Goal: Find specific page/section: Find specific page/section

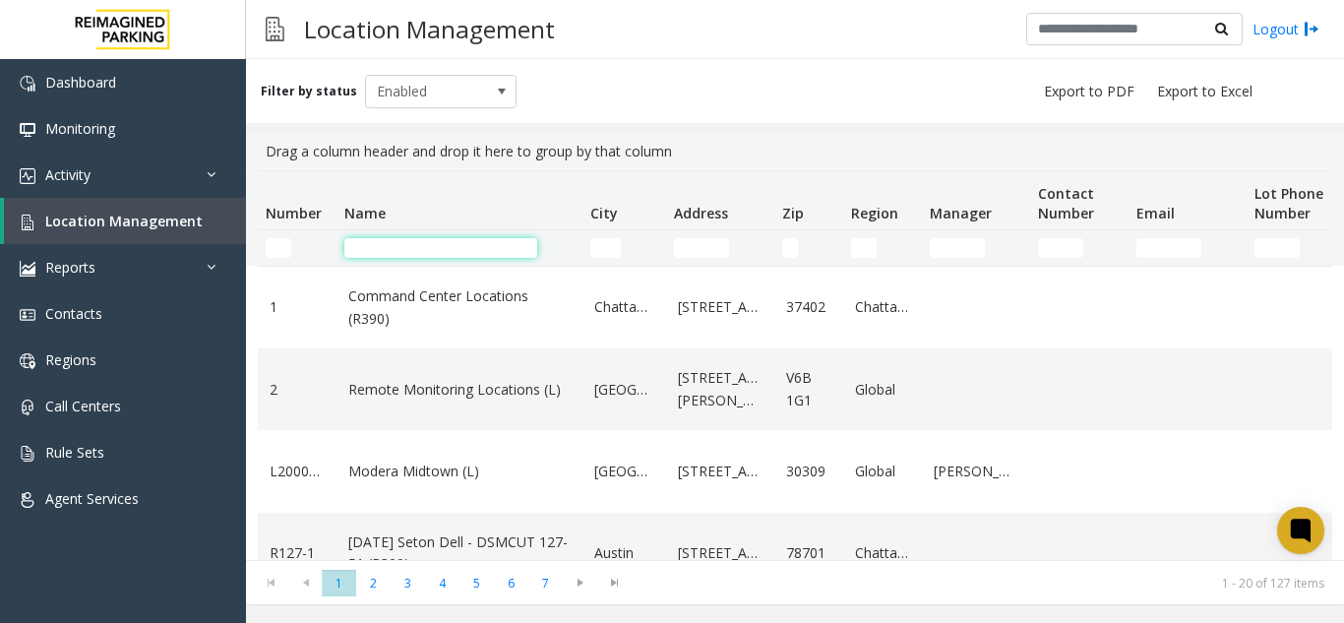
click at [460, 250] on input "Name Filter" at bounding box center [440, 248] width 193 height 20
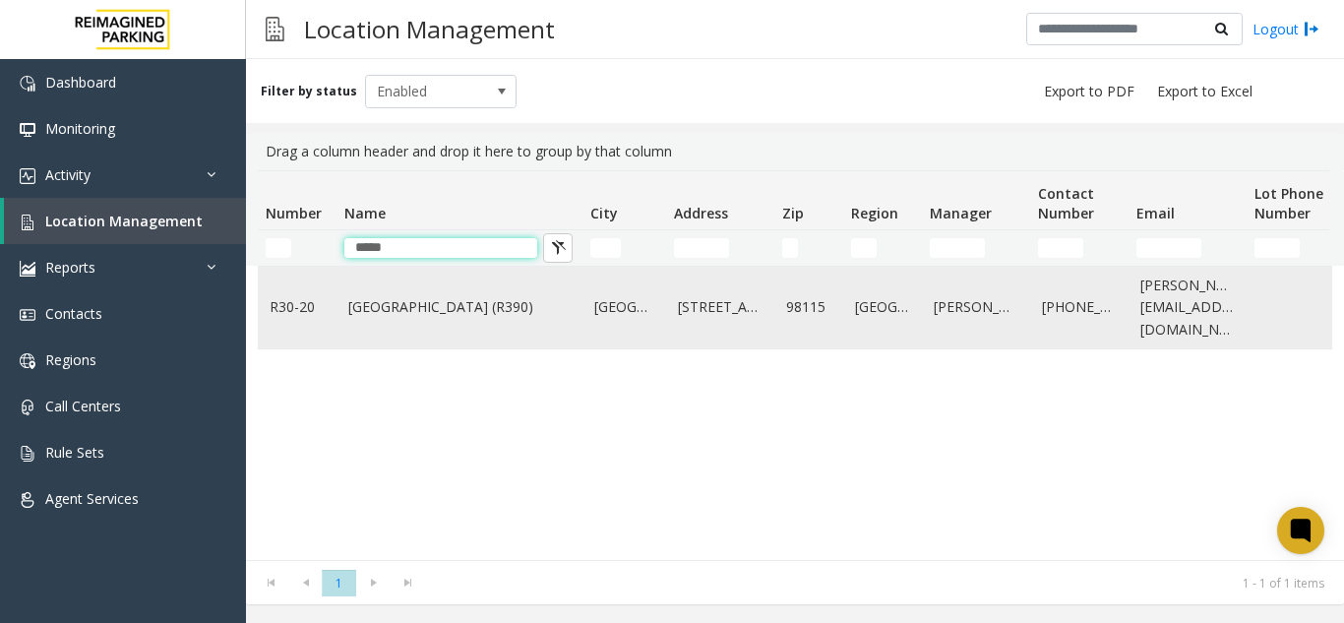
type input "*****"
click at [450, 312] on link "[GEOGRAPHIC_DATA] (R390)" at bounding box center [459, 307] width 222 height 22
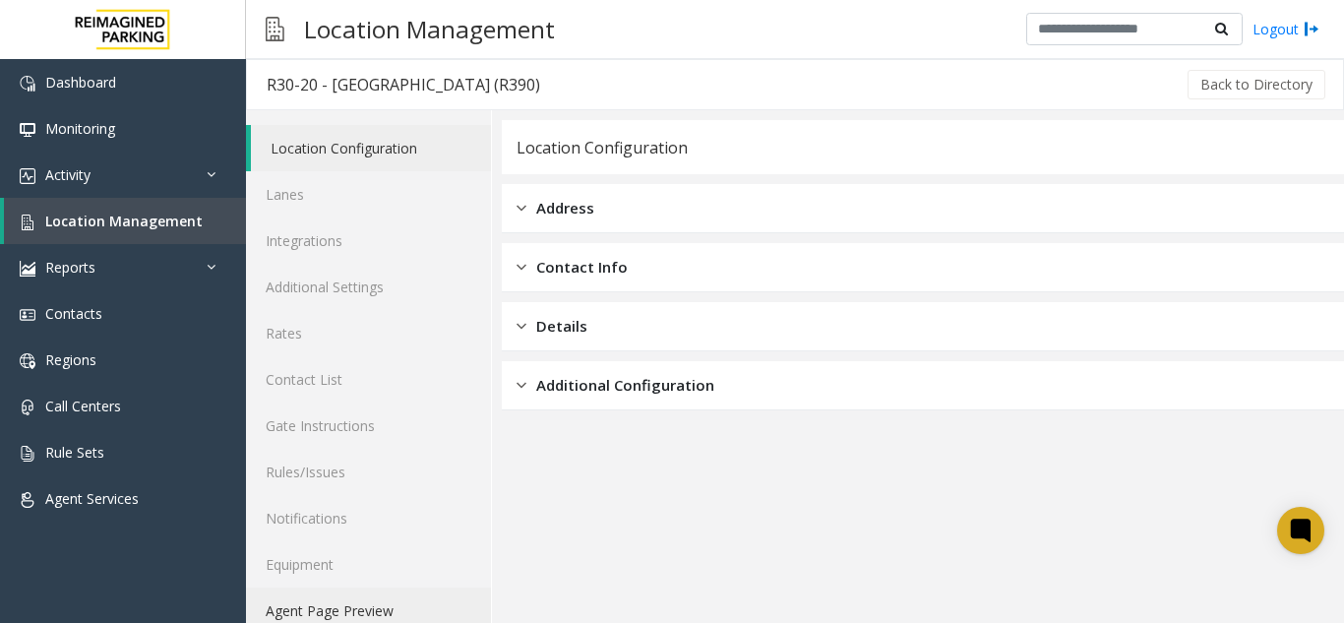
click at [344, 612] on link "Agent Page Preview" at bounding box center [368, 610] width 245 height 46
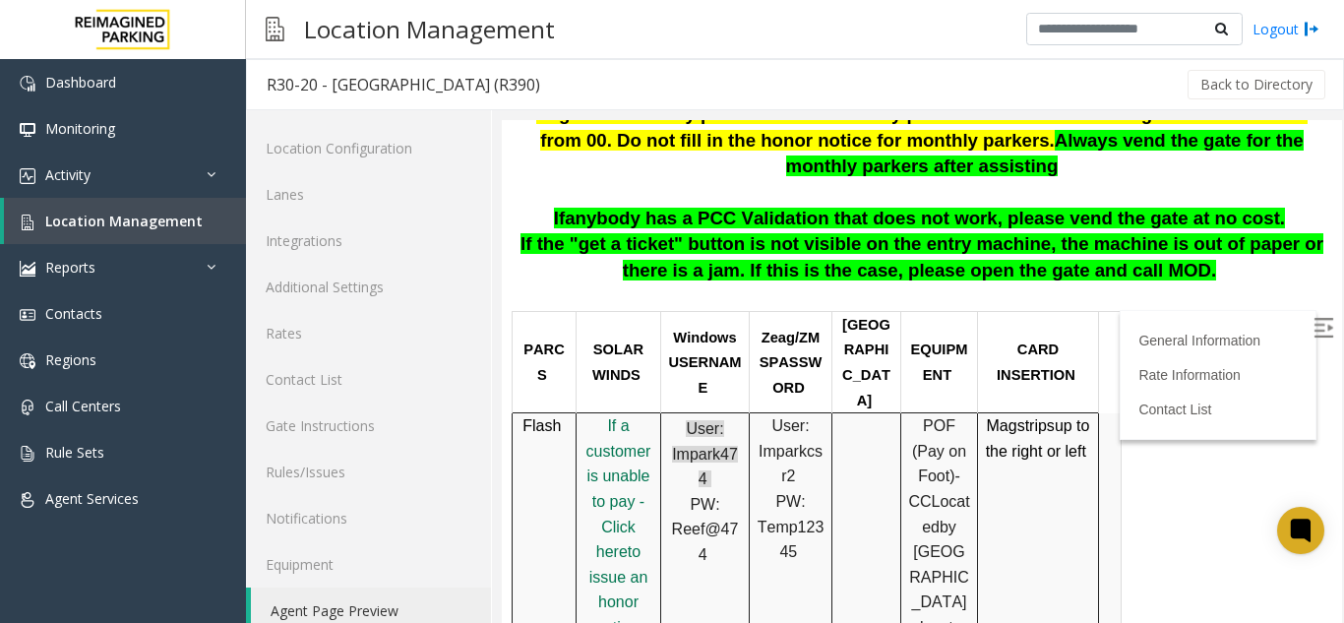
scroll to position [580, 0]
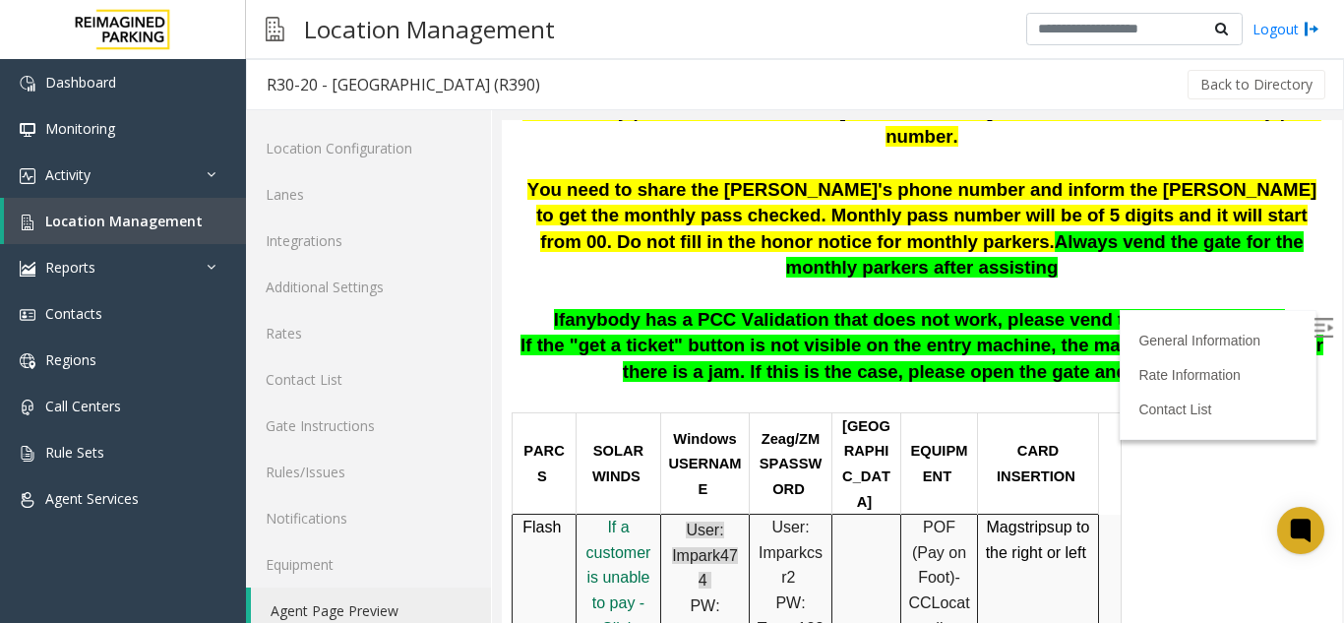
click at [1313, 328] on img at bounding box center [1323, 328] width 20 height 20
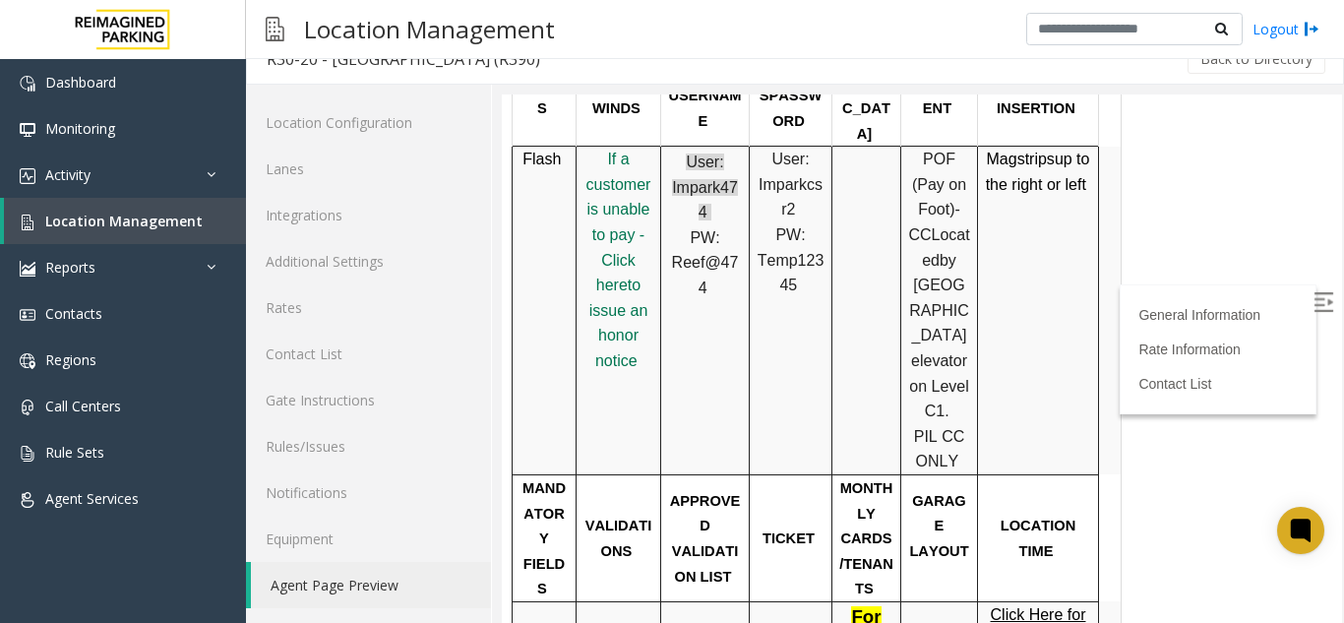
scroll to position [656, 0]
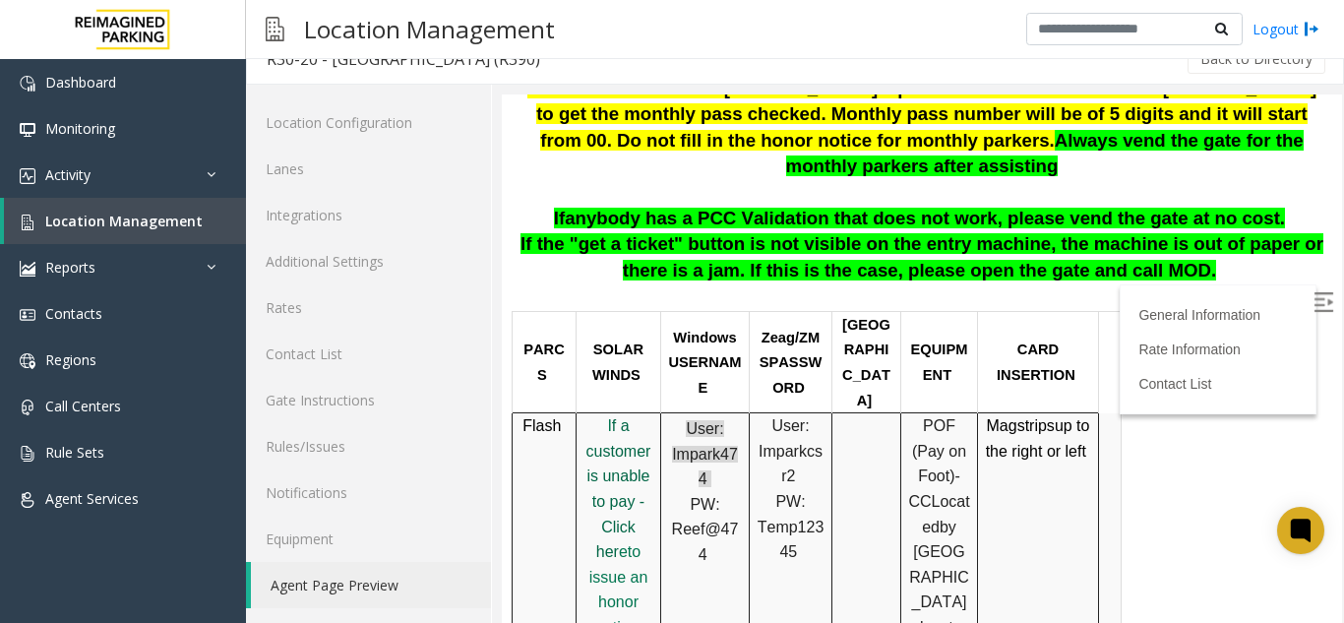
click at [608, 430] on span "f a customer is unable to pay - Click her" at bounding box center [618, 488] width 65 height 143
click at [136, 222] on span "Location Management" at bounding box center [123, 221] width 157 height 19
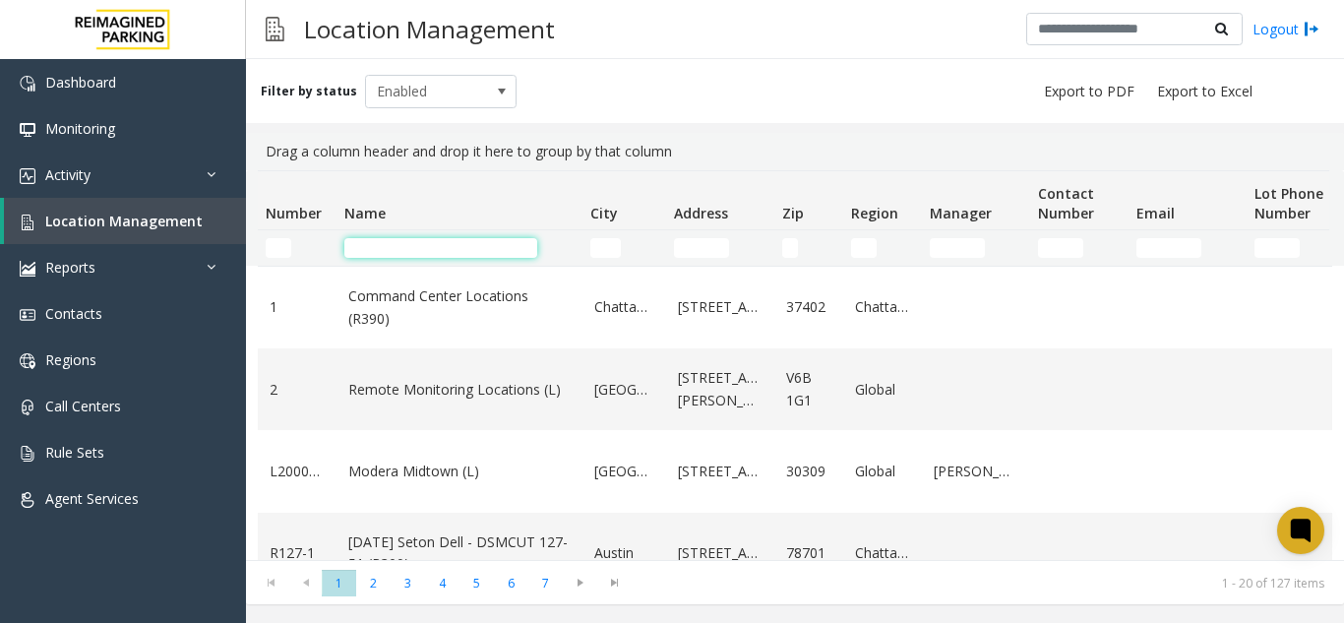
click at [408, 242] on input "Name Filter" at bounding box center [440, 248] width 193 height 20
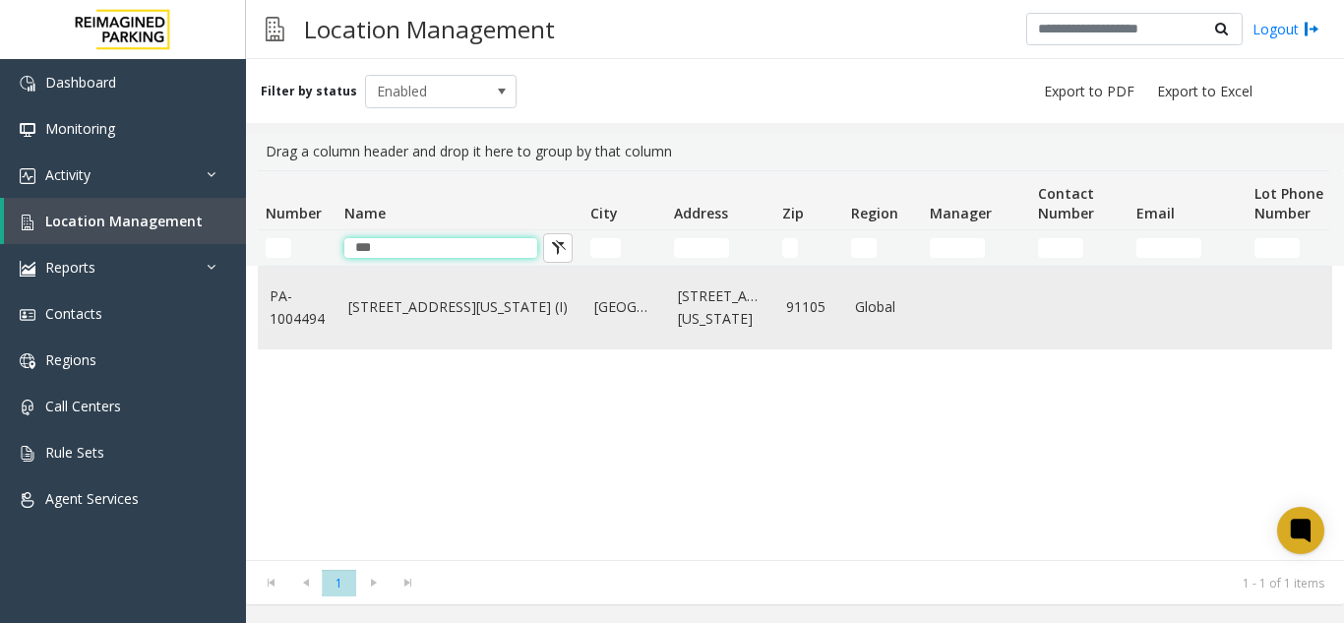
type input "***"
click at [471, 286] on td "[STREET_ADDRESS][US_STATE] (I)" at bounding box center [459, 308] width 246 height 82
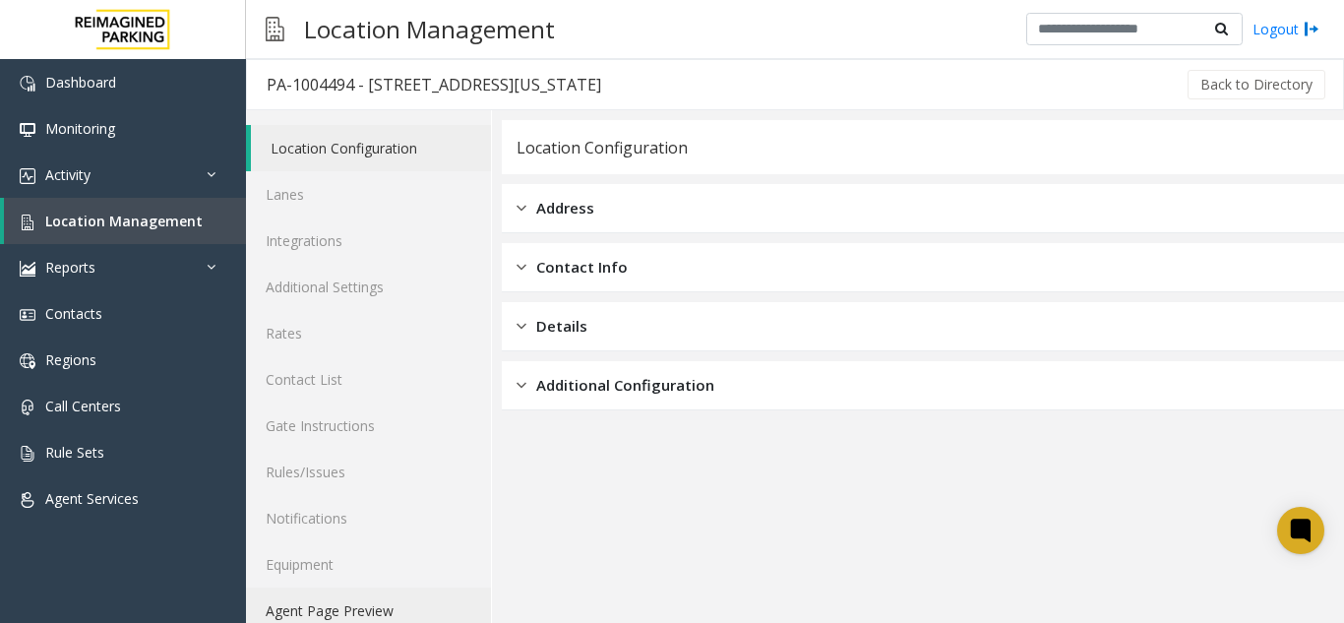
click at [338, 604] on link "Agent Page Preview" at bounding box center [368, 610] width 245 height 46
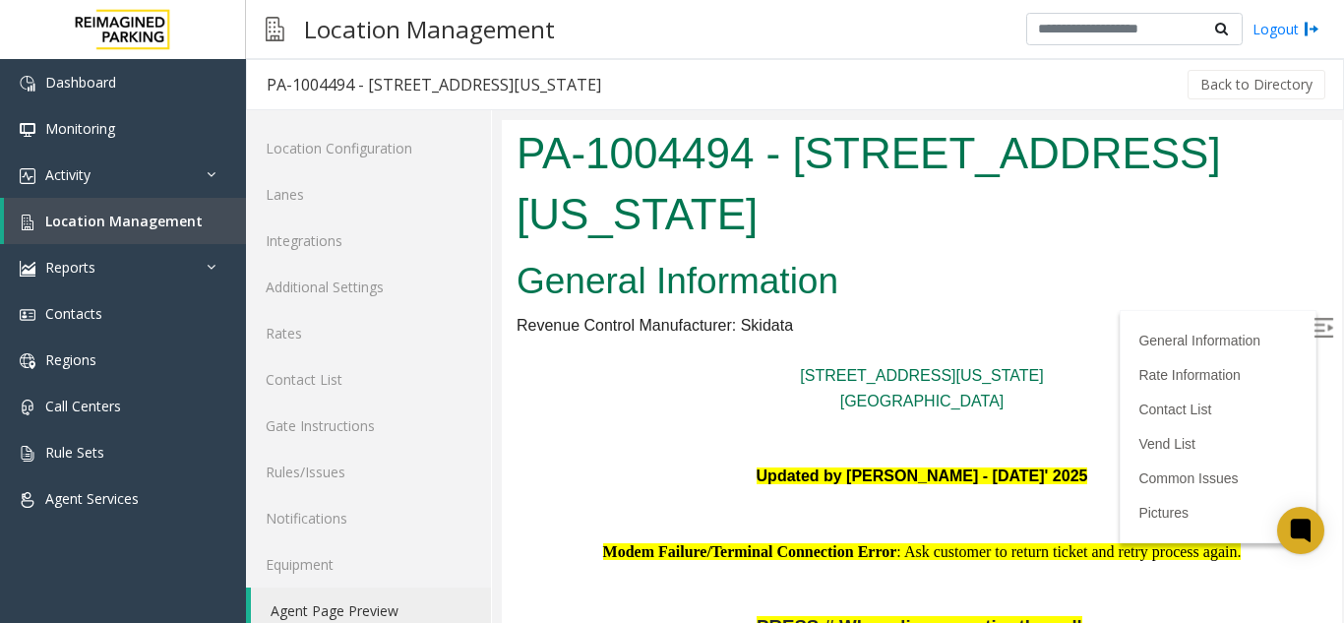
click at [1313, 337] on img at bounding box center [1323, 328] width 20 height 20
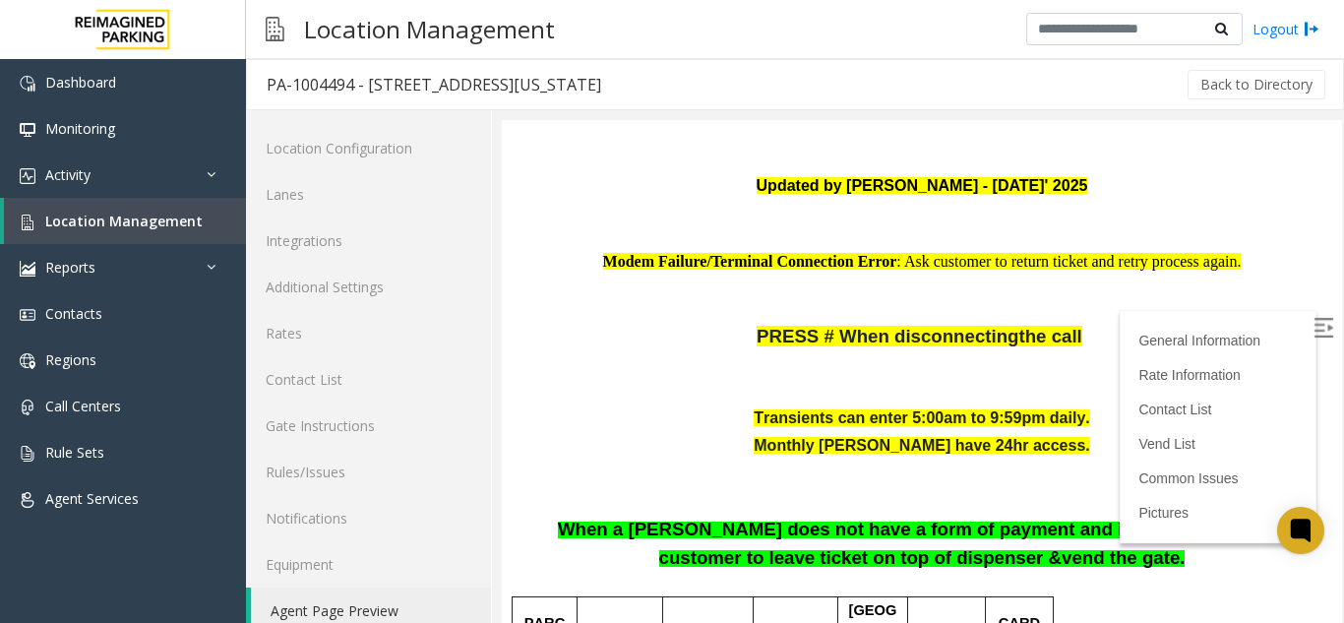
click at [1328, 181] on div at bounding box center [923, 384] width 842 height 528
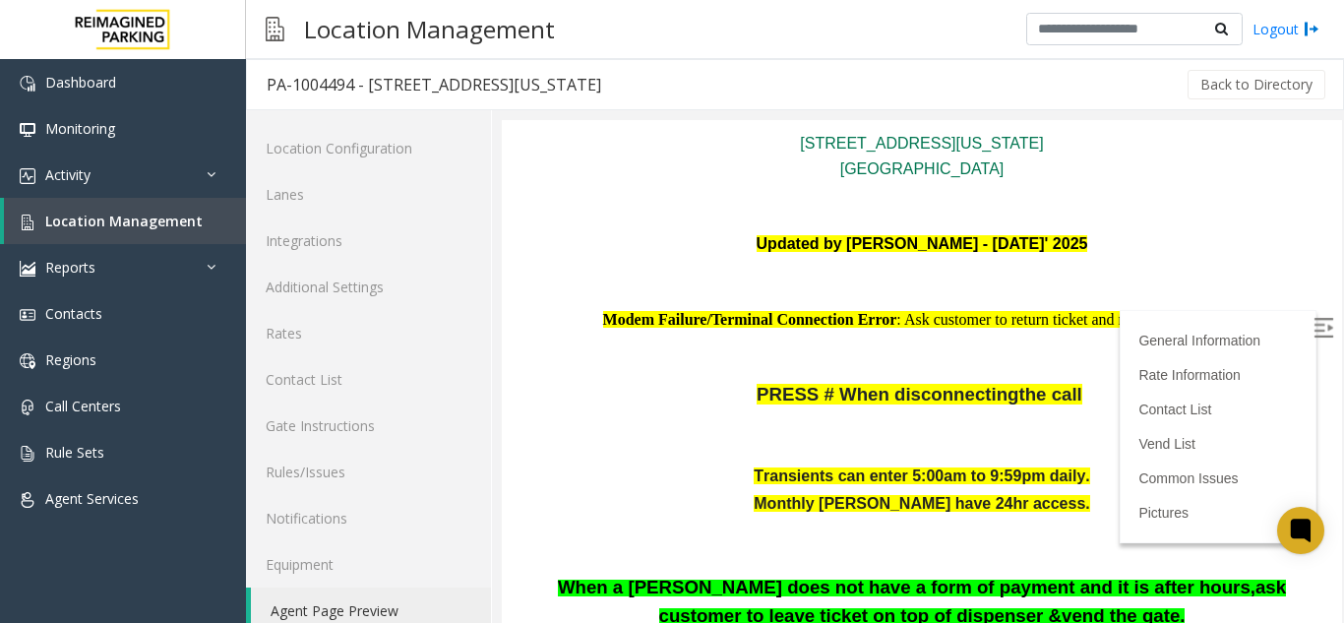
scroll to position [417, 0]
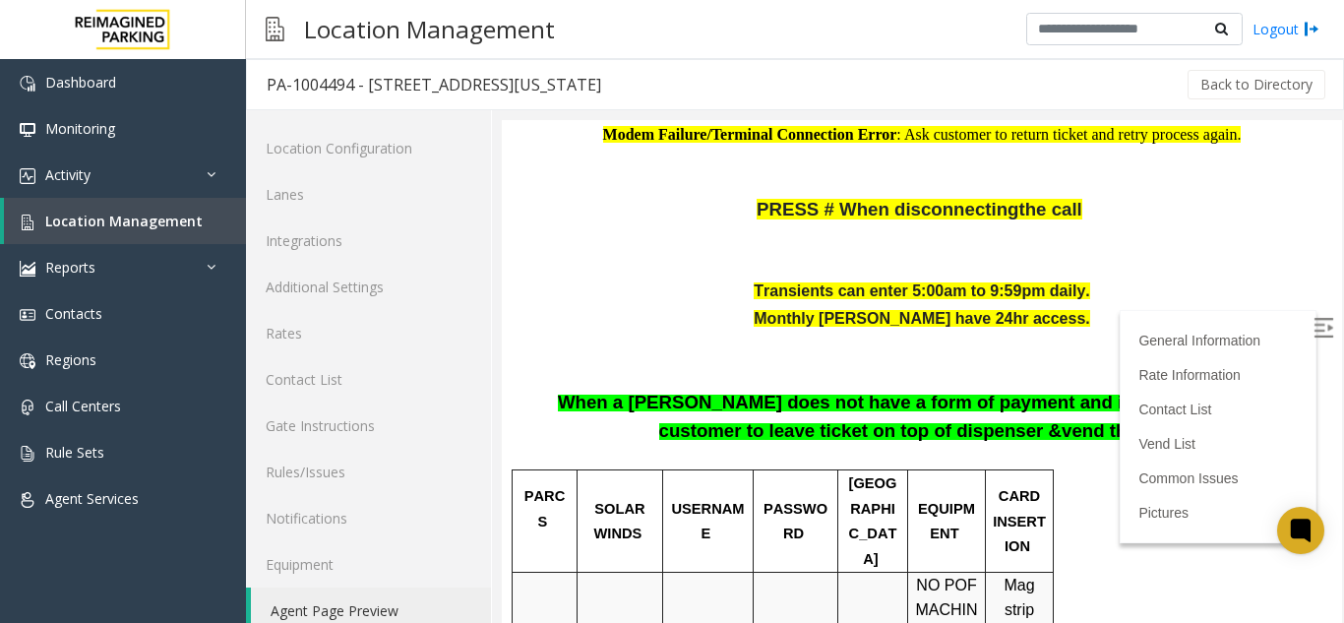
drag, startPoint x: 1320, startPoint y: 184, endPoint x: 1831, endPoint y: 304, distance: 524.5
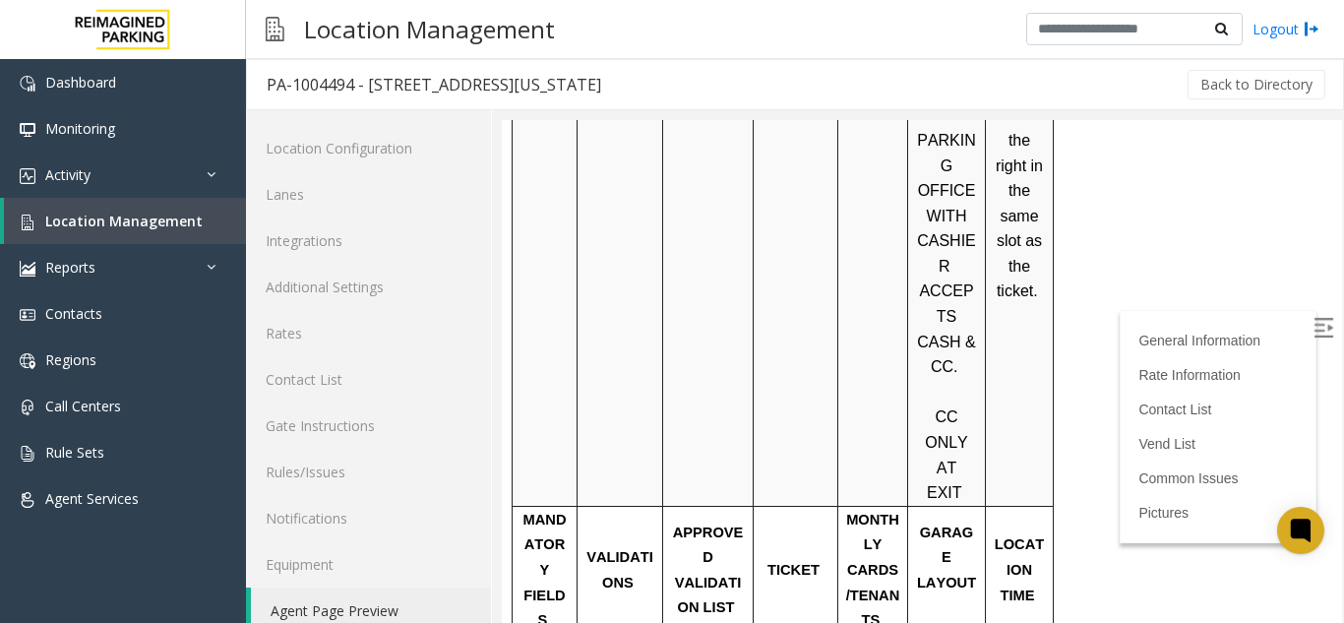
scroll to position [804, 0]
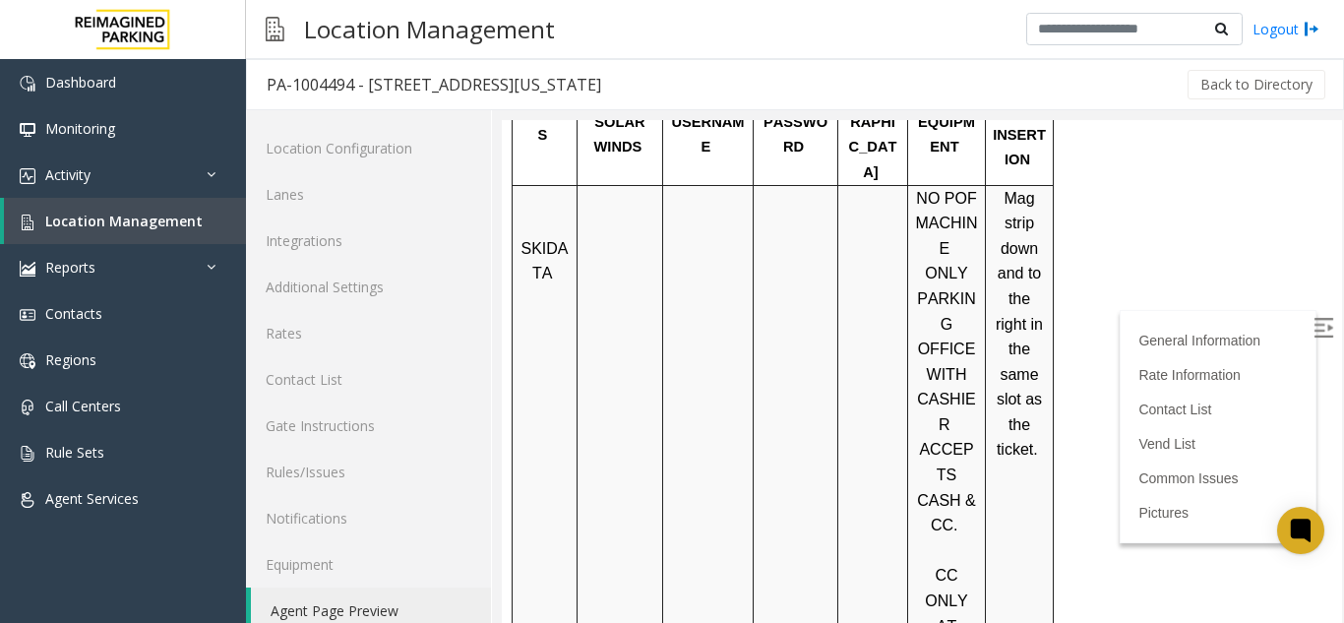
drag, startPoint x: 1829, startPoint y: 331, endPoint x: 1326, endPoint y: 205, distance: 518.3
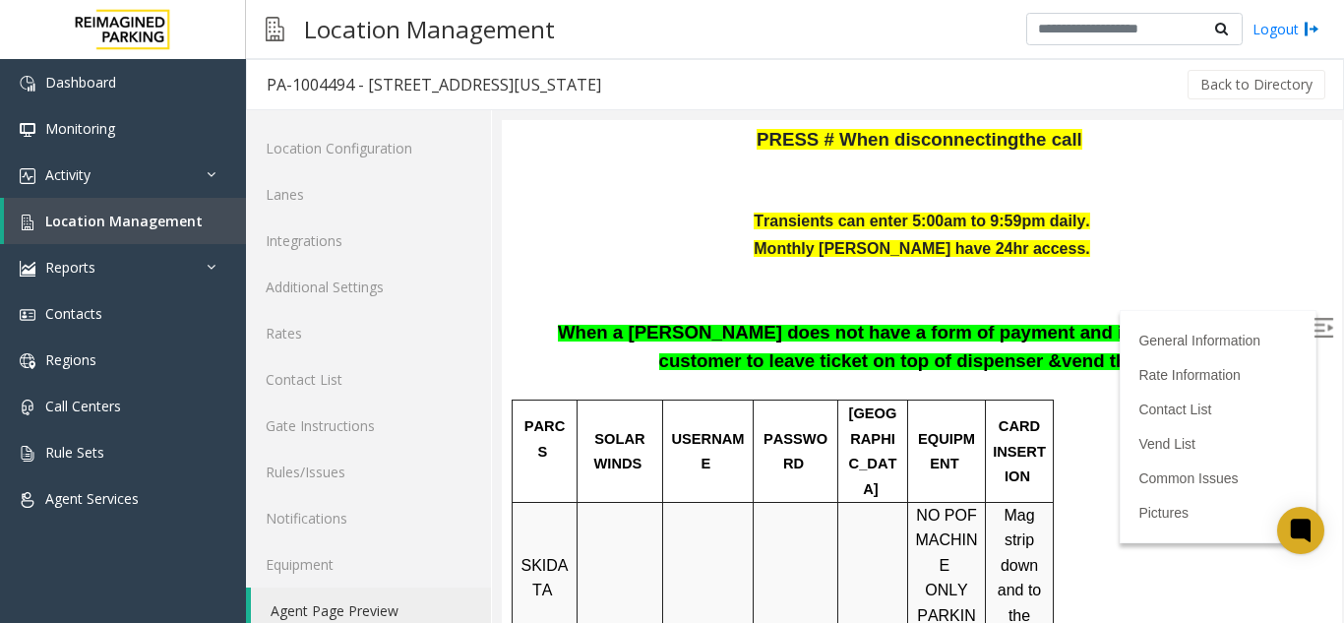
scroll to position [887, 0]
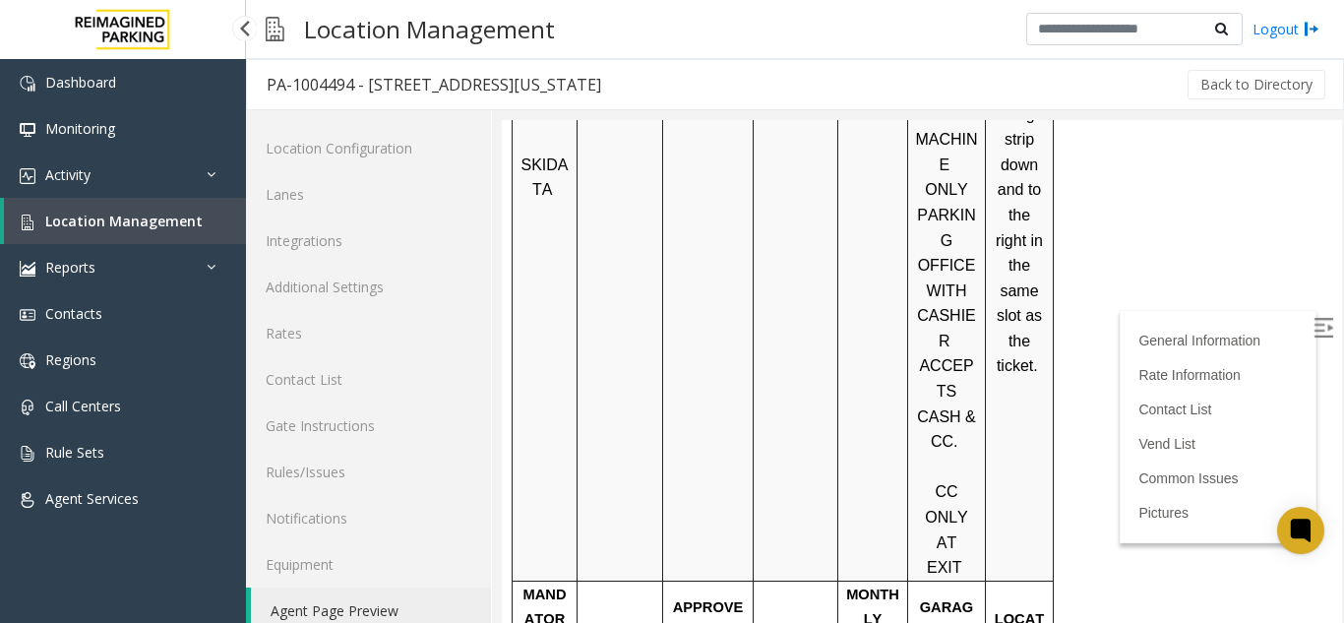
click at [142, 231] on link "Location Management" at bounding box center [125, 221] width 242 height 46
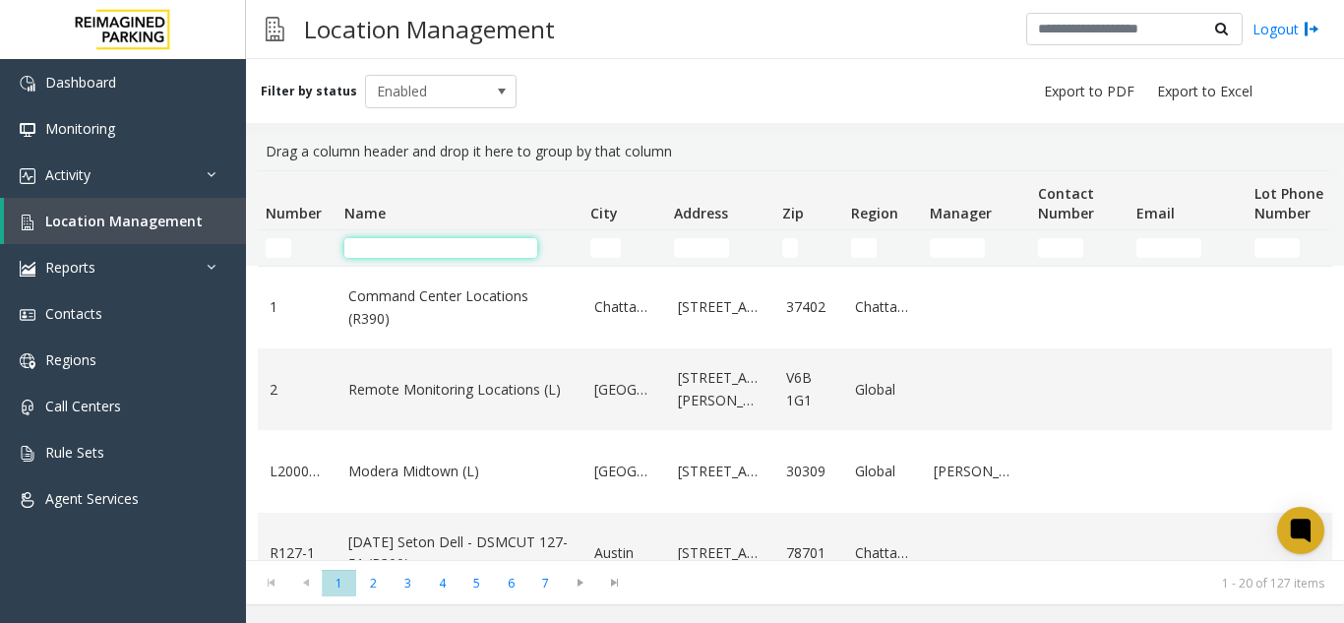
click at [404, 246] on input "Name Filter" at bounding box center [440, 248] width 193 height 20
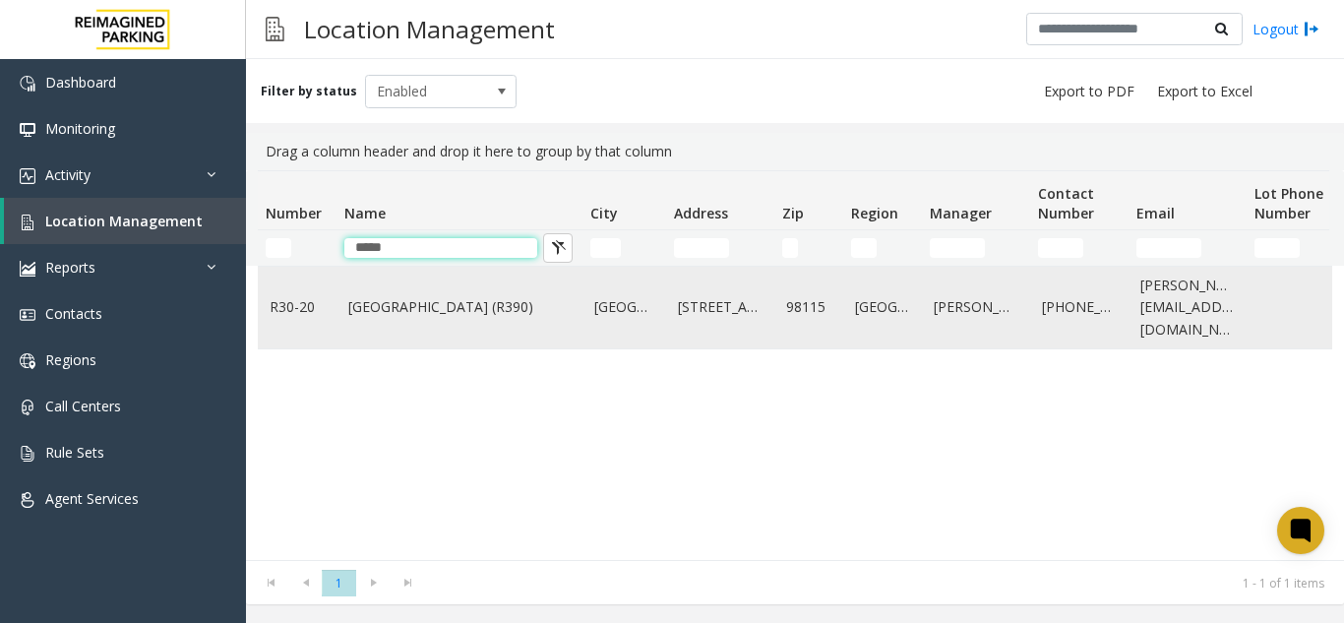
type input "*****"
click at [426, 335] on td "[GEOGRAPHIC_DATA] (R390)" at bounding box center [459, 308] width 246 height 82
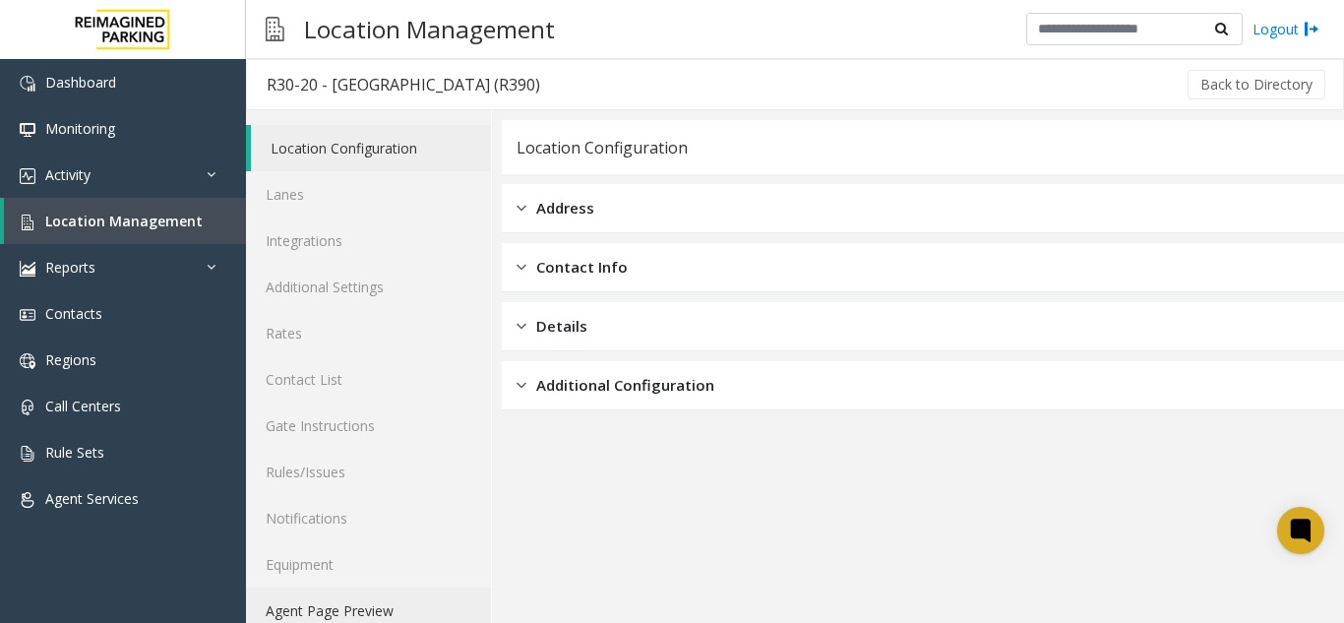
click at [334, 610] on link "Agent Page Preview" at bounding box center [368, 610] width 245 height 46
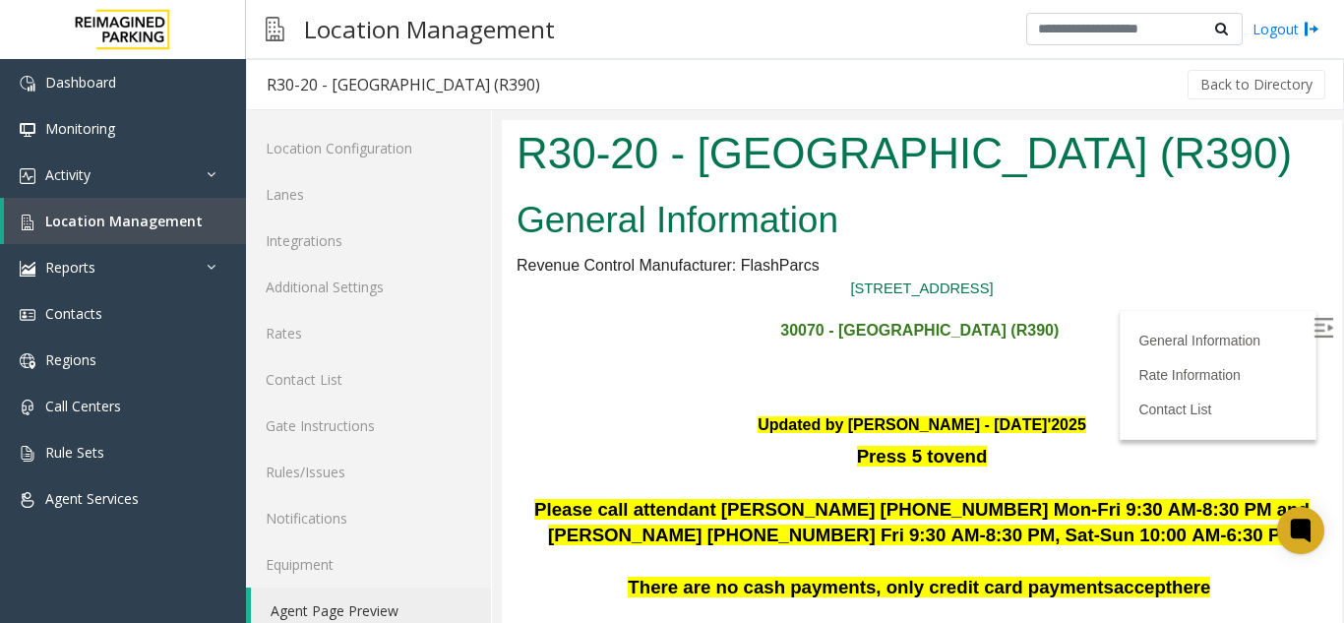
scroll to position [2520, 0]
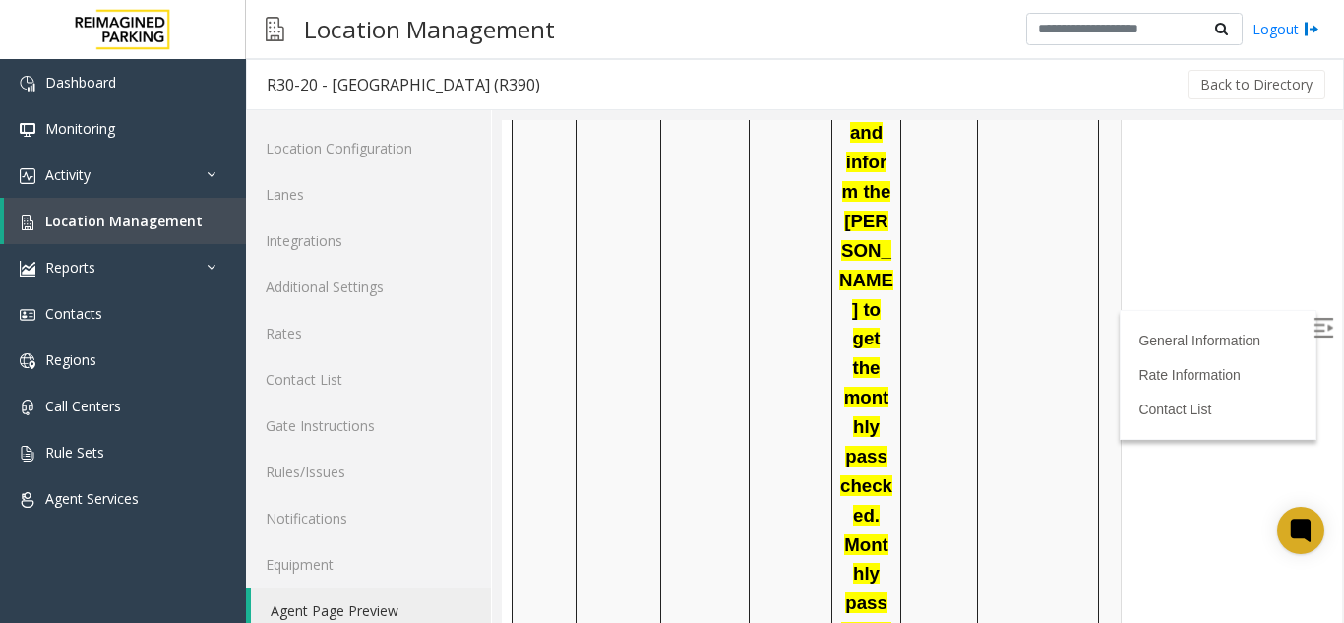
click at [1313, 333] on img at bounding box center [1323, 328] width 20 height 20
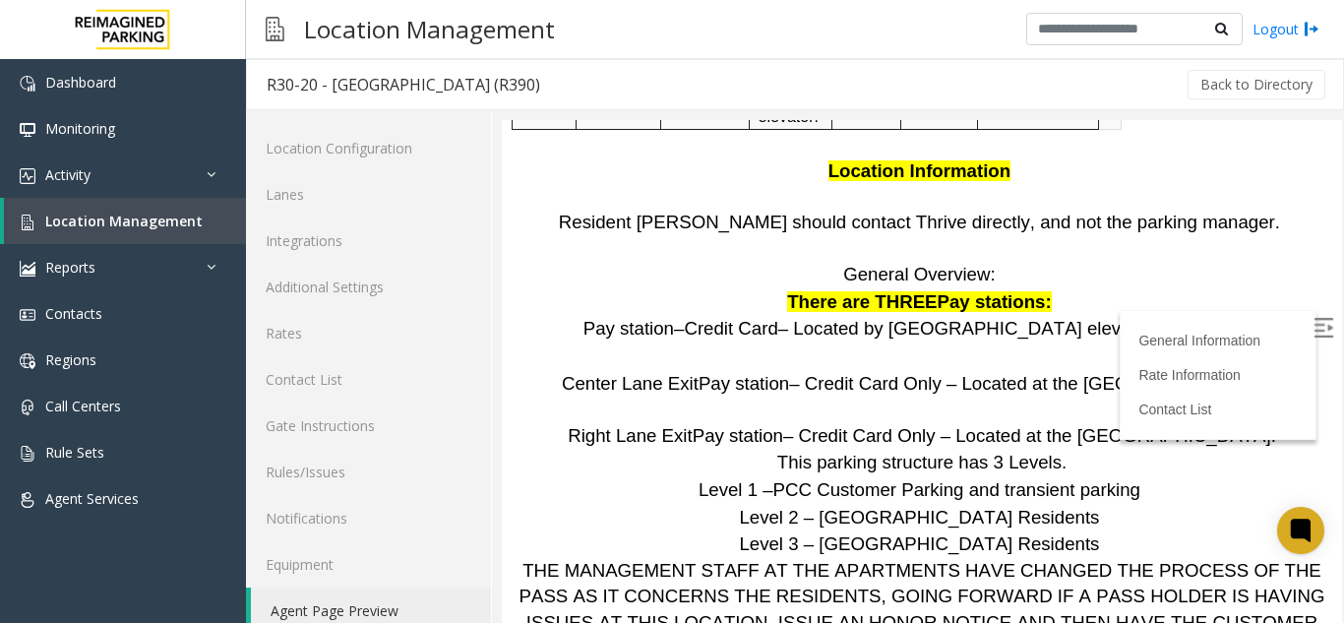
scroll to position [3782, 0]
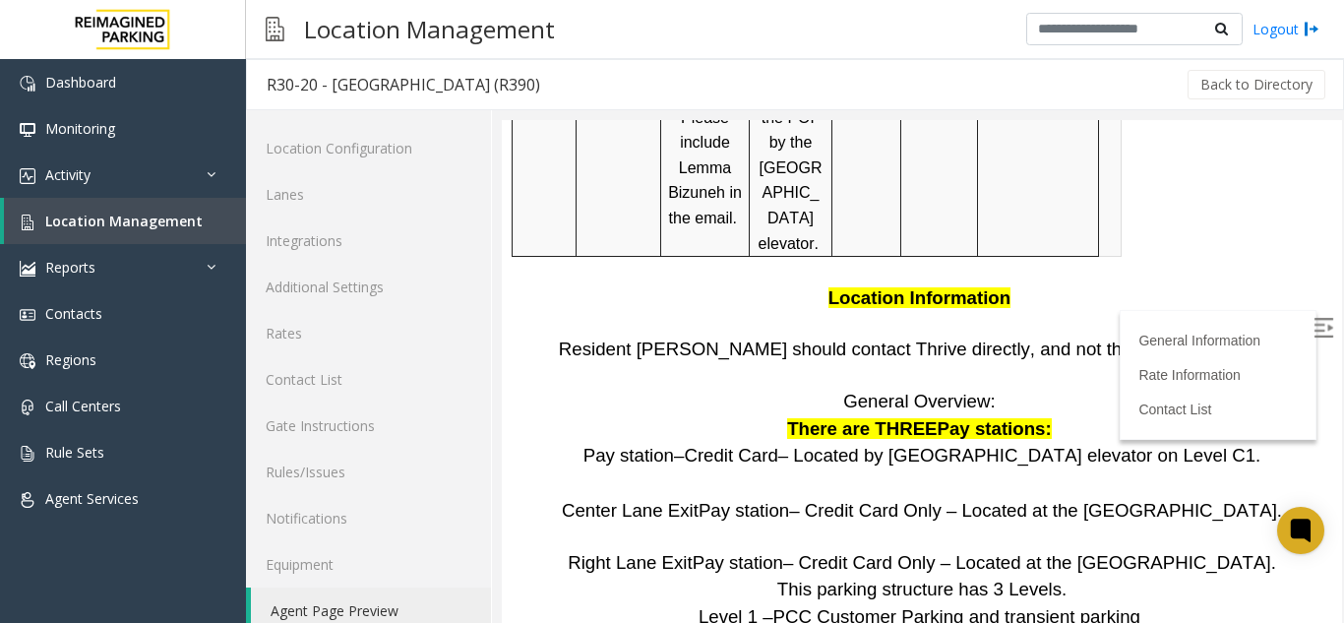
click at [127, 220] on span "Location Management" at bounding box center [123, 221] width 157 height 19
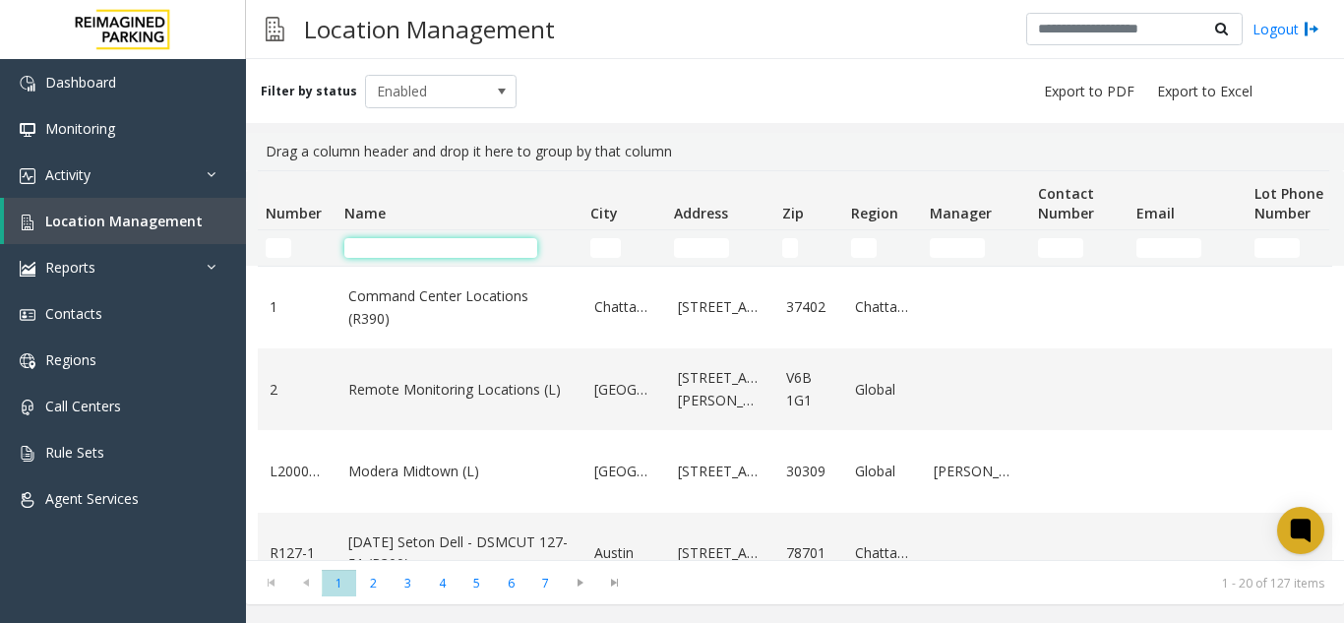
click at [403, 243] on input "Name Filter" at bounding box center [440, 248] width 193 height 20
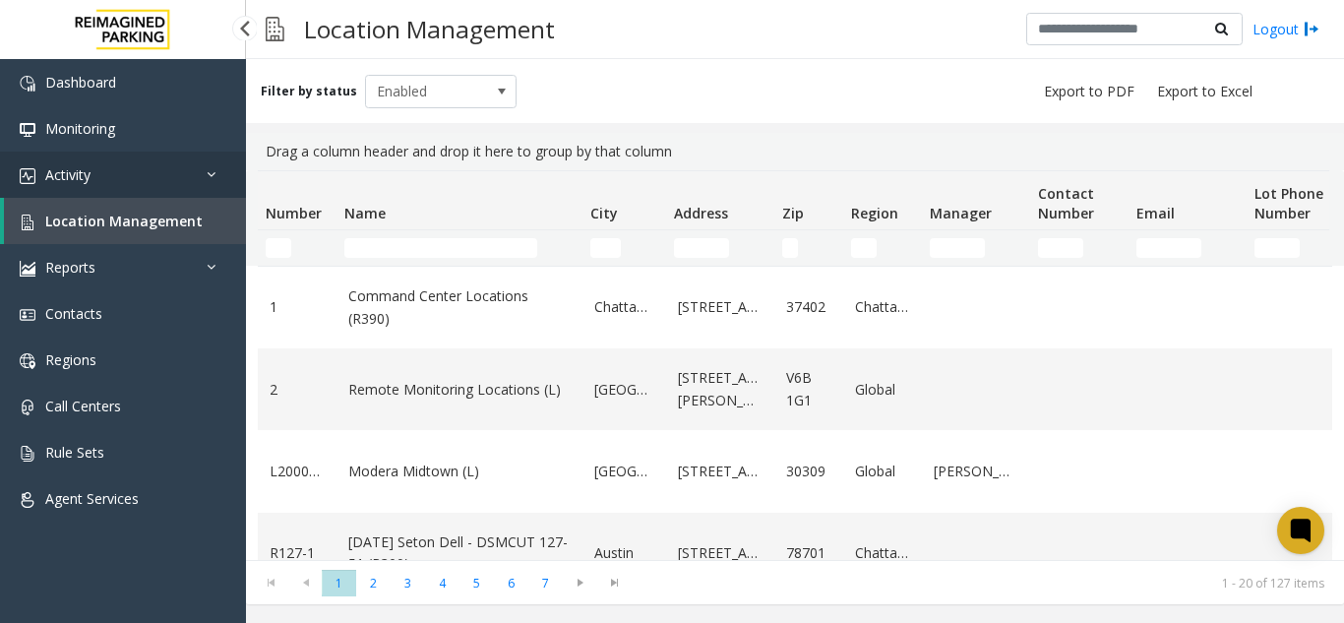
click at [98, 165] on link "Activity" at bounding box center [123, 175] width 246 height 46
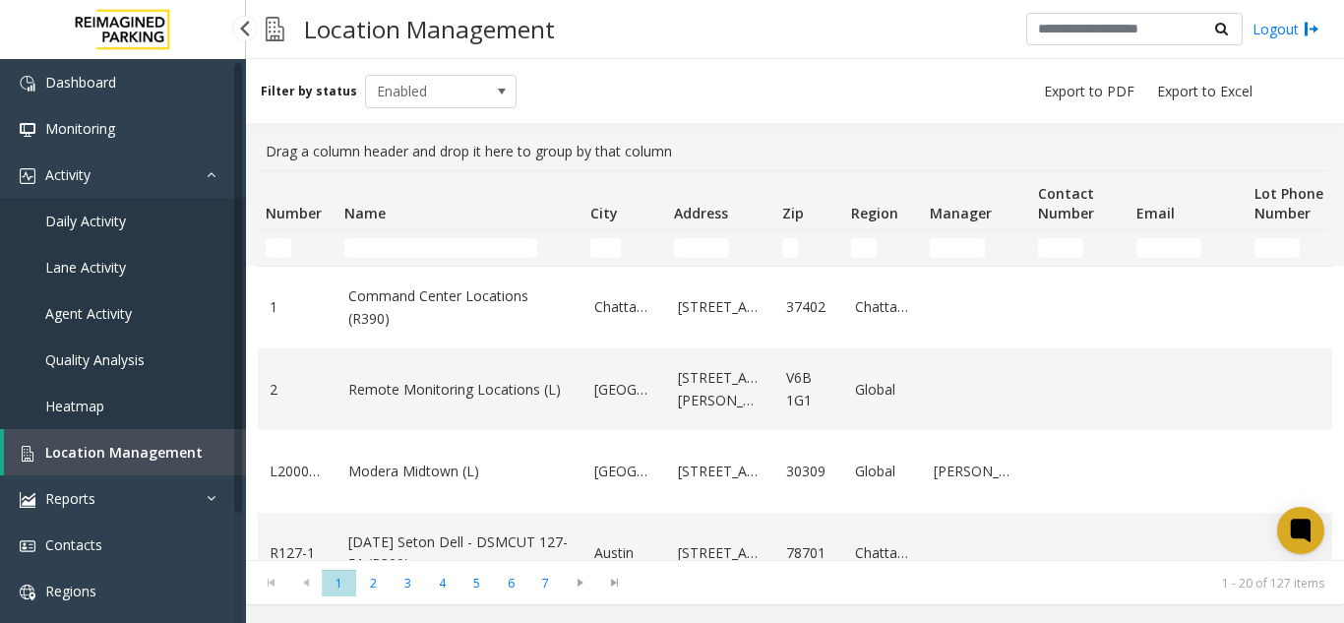
click at [112, 218] on span "Daily Activity" at bounding box center [85, 221] width 81 height 19
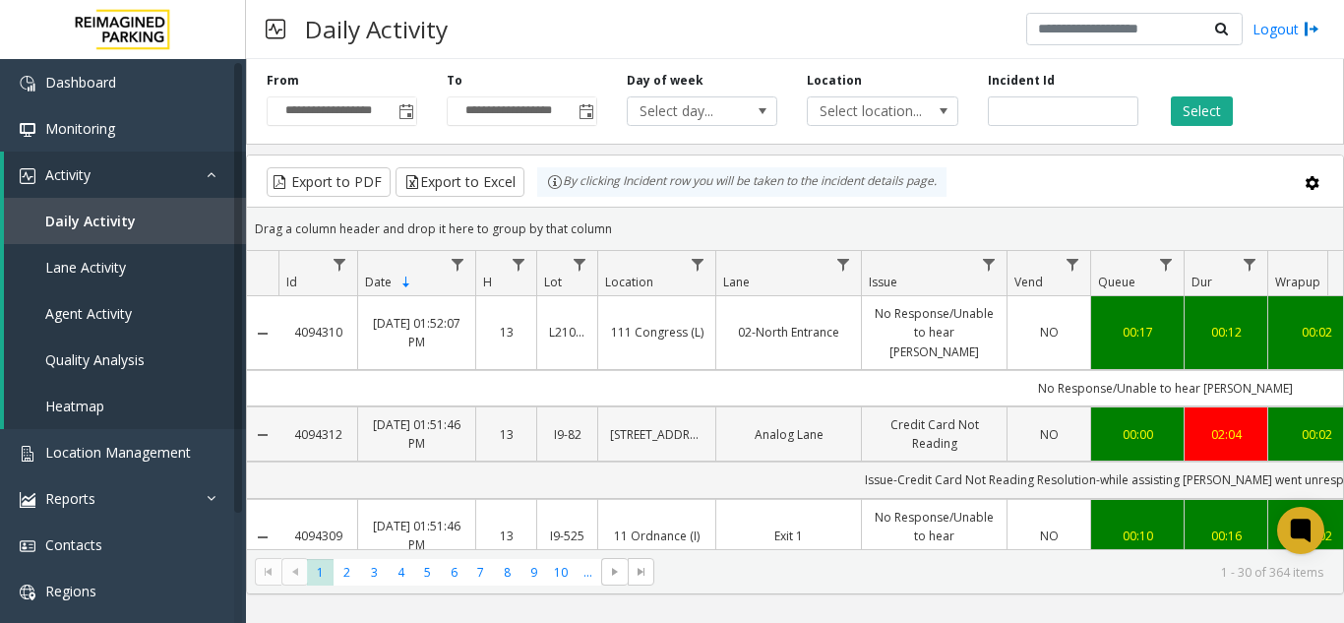
scroll to position [98, 0]
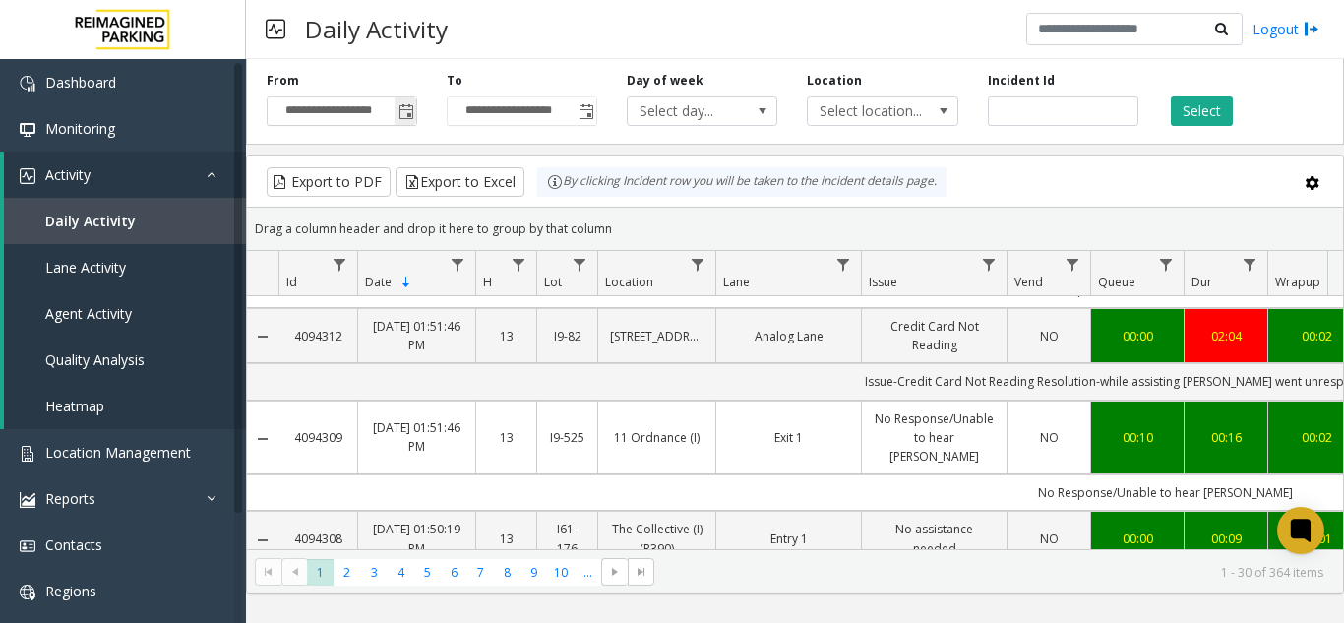
drag, startPoint x: 405, startPoint y: 104, endPoint x: 406, endPoint y: 118, distance: 13.8
click at [406, 104] on span "Toggle popup" at bounding box center [406, 112] width 16 height 16
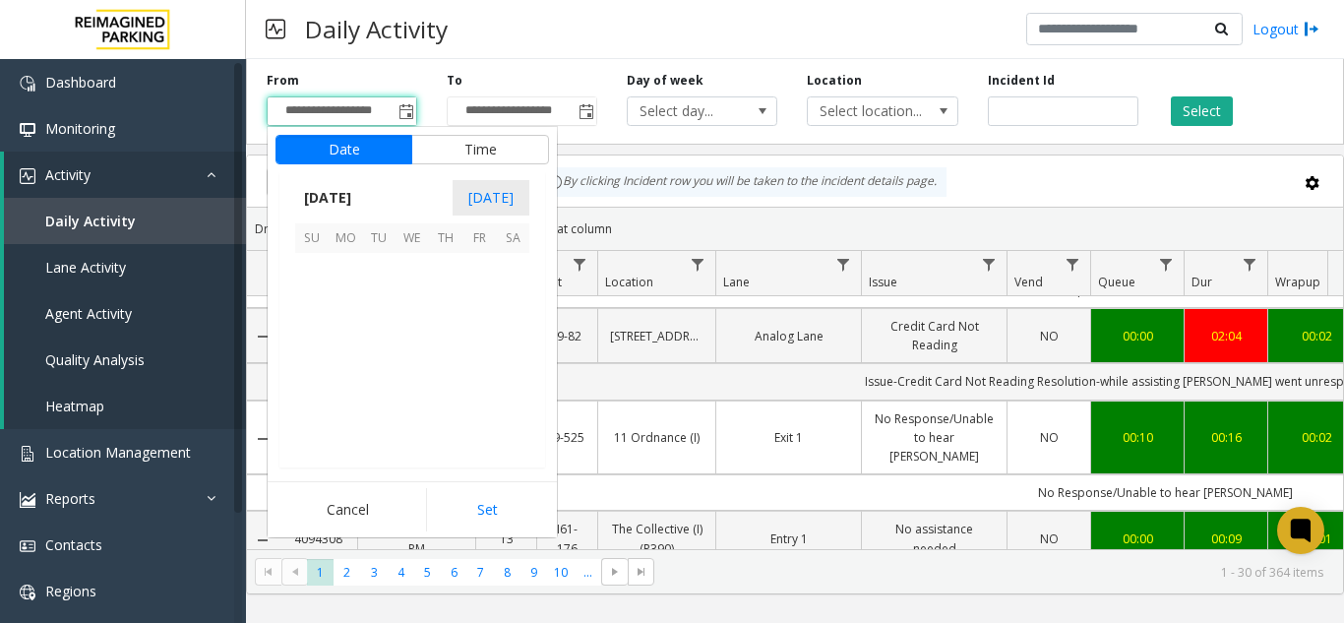
scroll to position [353328, 0]
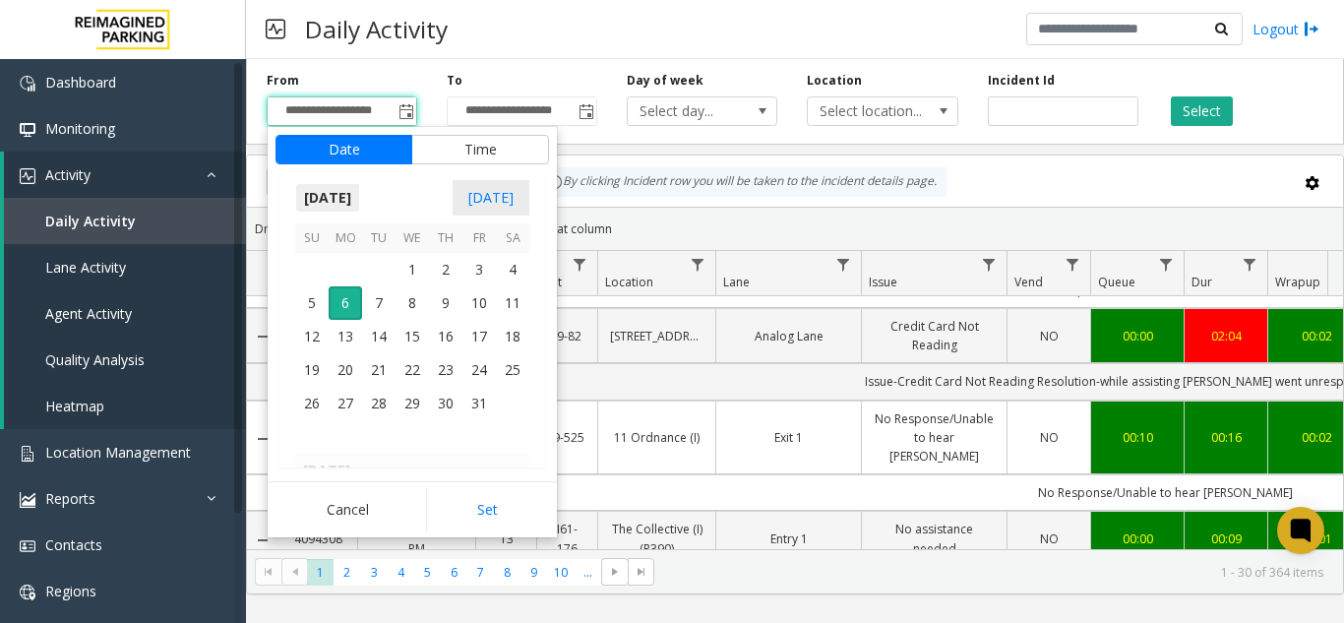
click at [360, 195] on span "[DATE]" at bounding box center [327, 198] width 65 height 30
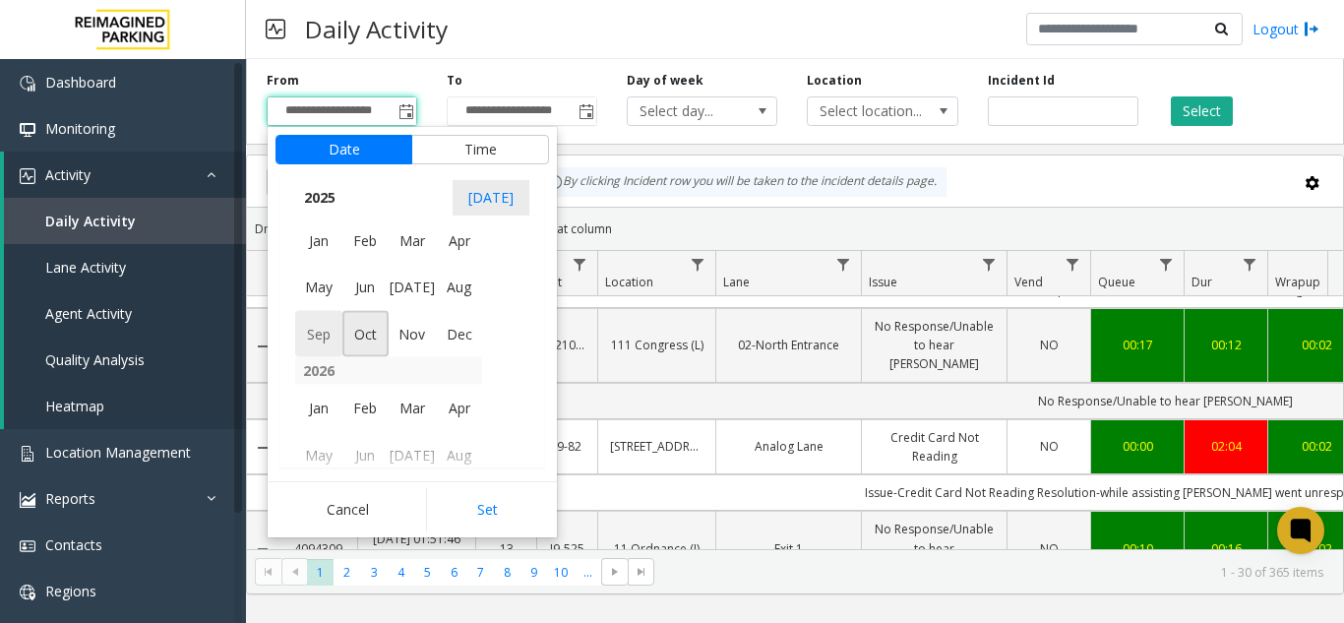
click at [322, 333] on span "Sep" at bounding box center [318, 333] width 47 height 47
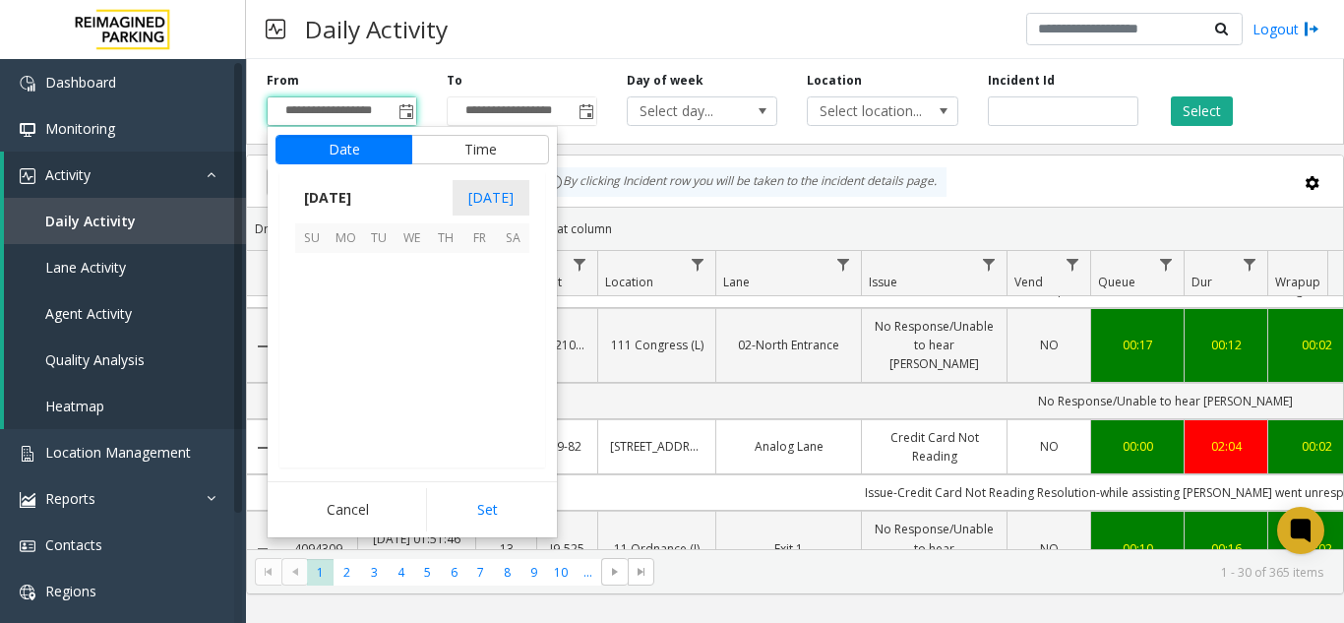
scroll to position [353093, 0]
click at [347, 271] on span "1" at bounding box center [345, 269] width 33 height 33
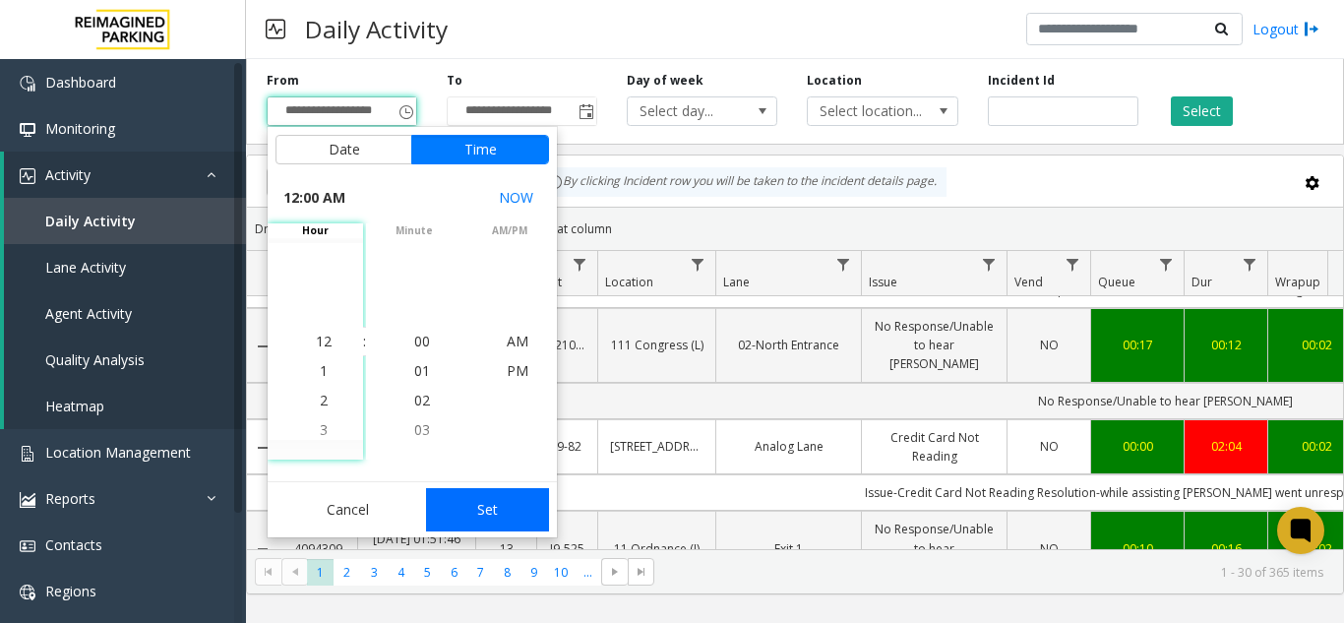
click at [494, 508] on button "Set" at bounding box center [488, 509] width 124 height 43
type input "**********"
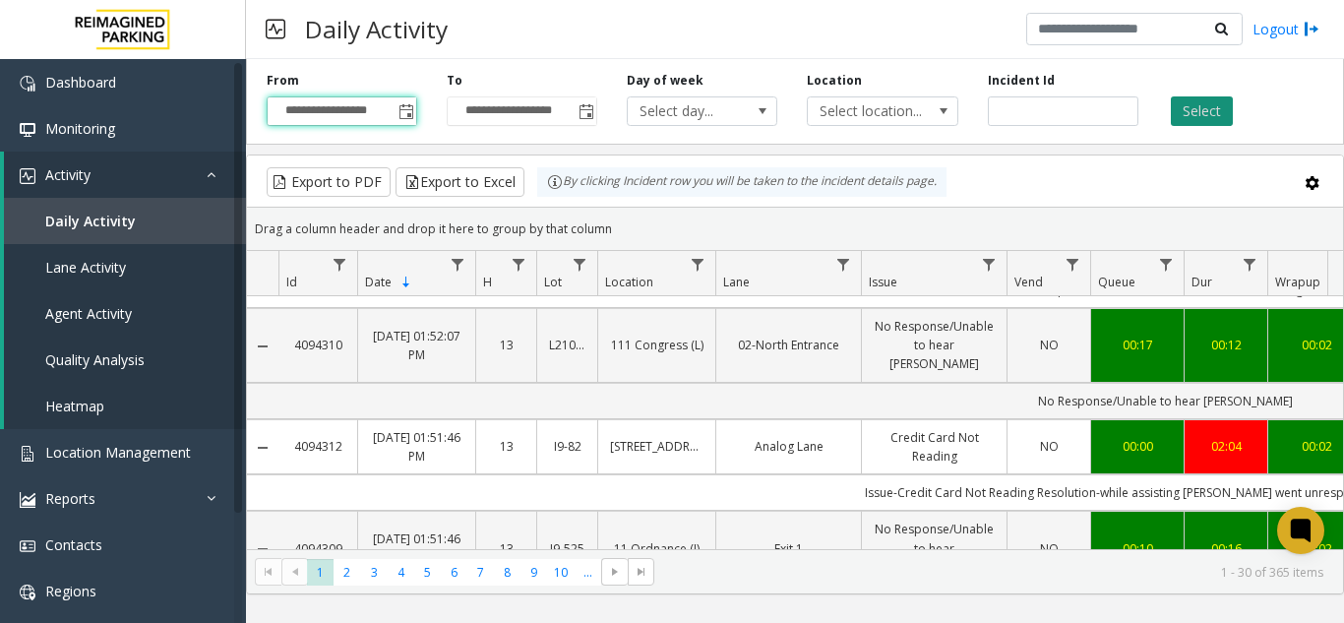
click at [1192, 111] on button "Select" at bounding box center [1202, 111] width 62 height 30
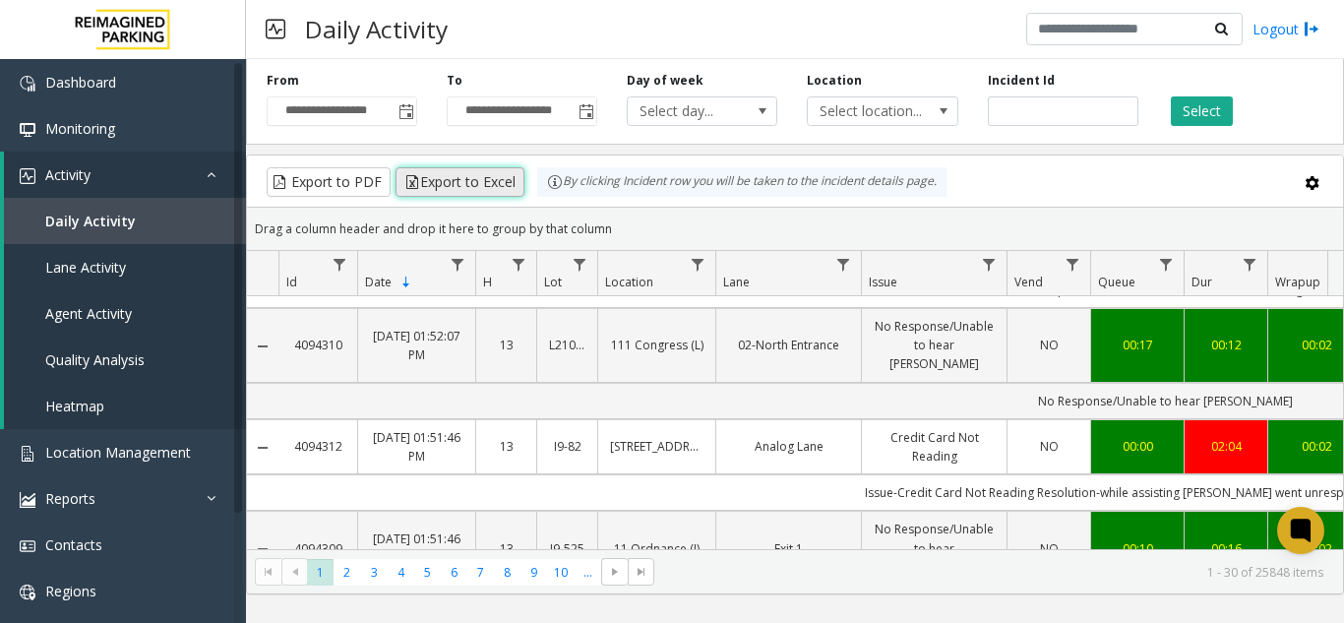
click at [463, 183] on button "Export to Excel" at bounding box center [459, 182] width 129 height 30
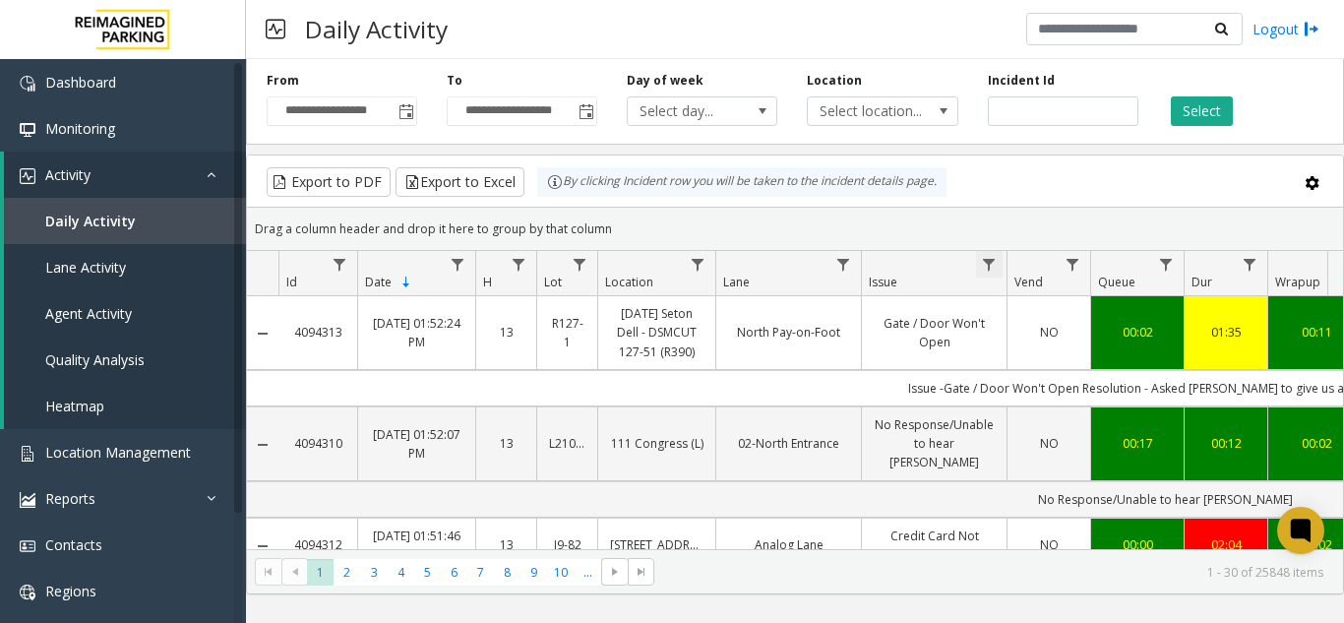
click at [992, 266] on span "Data table" at bounding box center [989, 265] width 16 height 16
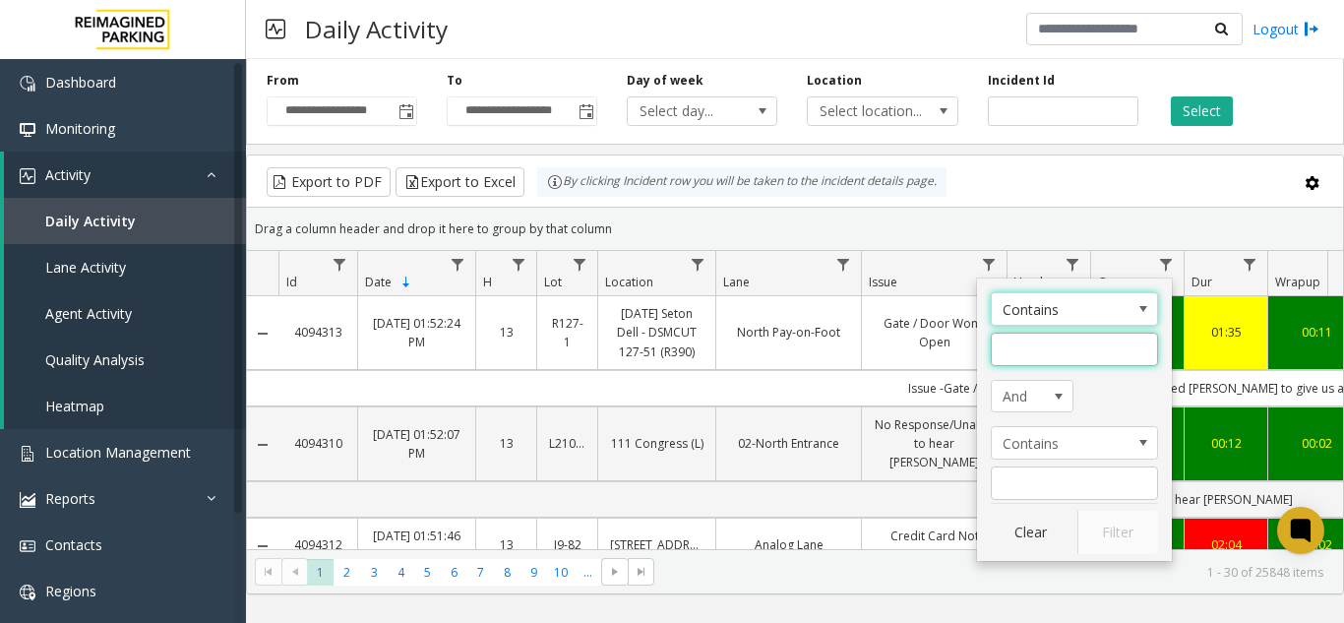
click at [1018, 343] on input "Issue Filter" at bounding box center [1074, 349] width 167 height 33
type input "**********"
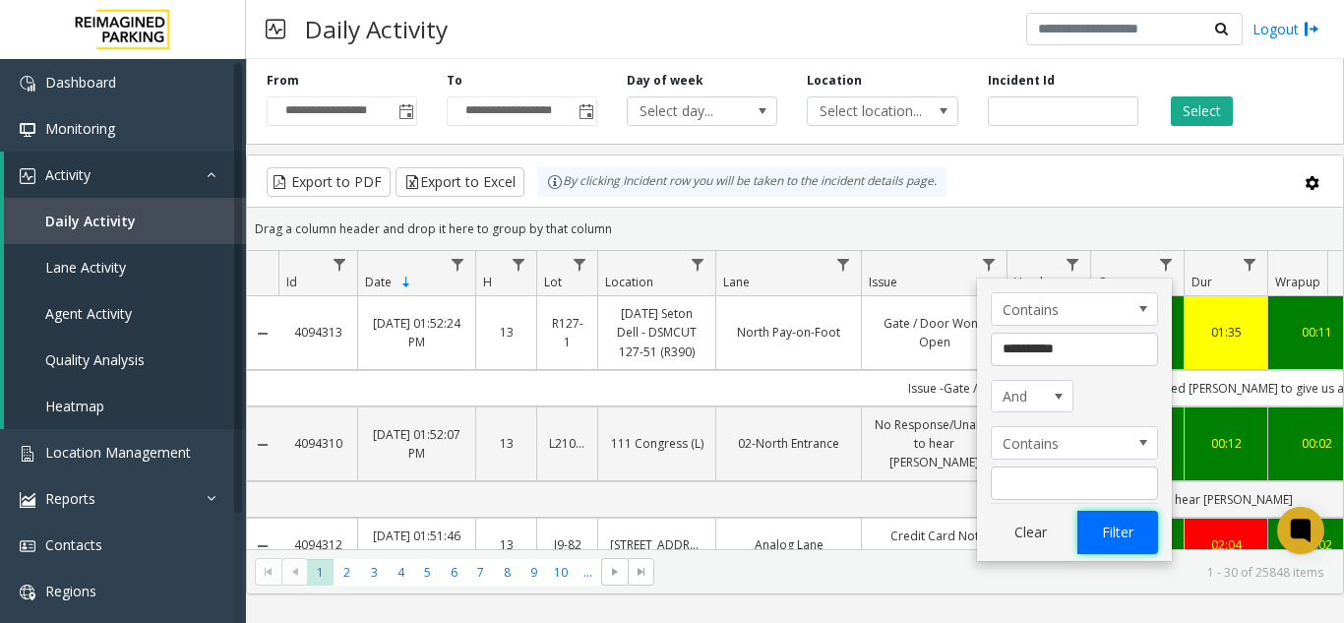
click at [1117, 528] on button "Filter" at bounding box center [1117, 532] width 81 height 43
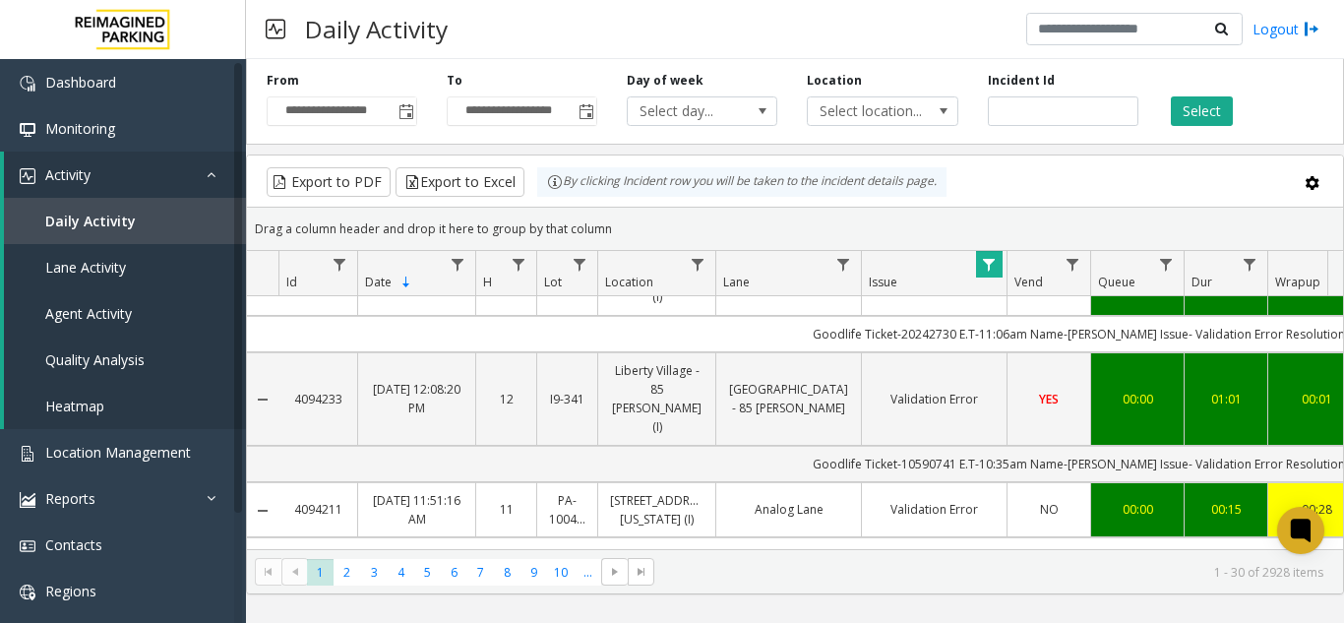
scroll to position [157, 0]
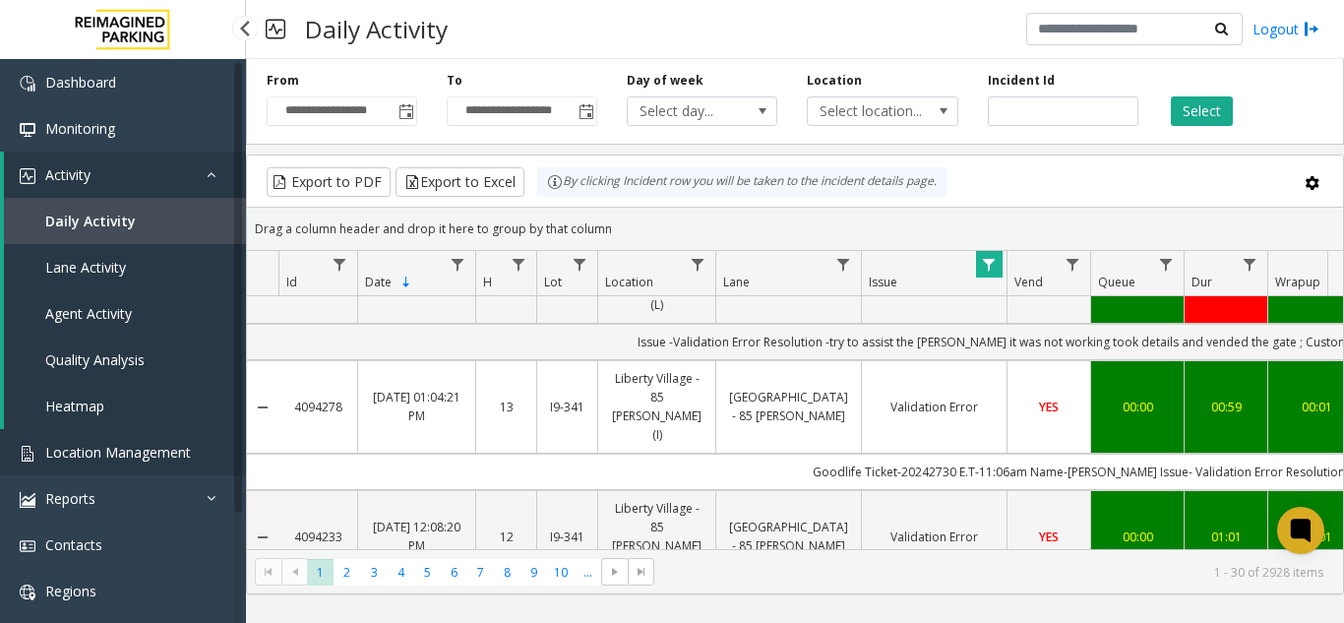
click at [122, 454] on span "Location Management" at bounding box center [118, 452] width 146 height 19
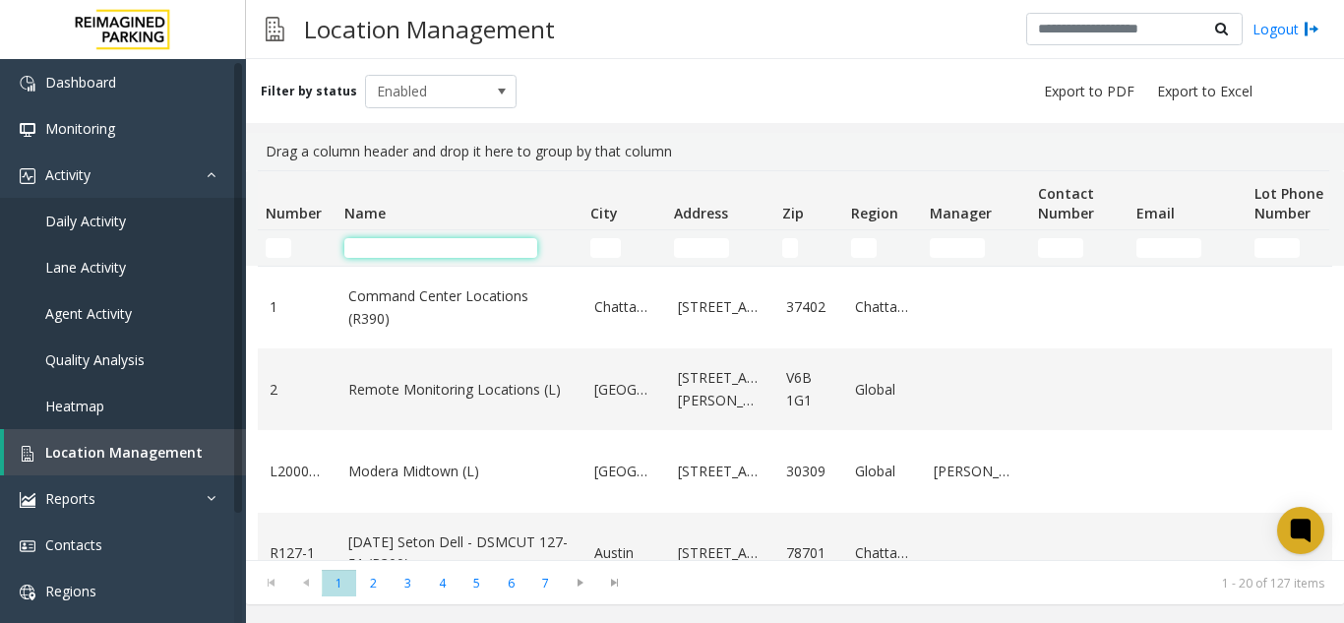
click at [403, 255] on input "Name Filter" at bounding box center [440, 248] width 193 height 20
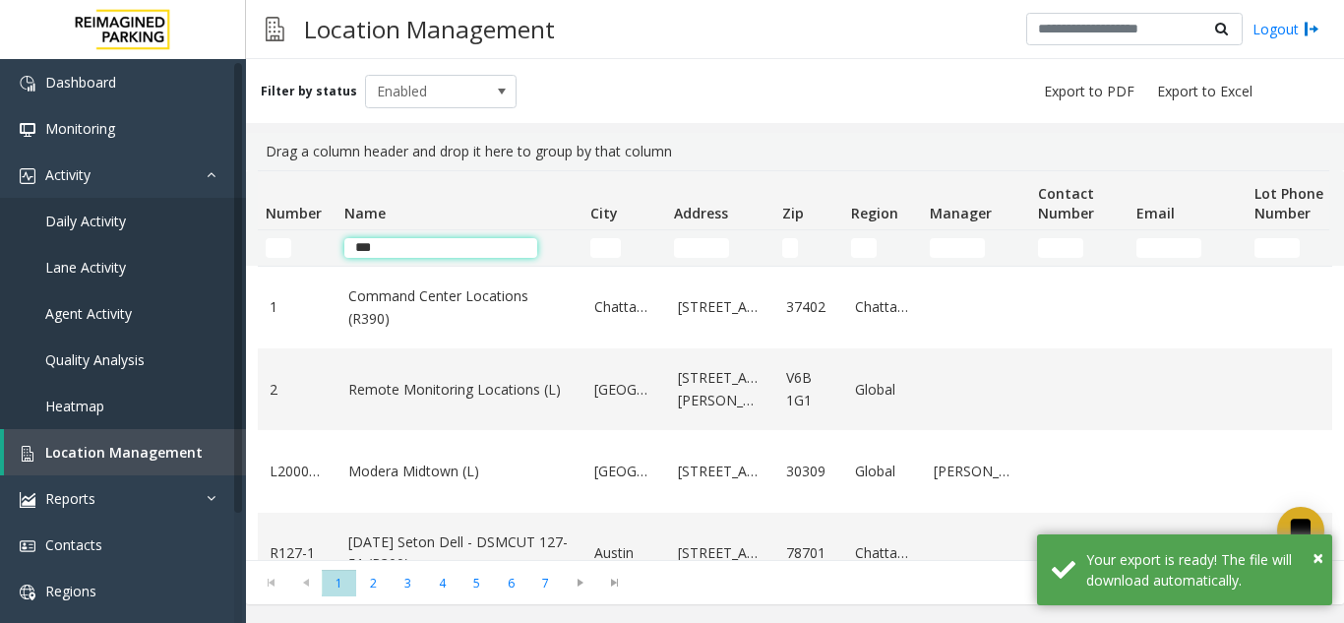
type input "***"
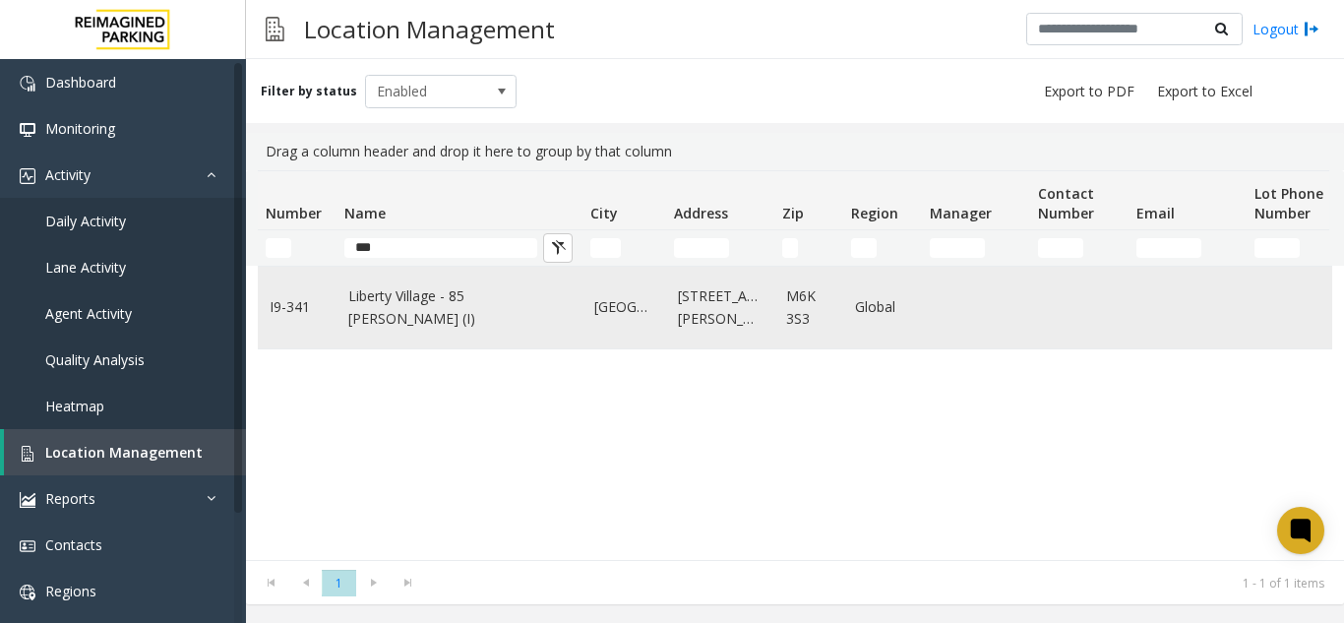
click at [468, 315] on link "Liberty Village - 85 [PERSON_NAME] (I)" at bounding box center [459, 307] width 222 height 44
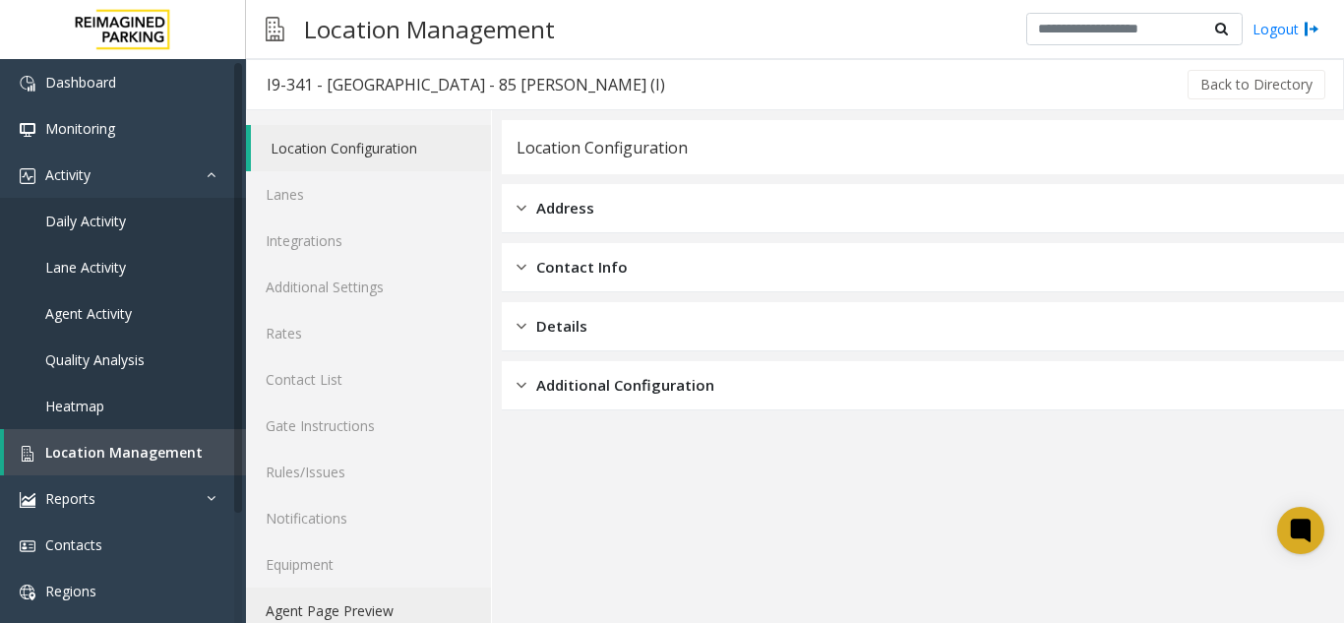
click at [310, 602] on link "Agent Page Preview" at bounding box center [368, 610] width 245 height 46
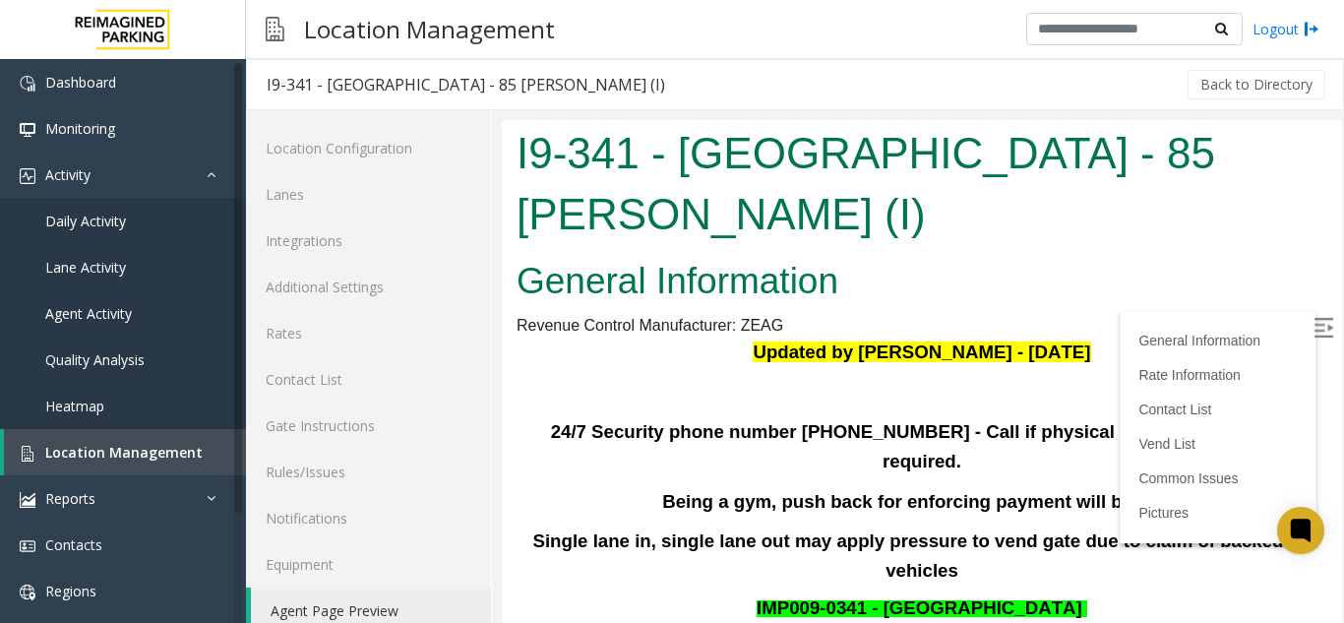
scroll to position [1838, 0]
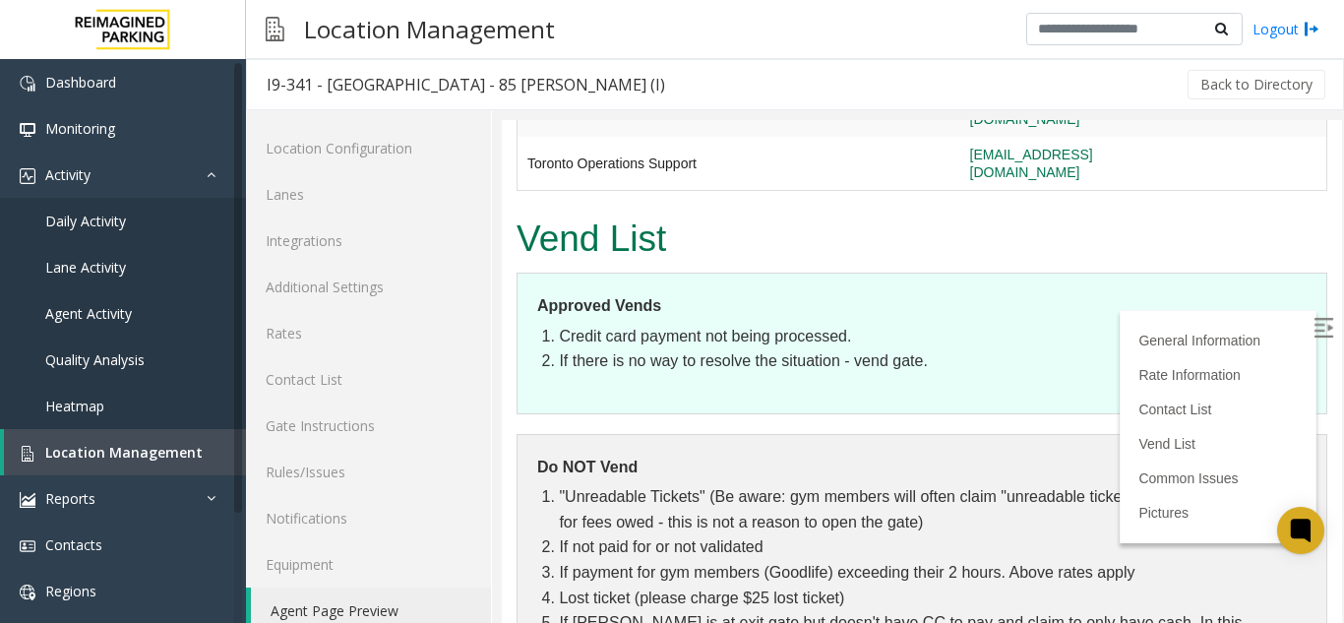
click at [1313, 326] on img at bounding box center [1323, 328] width 20 height 20
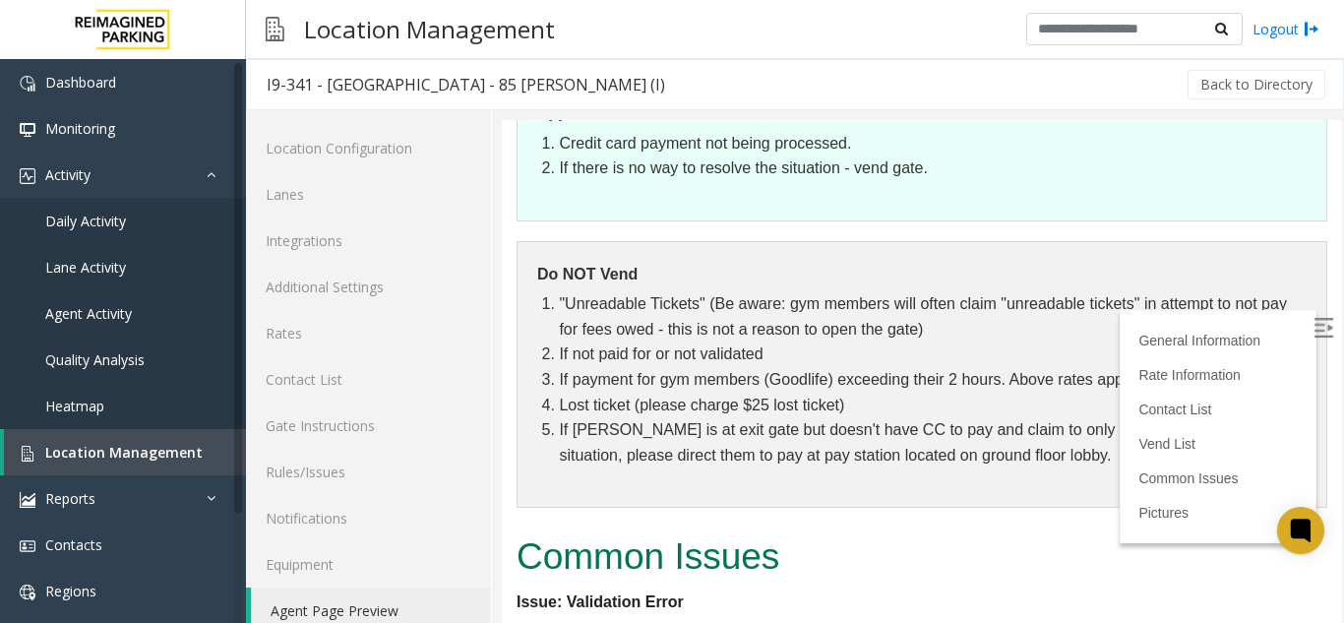
scroll to position [1801, 0]
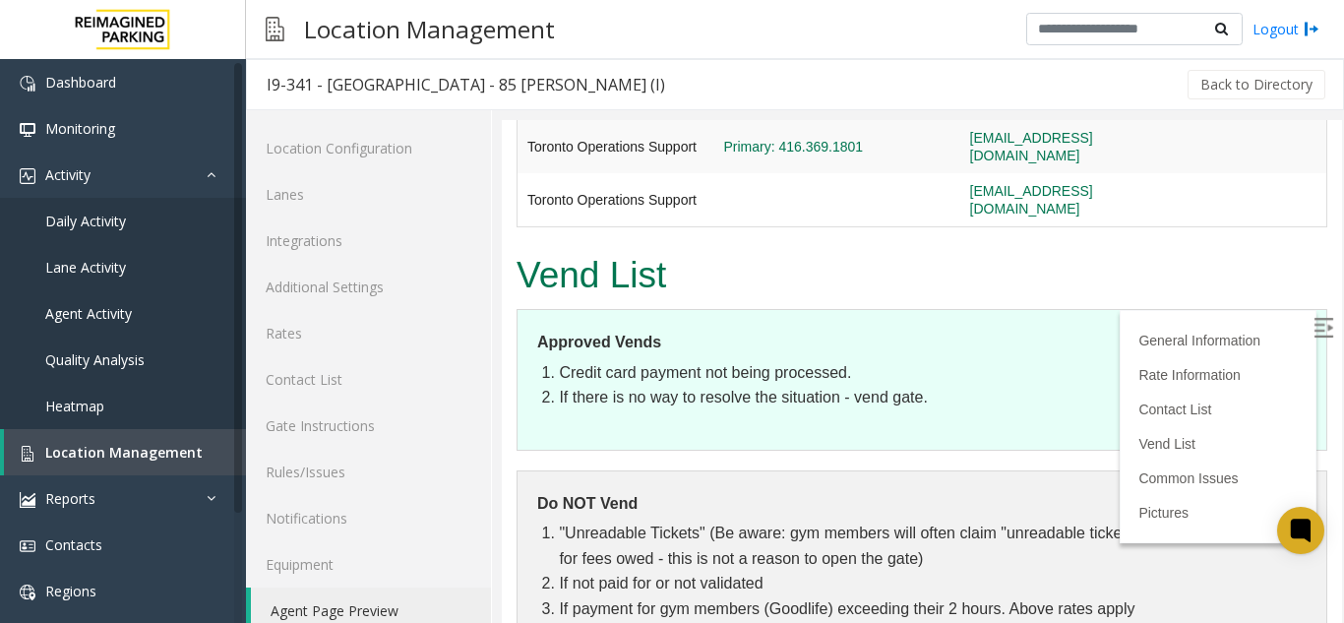
click at [1313, 323] on img at bounding box center [1323, 328] width 20 height 20
click at [1170, 376] on link "Rate Information" at bounding box center [1192, 375] width 109 height 16
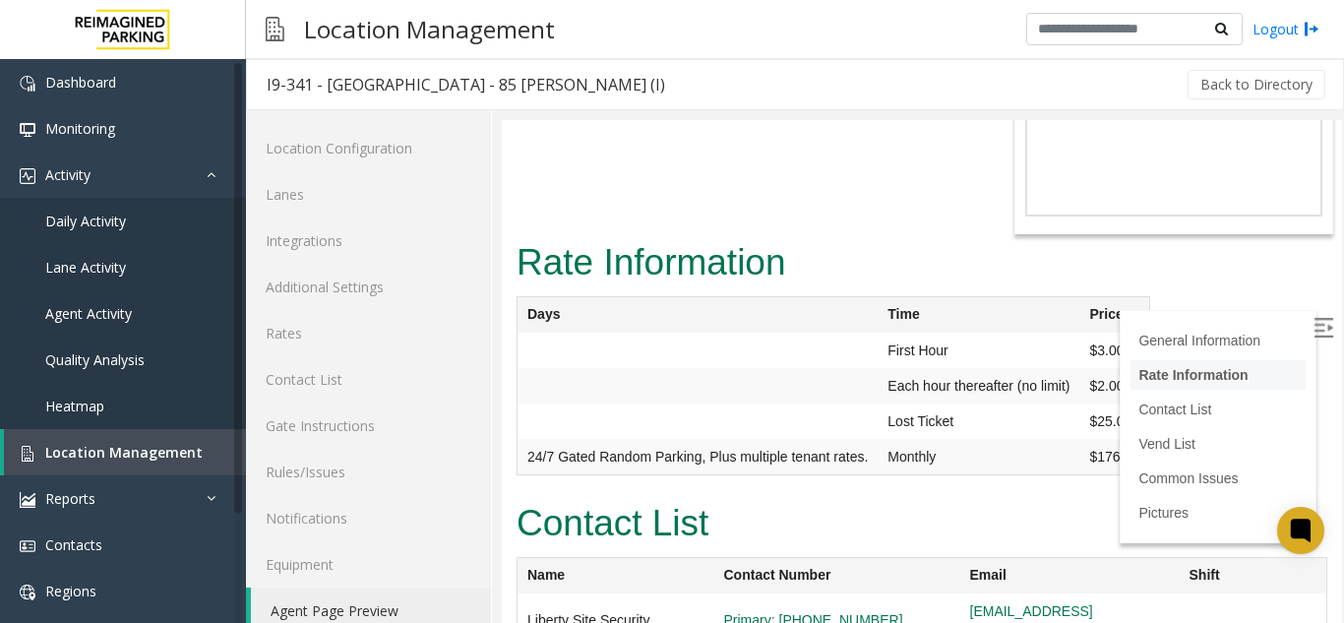
scroll to position [26, 0]
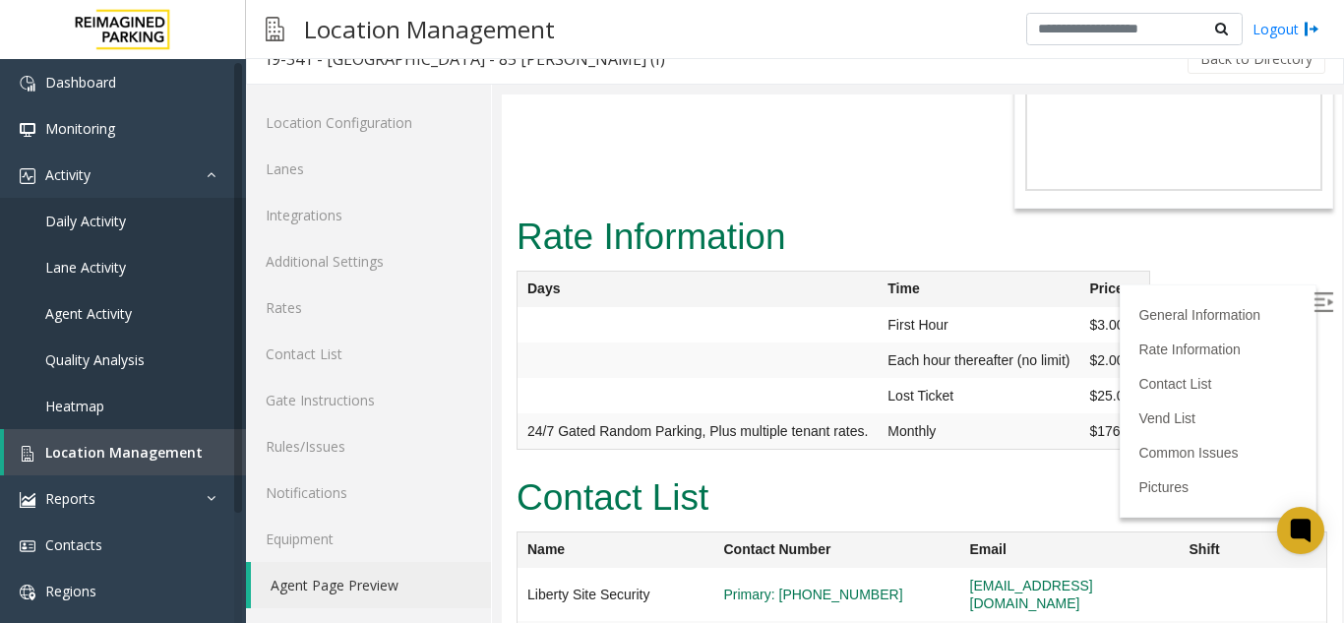
click at [1313, 303] on img at bounding box center [1323, 302] width 20 height 20
click at [1313, 309] on img at bounding box center [1323, 302] width 20 height 20
click at [1205, 316] on link "General Information" at bounding box center [1203, 315] width 131 height 16
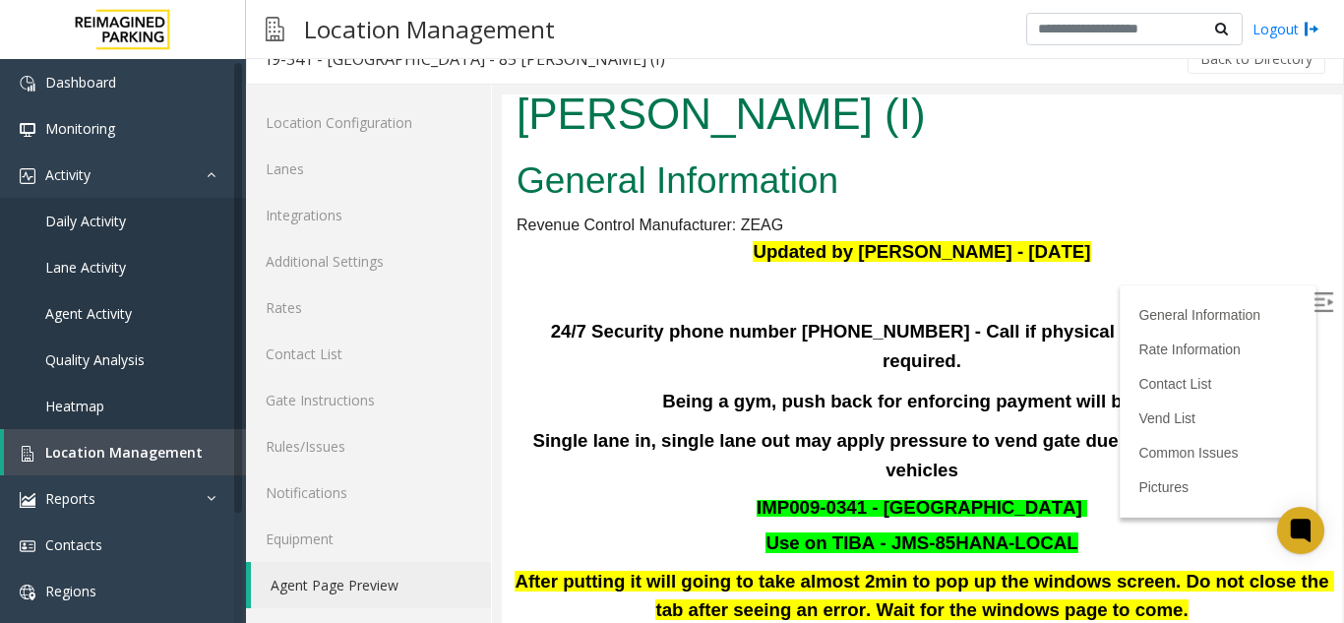
click at [1220, 237] on div "Updated by [PERSON_NAME] - [DATE] 24/7 Security phone number [PHONE_NUMBER] - C…" at bounding box center [922, 570] width 811 height 666
click at [1313, 302] on img at bounding box center [1323, 302] width 20 height 20
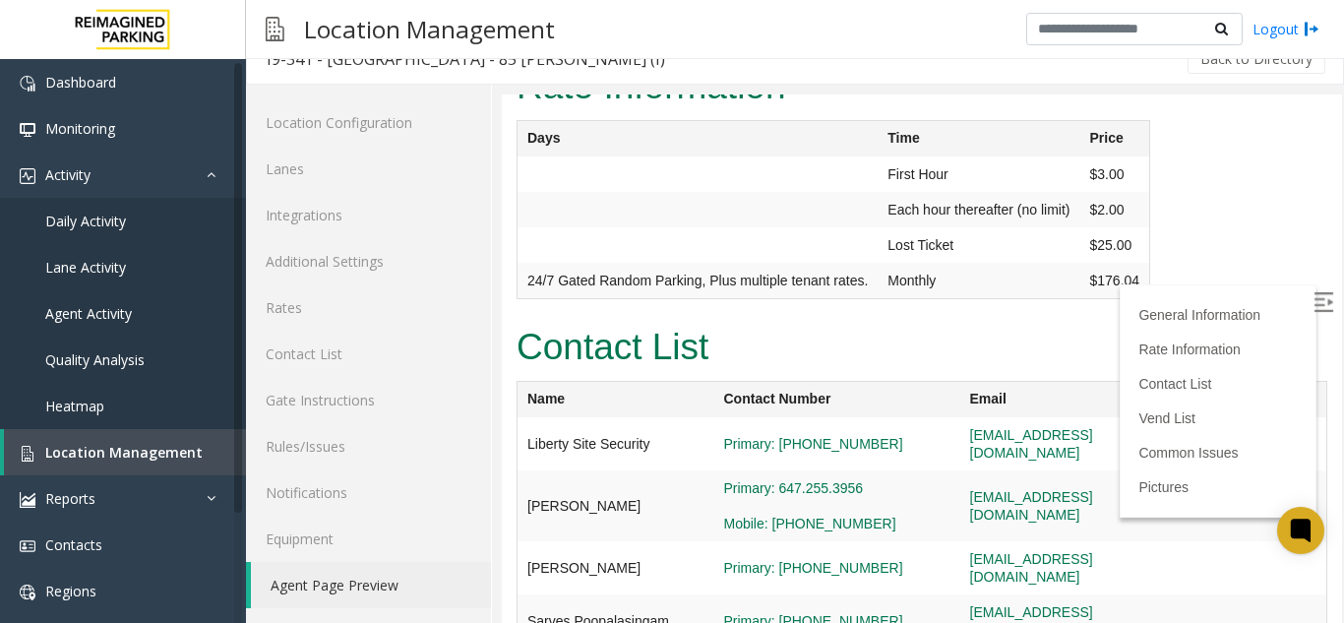
scroll to position [1063, 0]
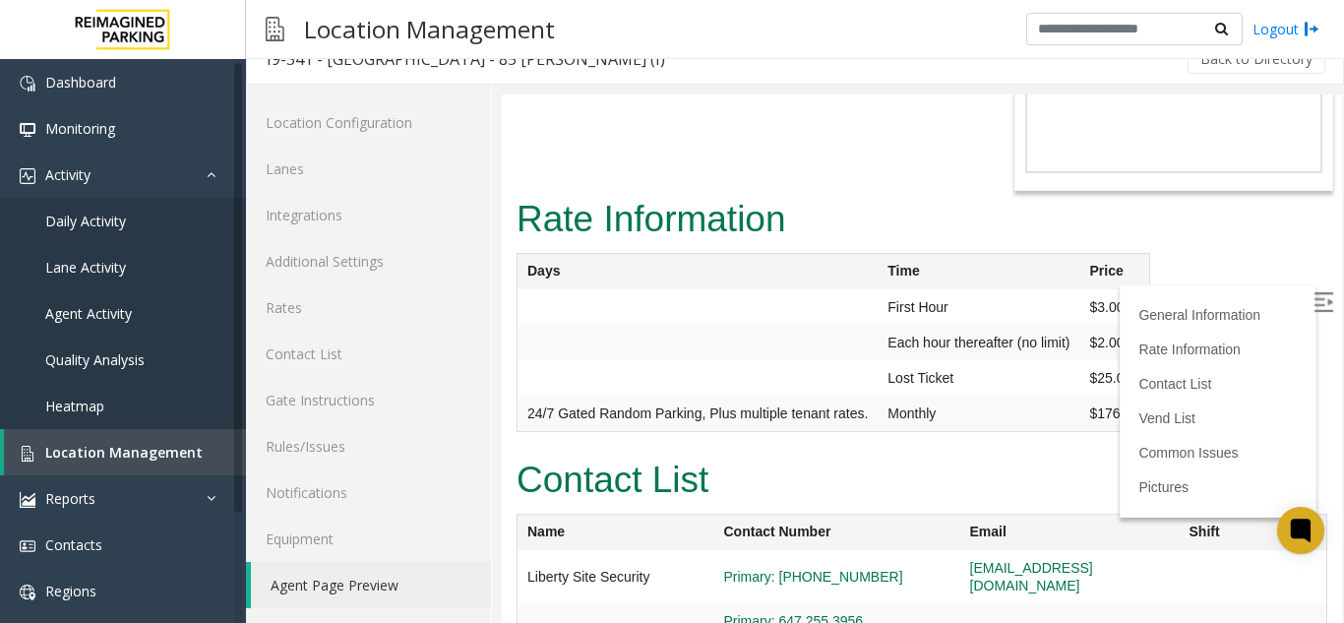
drag, startPoint x: 1317, startPoint y: 149, endPoint x: 1842, endPoint y: 324, distance: 552.8
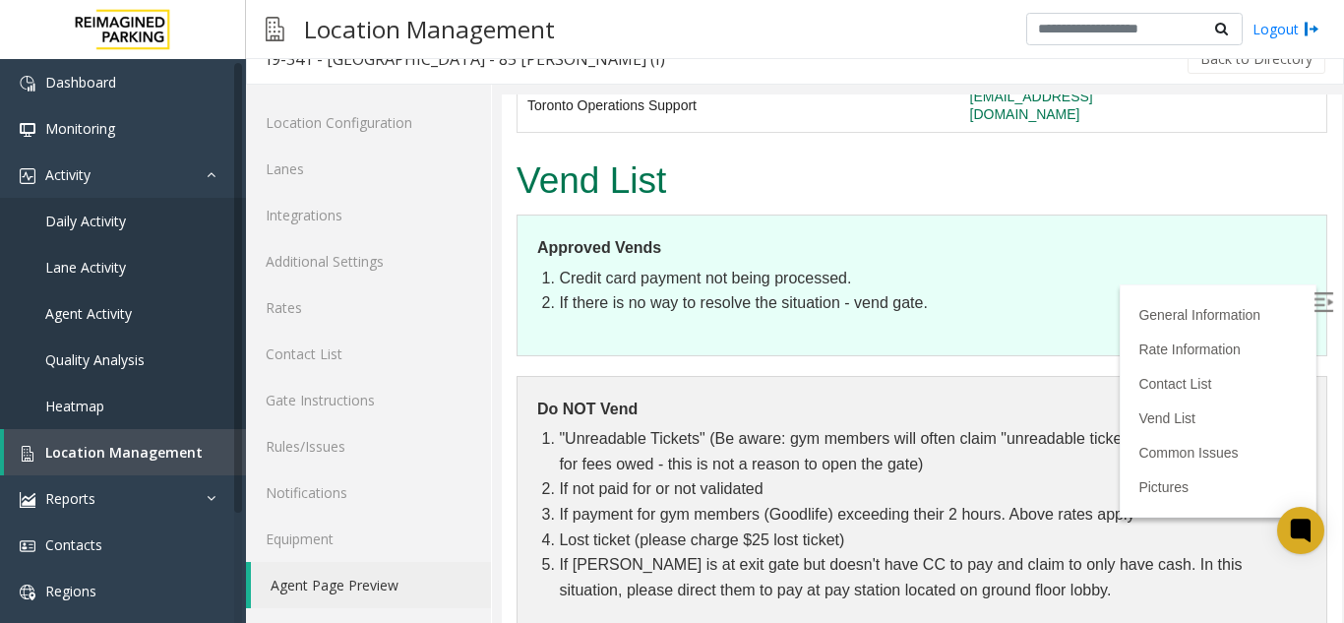
scroll to position [1858, 0]
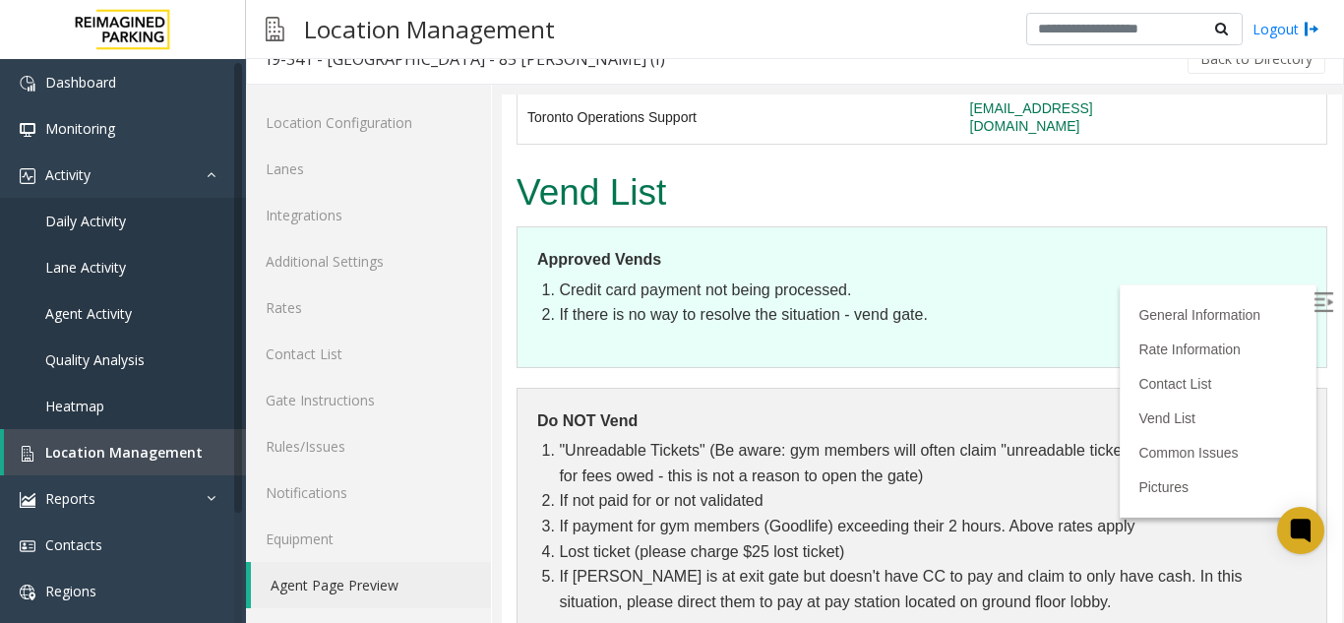
drag, startPoint x: 1322, startPoint y: 223, endPoint x: 1845, endPoint y: 383, distance: 546.2
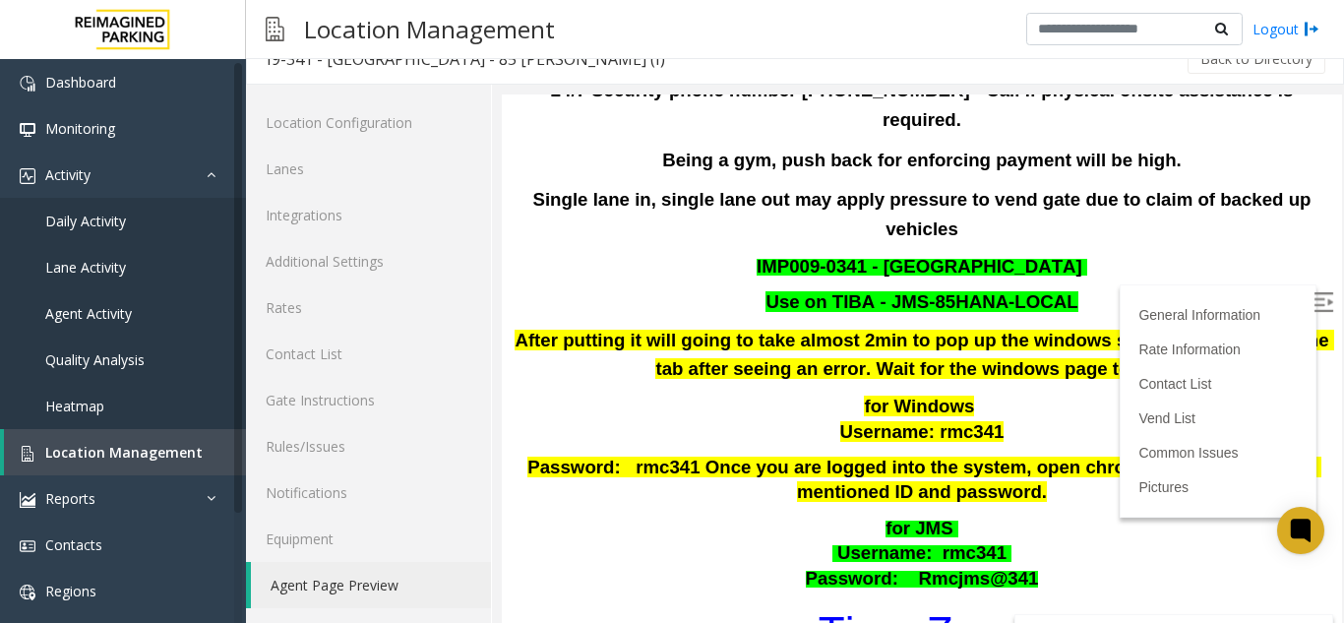
scroll to position [219, 0]
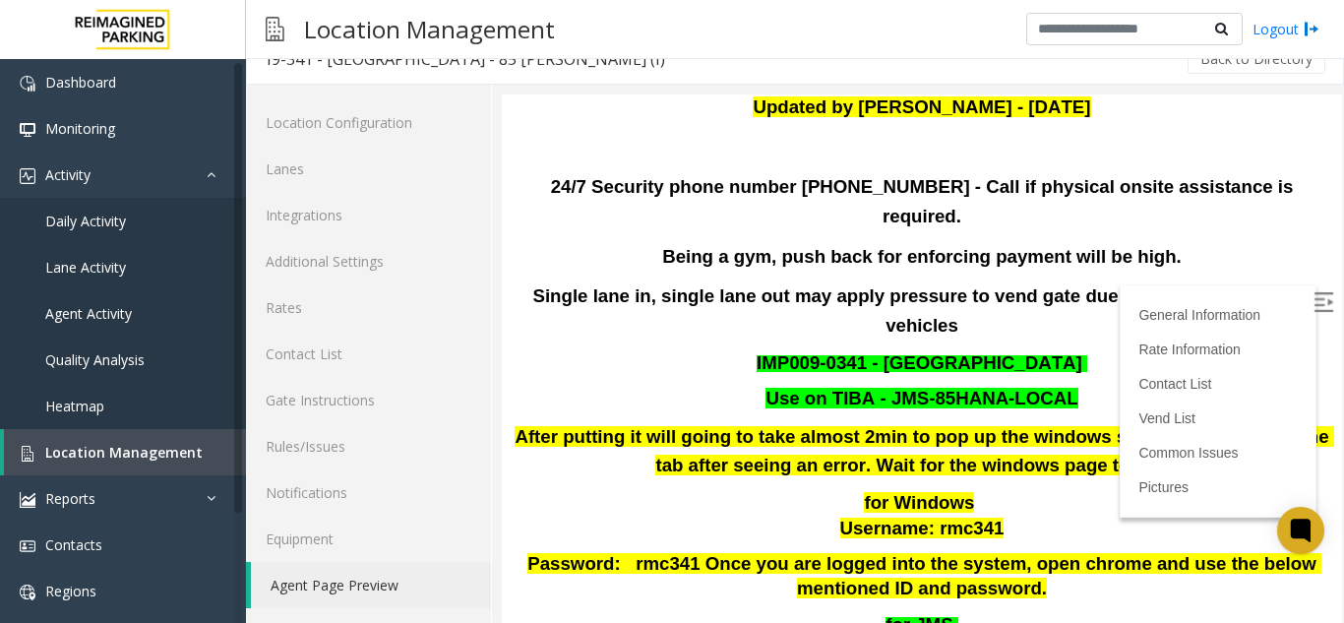
click at [867, 388] on font "Use on TIBA - JMS-85HANA-LOCAL" at bounding box center [921, 398] width 312 height 21
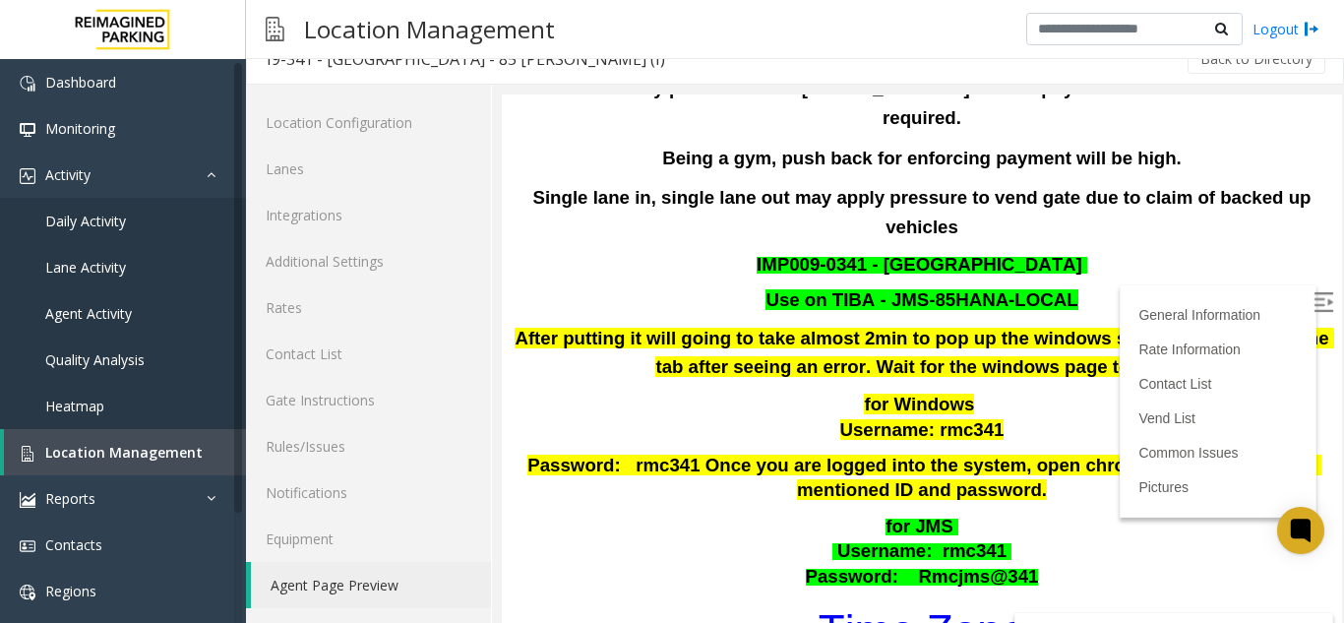
scroll to position [0, 0]
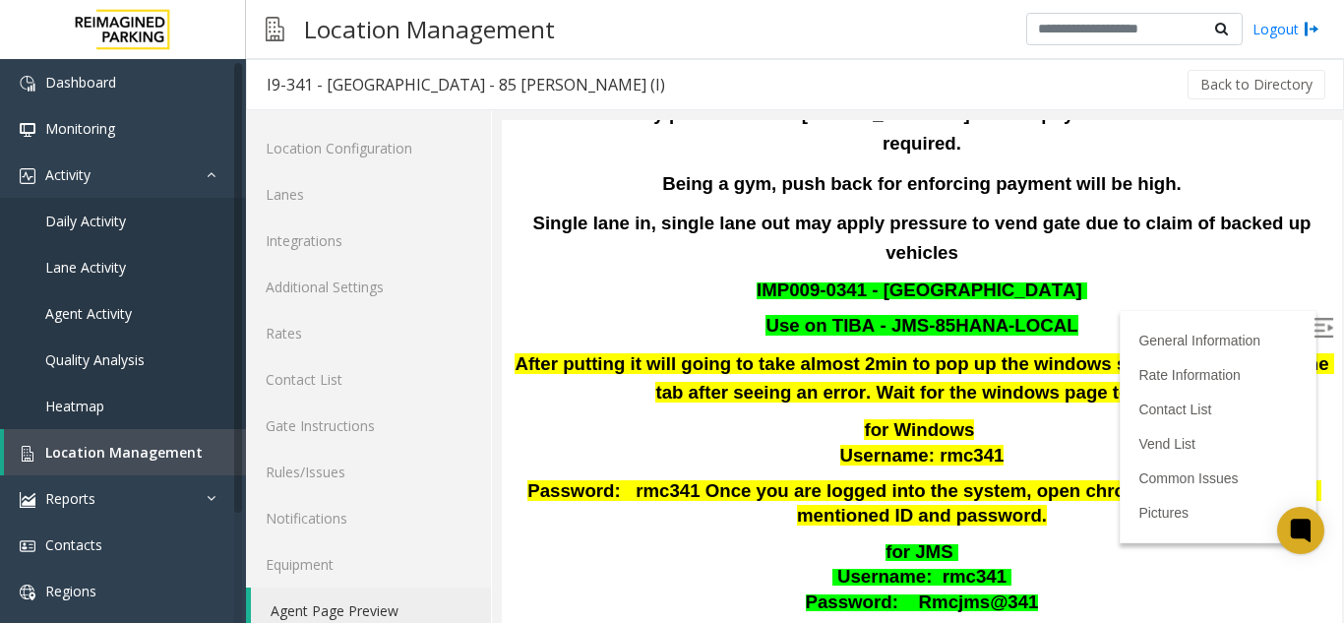
click at [770, 540] on p "for JMS Username : rmc341 Password: Rmcjms@341" at bounding box center [922, 578] width 815 height 76
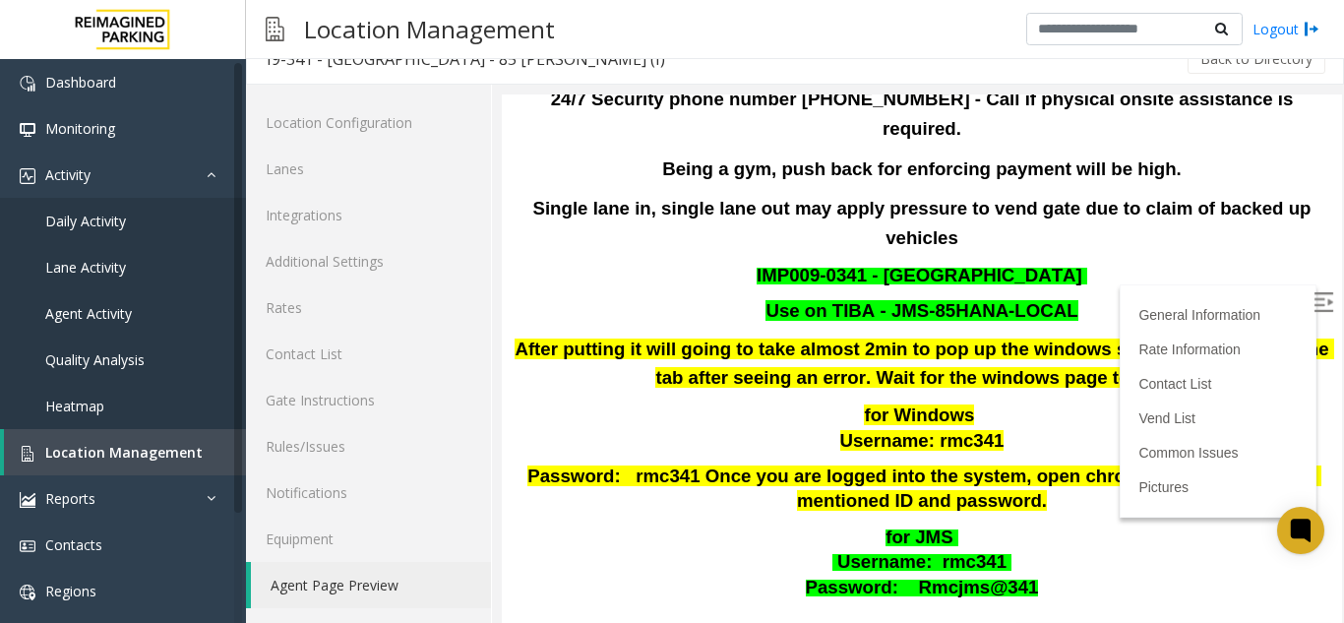
scroll to position [535, 0]
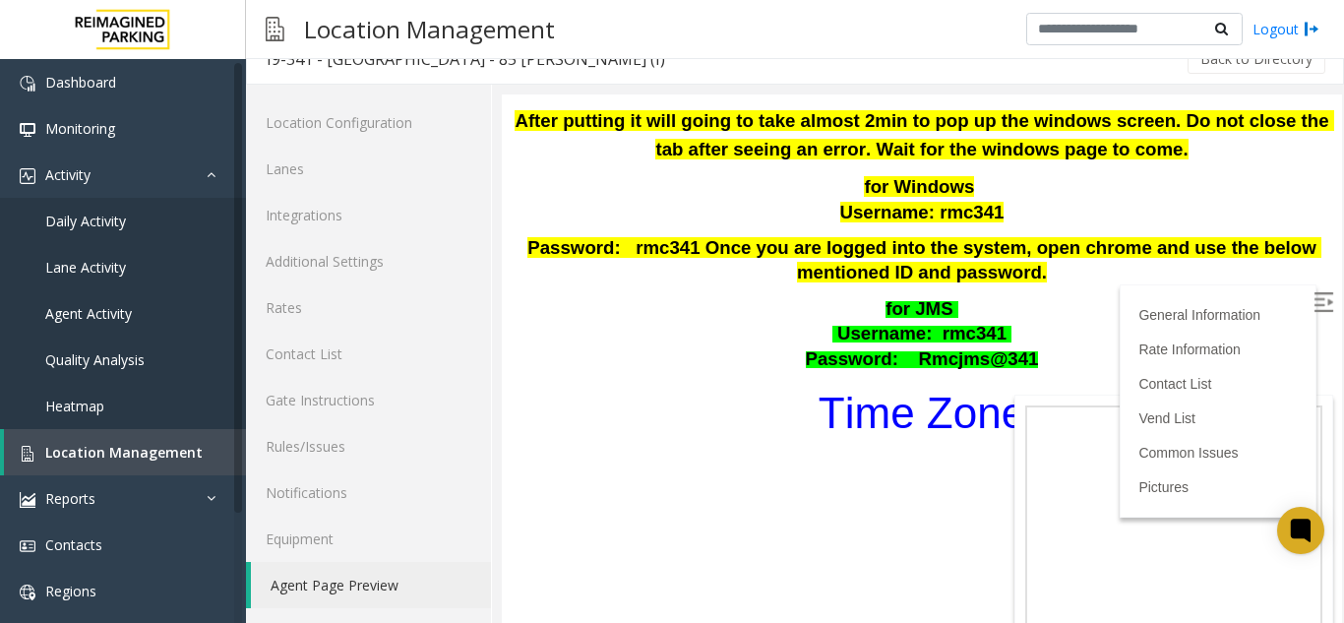
drag, startPoint x: 1320, startPoint y: 291, endPoint x: 1832, endPoint y: 271, distance: 512.0
click at [970, 389] on font "Time Zone" at bounding box center [922, 413] width 207 height 48
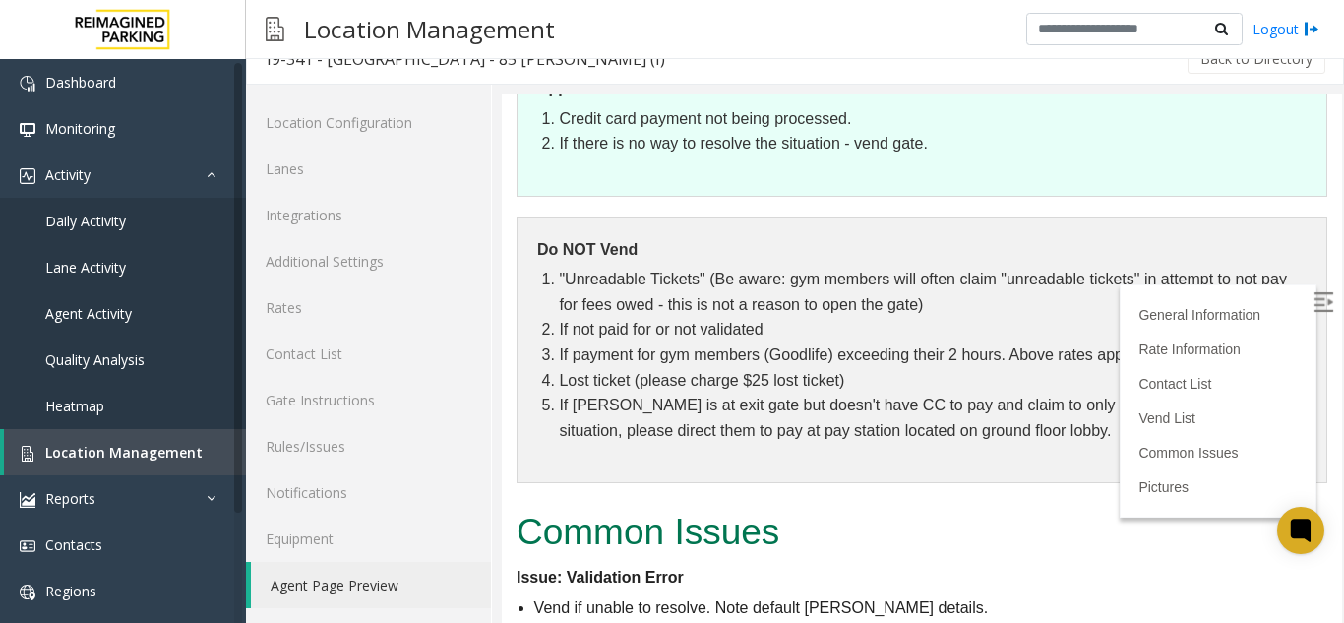
scroll to position [2161, 0]
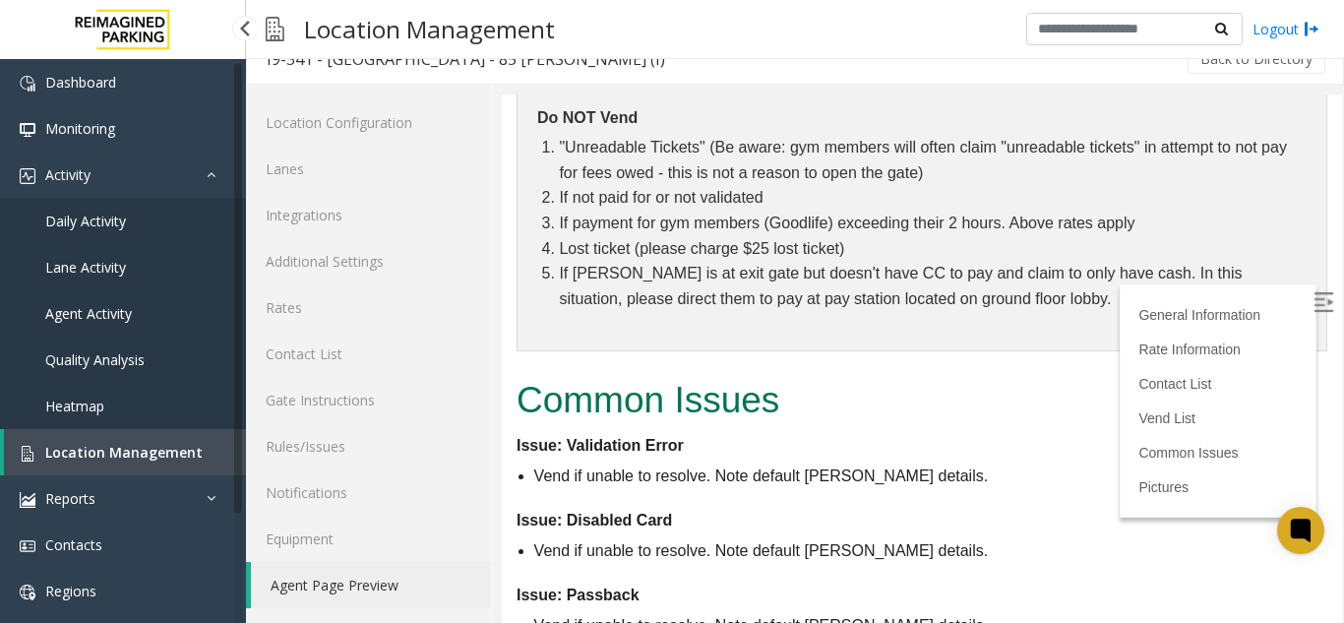
click at [49, 456] on span "Location Management" at bounding box center [123, 452] width 157 height 19
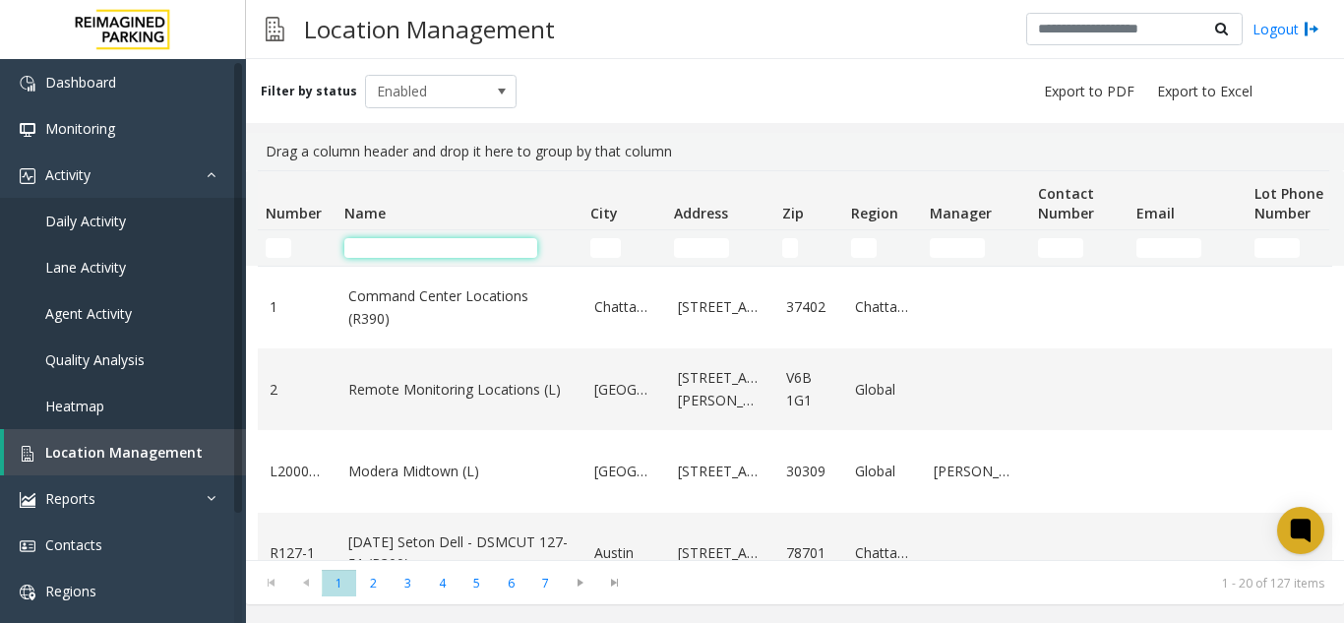
click at [375, 242] on input "Name Filter" at bounding box center [440, 248] width 193 height 20
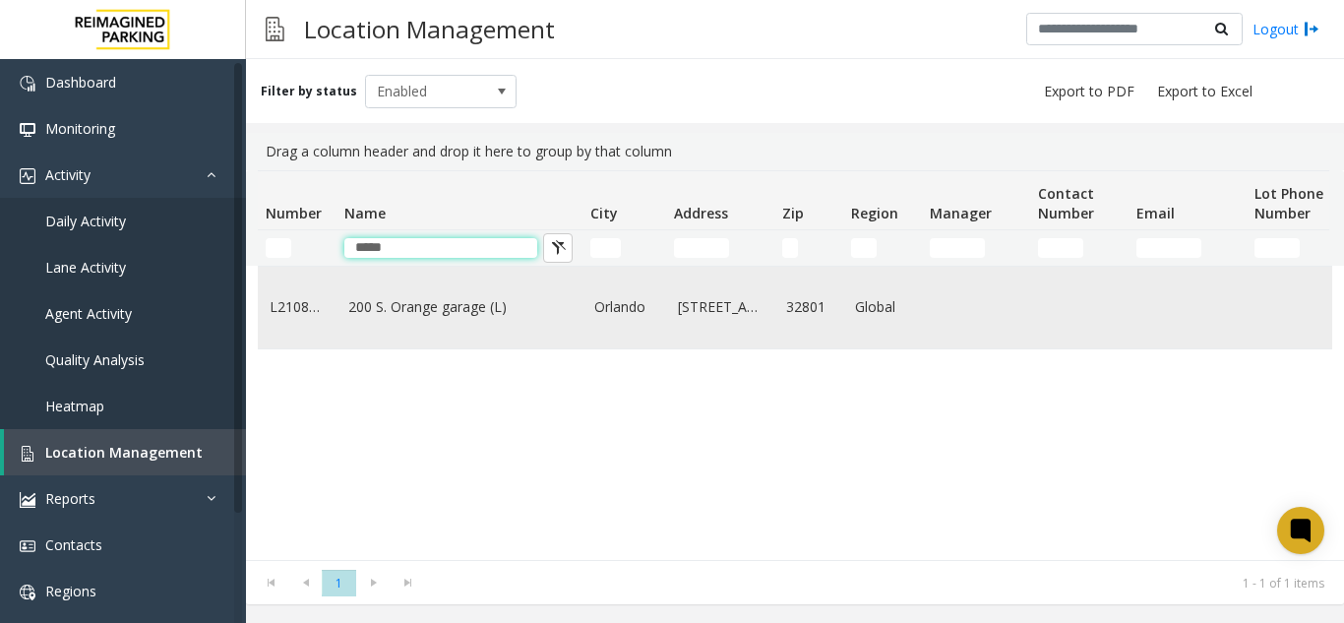
type input "*****"
click at [420, 308] on link "200 S. Orange garage (L)" at bounding box center [459, 307] width 222 height 22
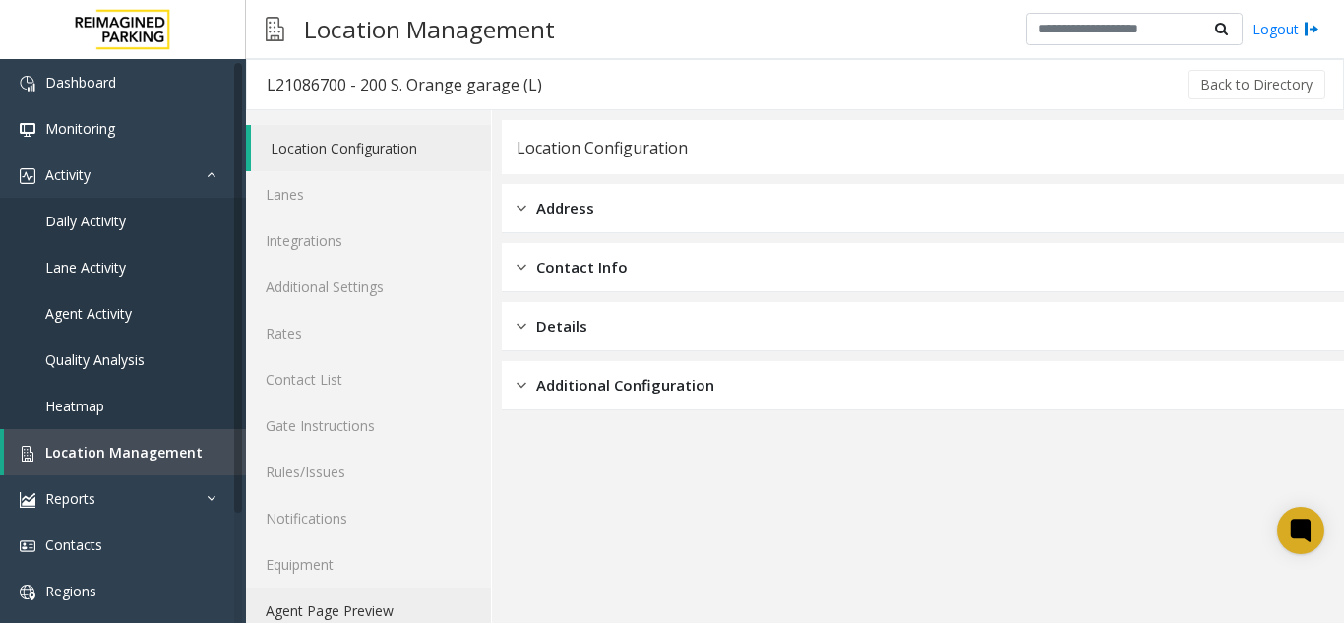
click at [324, 618] on link "Agent Page Preview" at bounding box center [368, 610] width 245 height 46
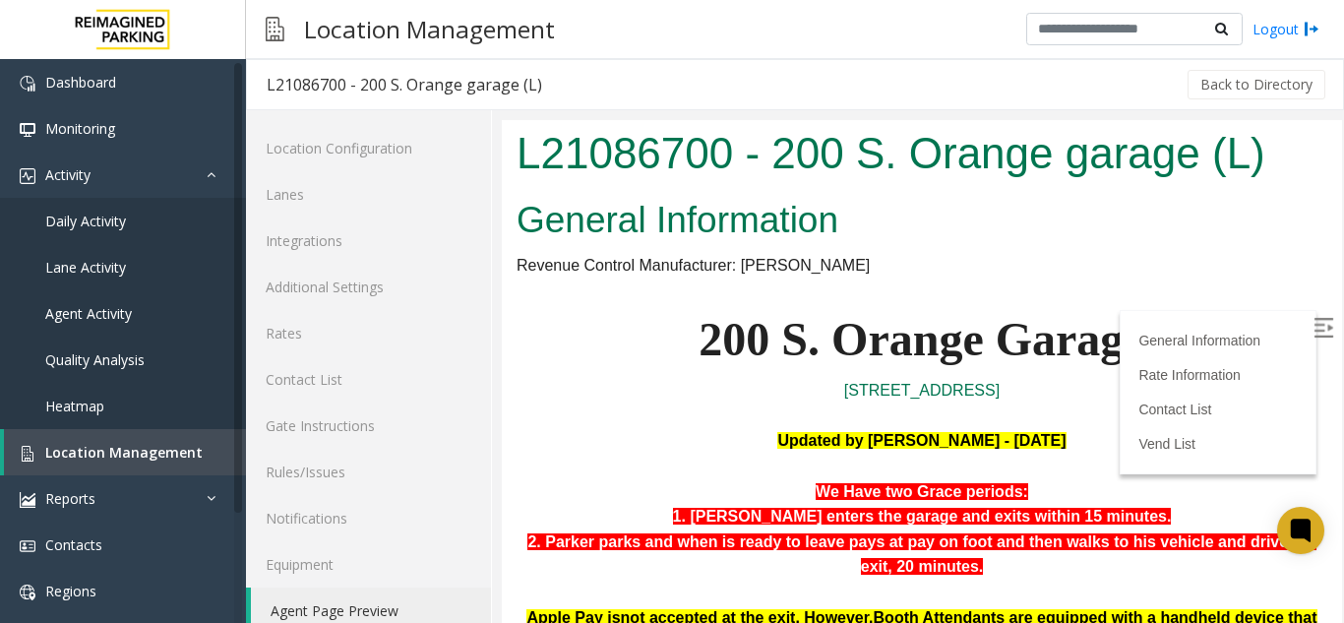
scroll to position [517, 0]
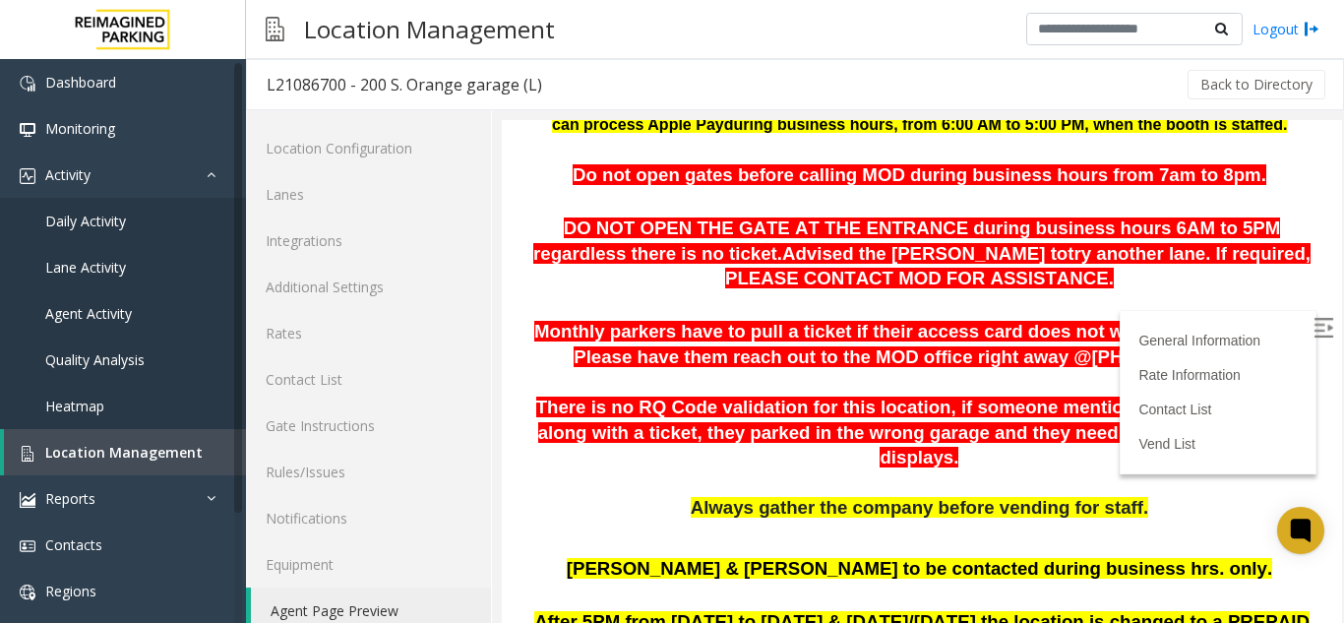
click at [1313, 329] on img at bounding box center [1323, 328] width 20 height 20
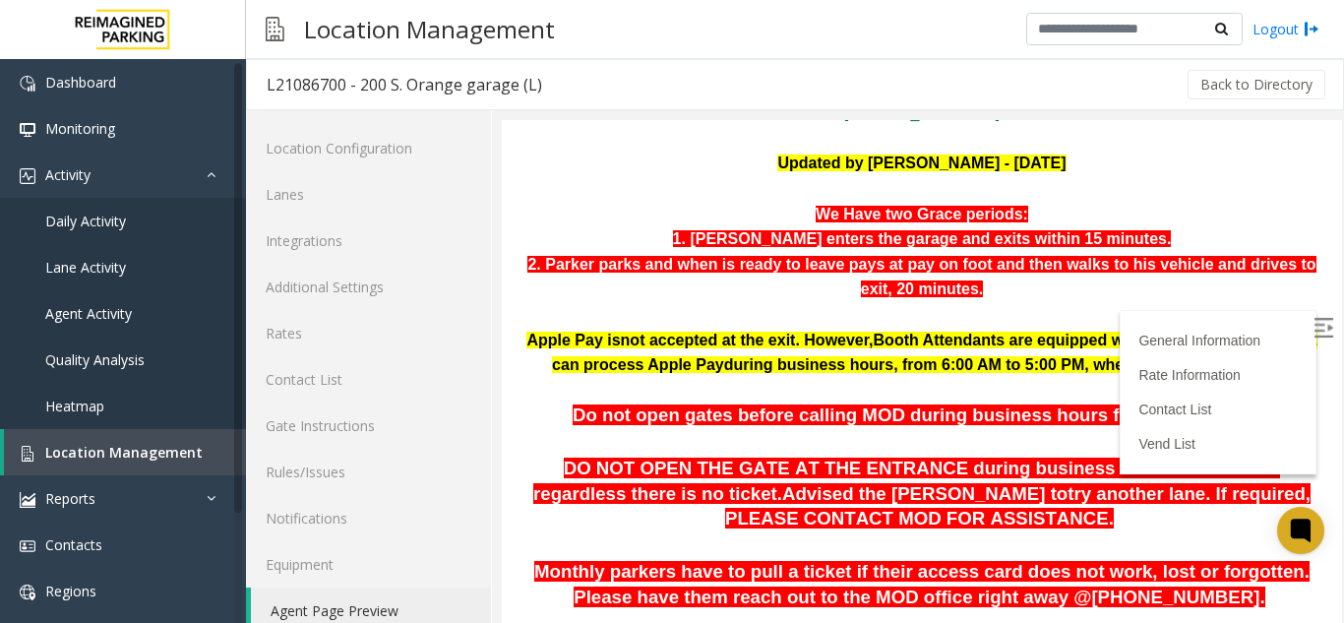
scroll to position [242, 0]
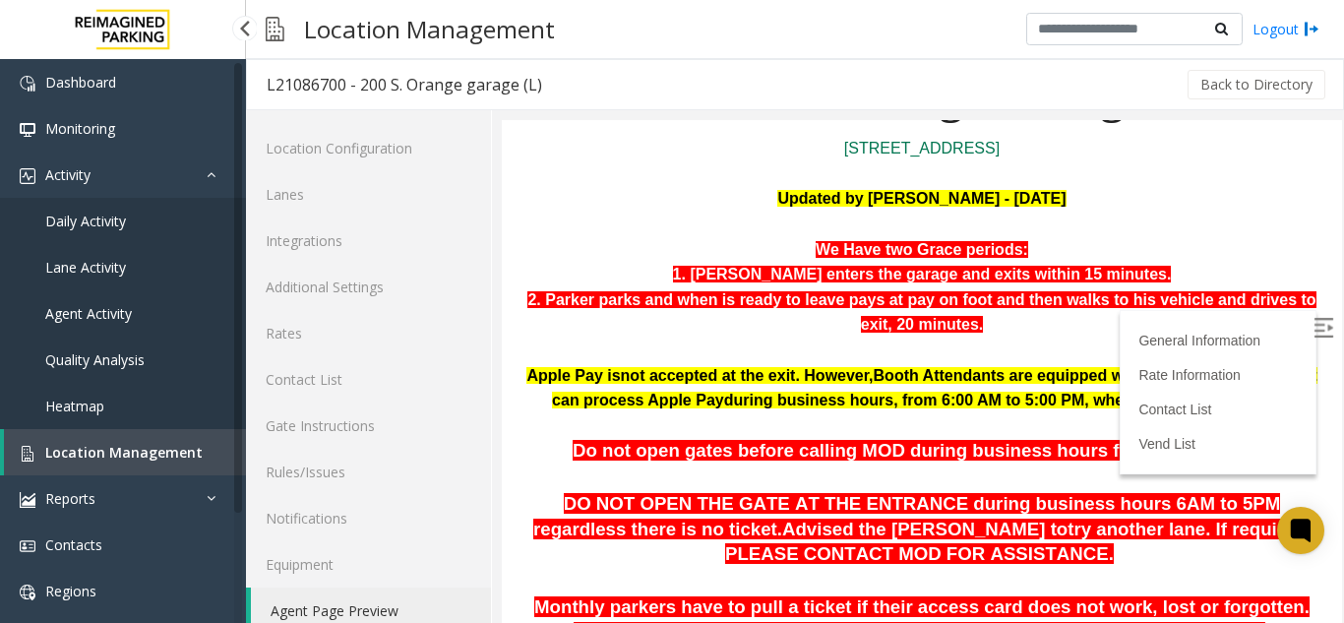
click at [79, 453] on span "Location Management" at bounding box center [123, 452] width 157 height 19
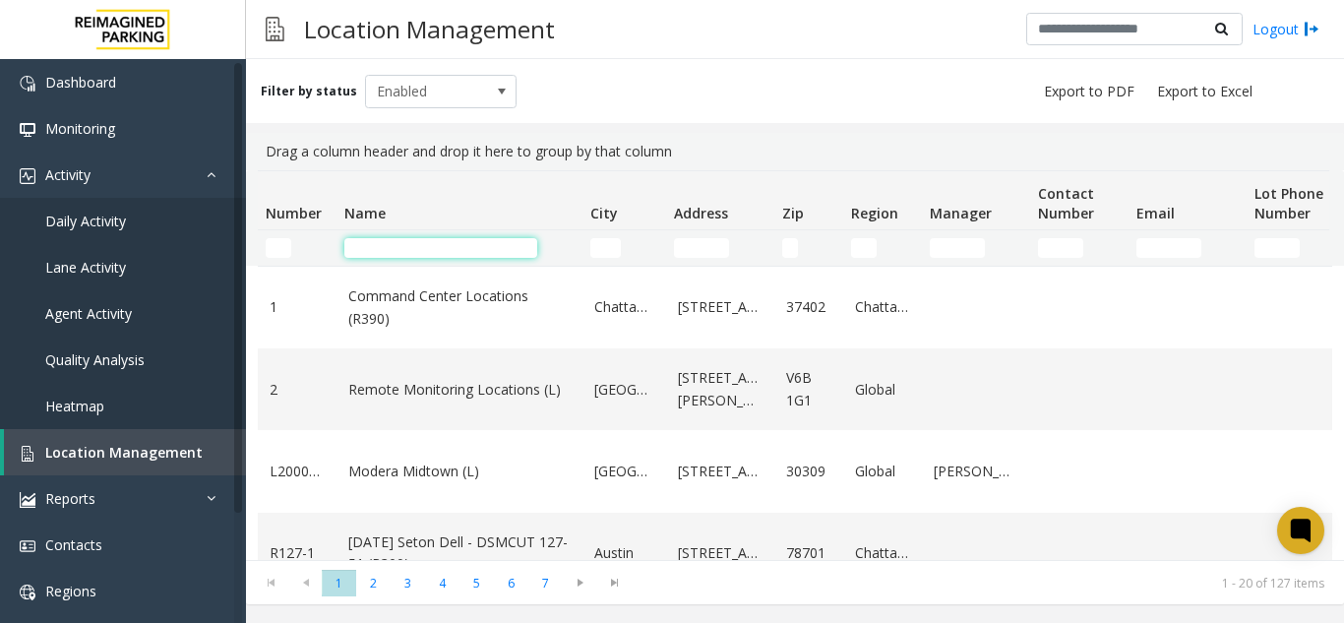
click at [397, 243] on input "Name Filter" at bounding box center [440, 248] width 193 height 20
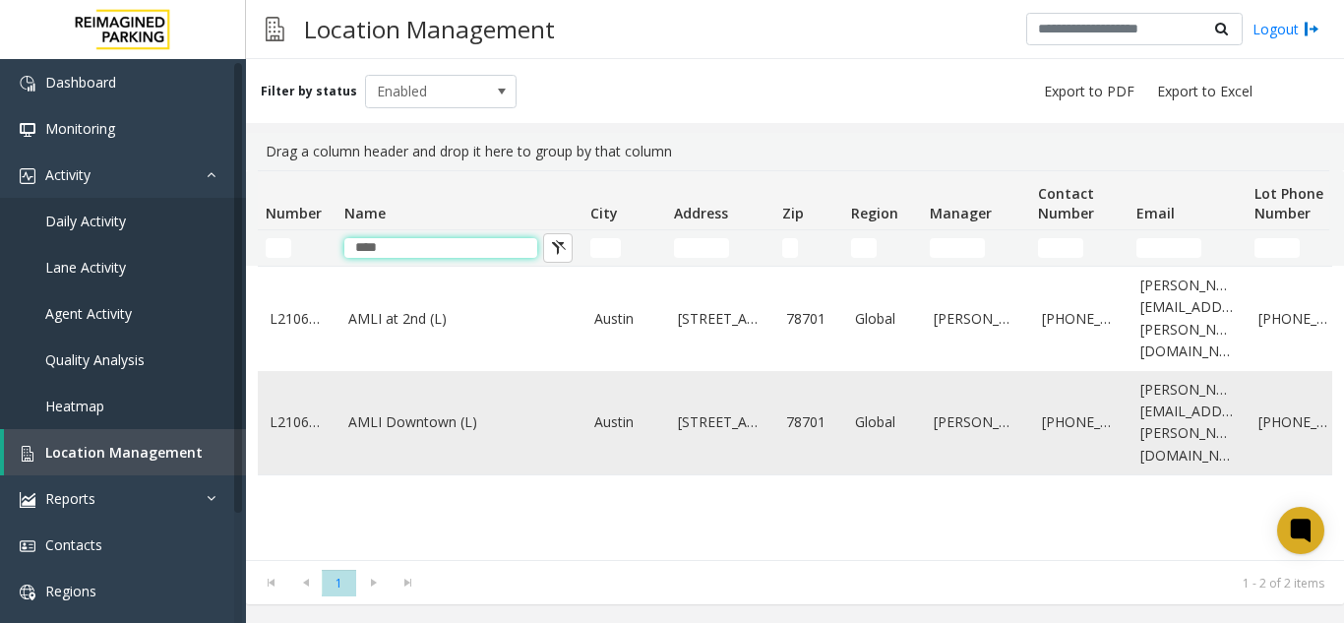
type input "****"
click at [419, 371] on td "AMLI Downtown (L)" at bounding box center [459, 423] width 246 height 104
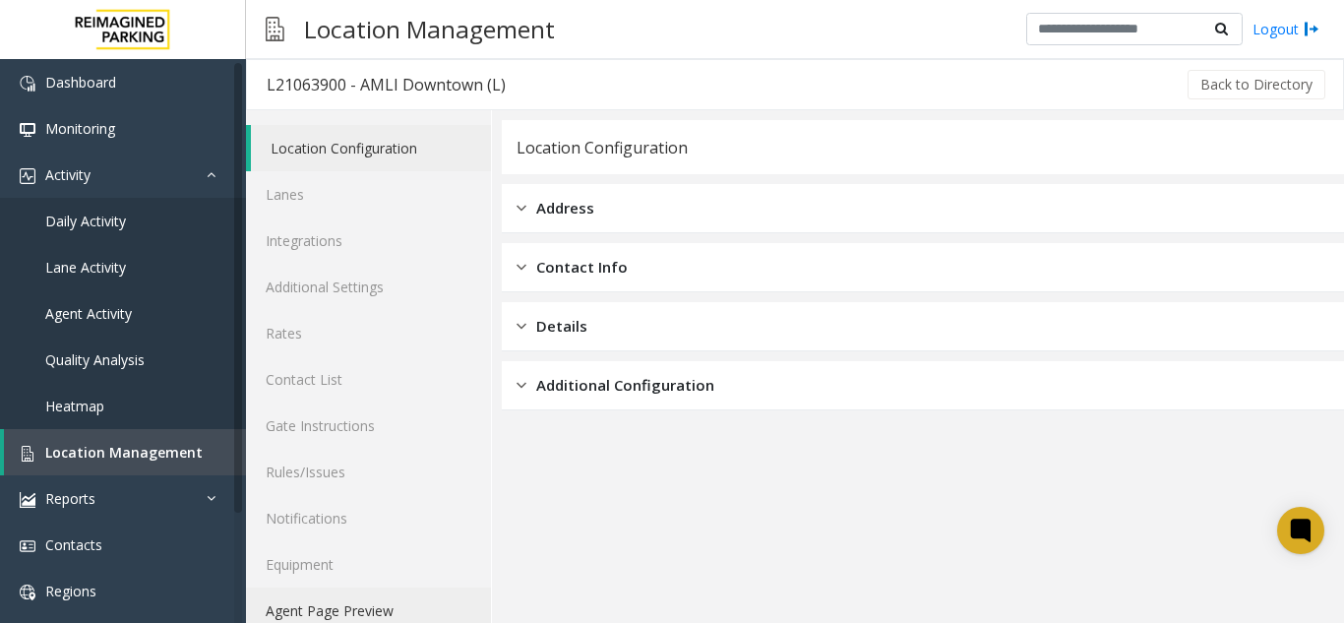
click at [379, 596] on link "Agent Page Preview" at bounding box center [368, 610] width 245 height 46
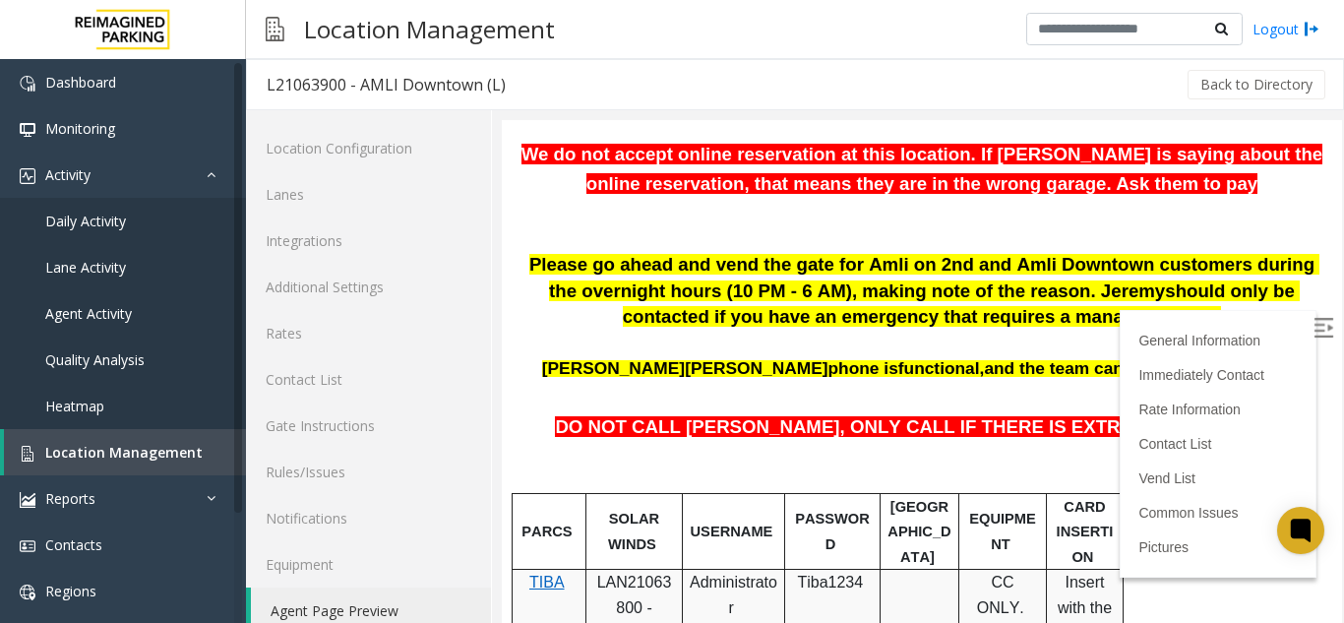
scroll to position [371, 0]
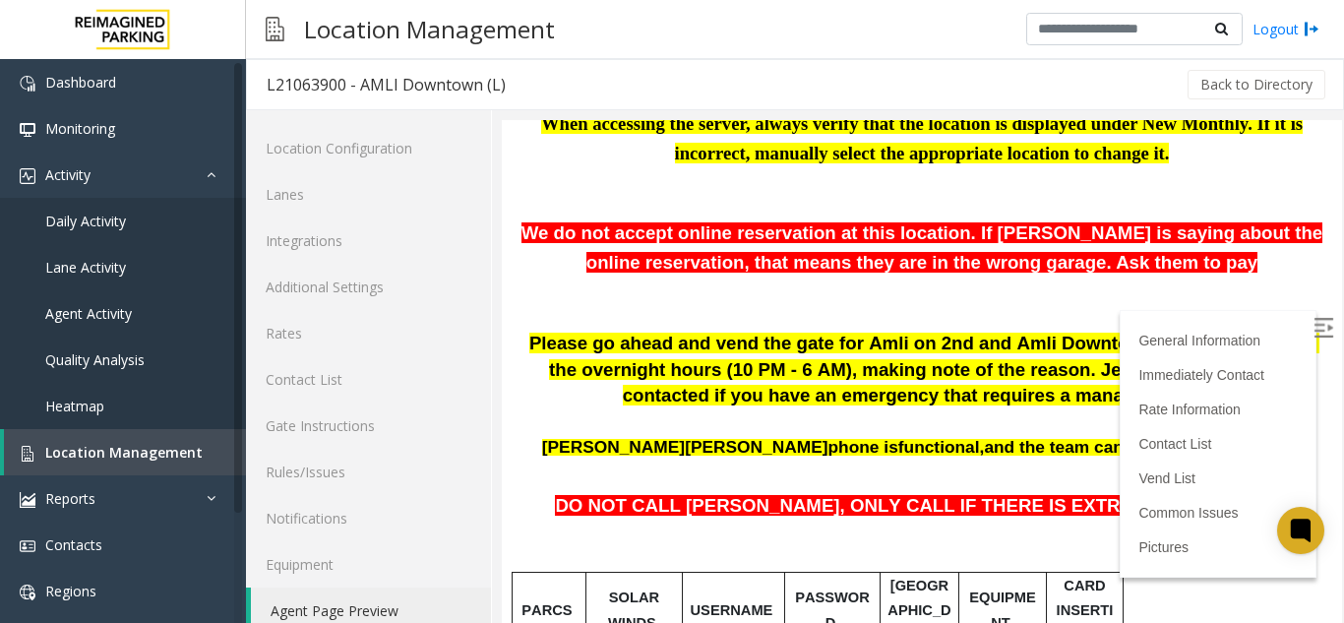
click at [1313, 320] on img at bounding box center [1323, 328] width 20 height 20
click at [122, 446] on span "Location Management" at bounding box center [123, 452] width 157 height 19
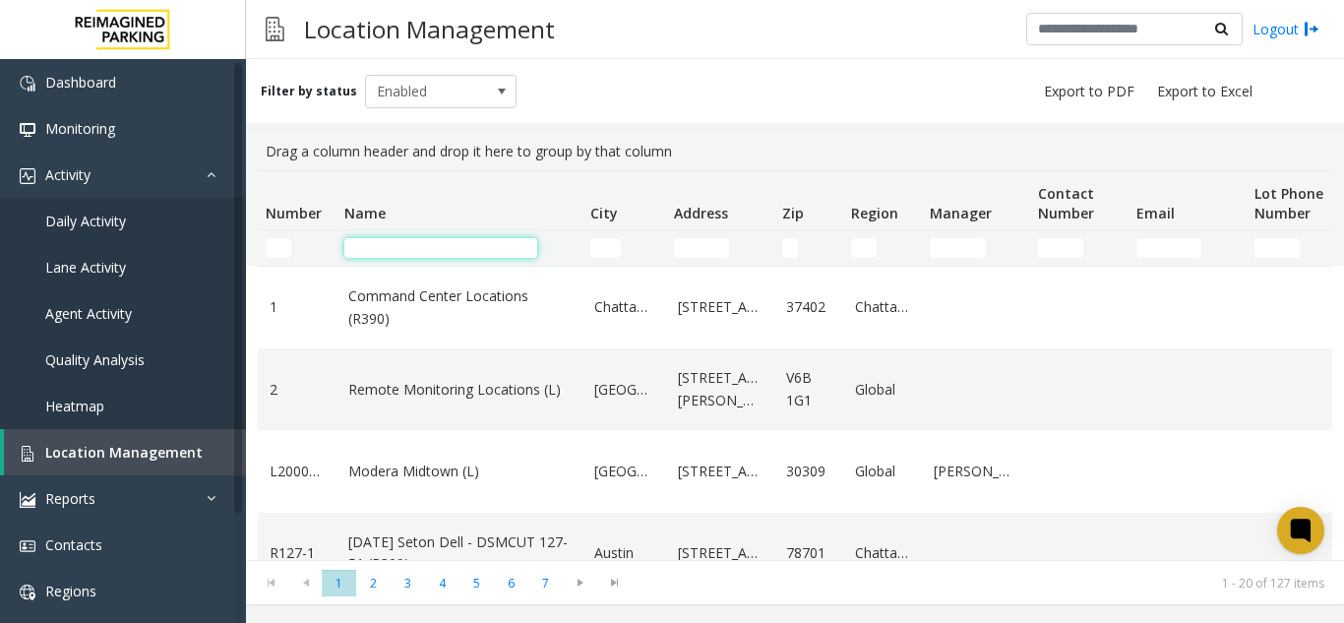
click at [461, 251] on input "Name Filter" at bounding box center [440, 248] width 193 height 20
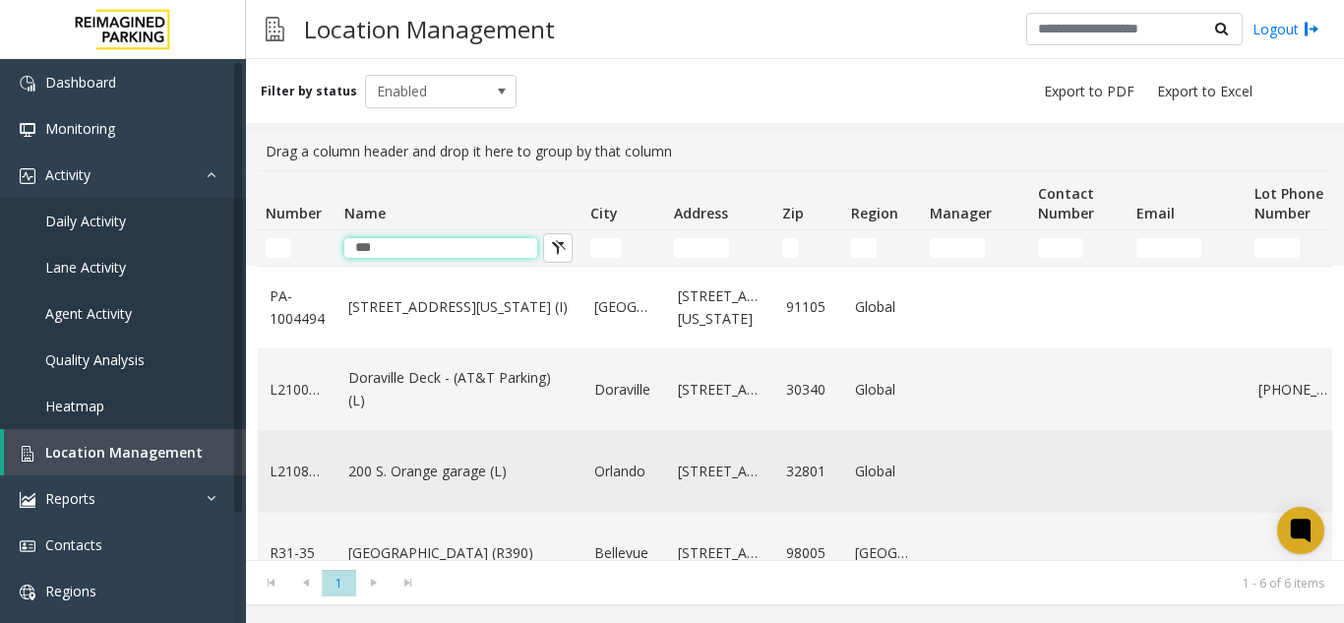
type input "***"
click at [435, 478] on link "200 S. Orange garage (L)" at bounding box center [459, 471] width 222 height 22
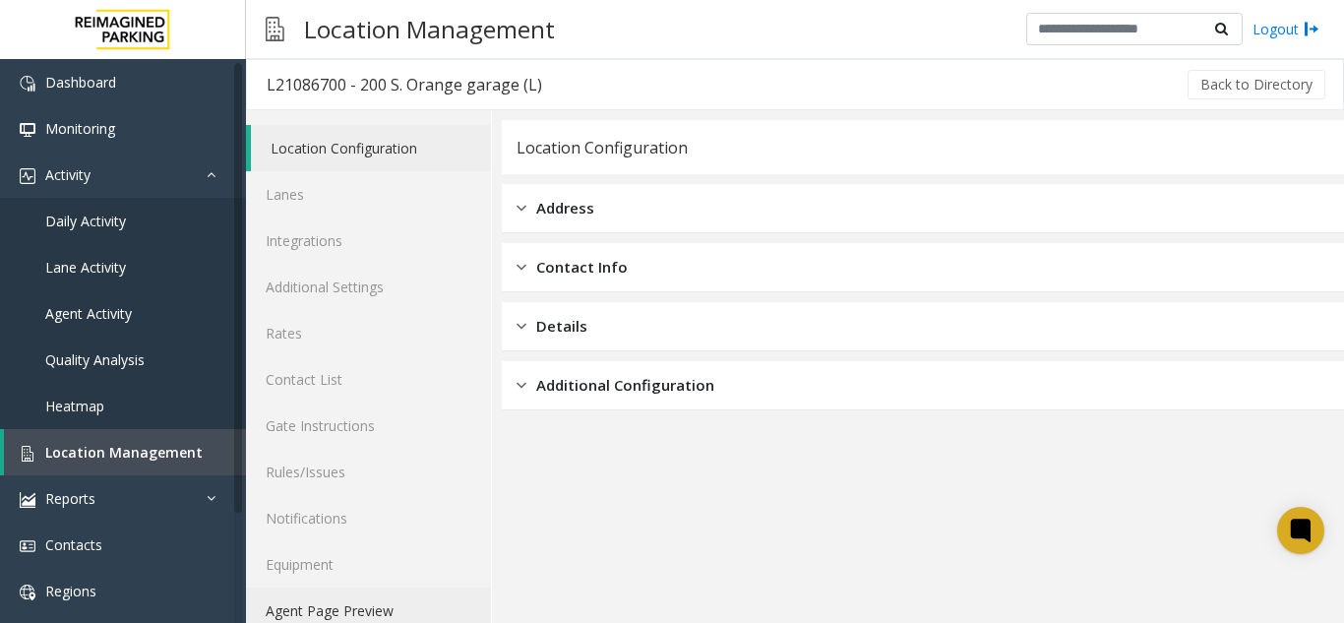
click at [286, 614] on link "Agent Page Preview" at bounding box center [368, 610] width 245 height 46
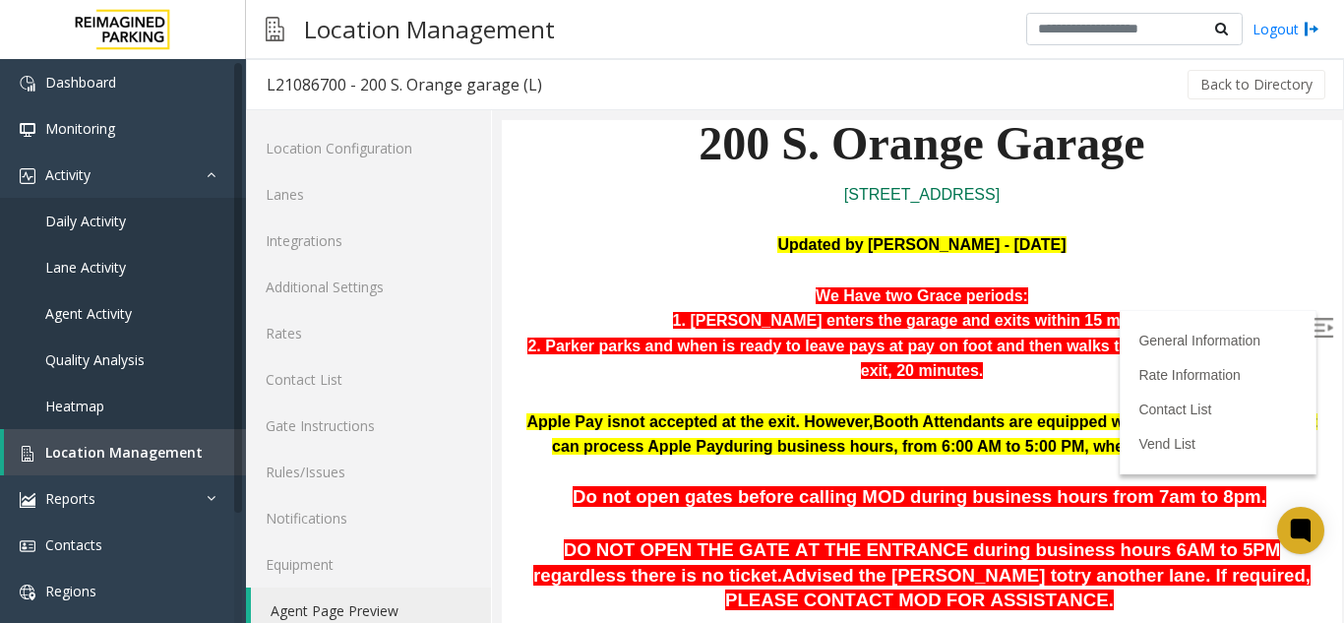
scroll to position [275, 0]
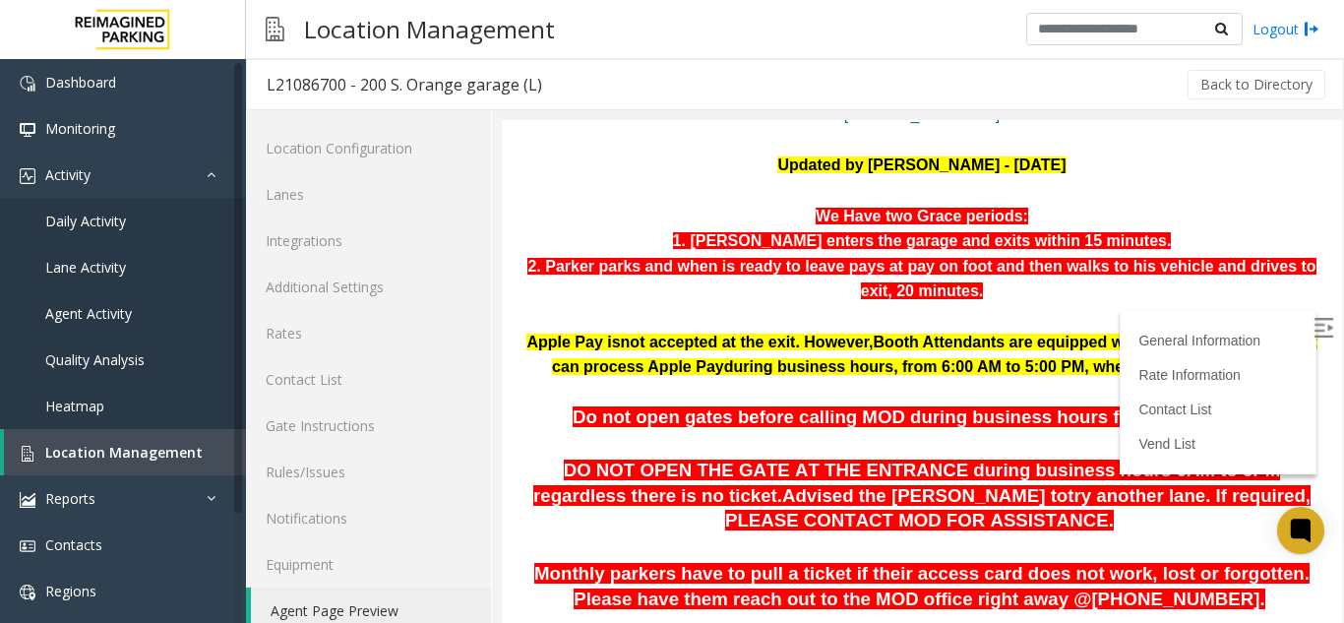
click at [1313, 327] on img at bounding box center [1323, 328] width 20 height 20
click at [327, 336] on link "Rates" at bounding box center [368, 333] width 245 height 46
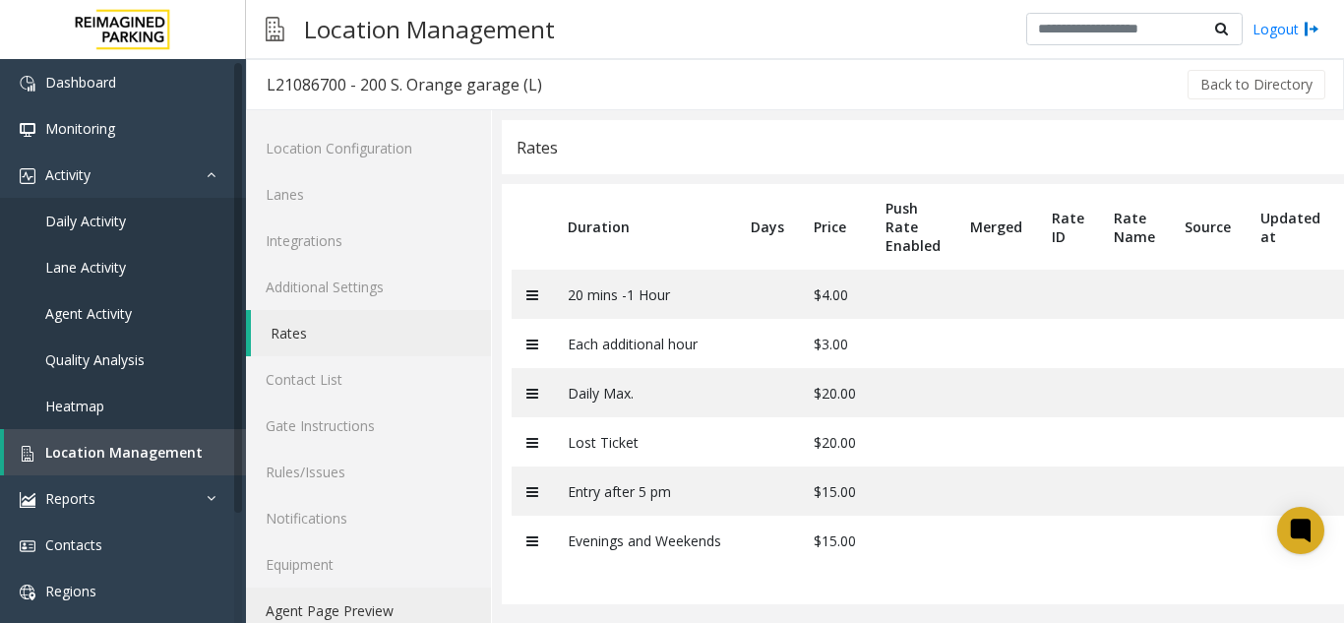
click at [421, 608] on link "Agent Page Preview" at bounding box center [368, 610] width 245 height 46
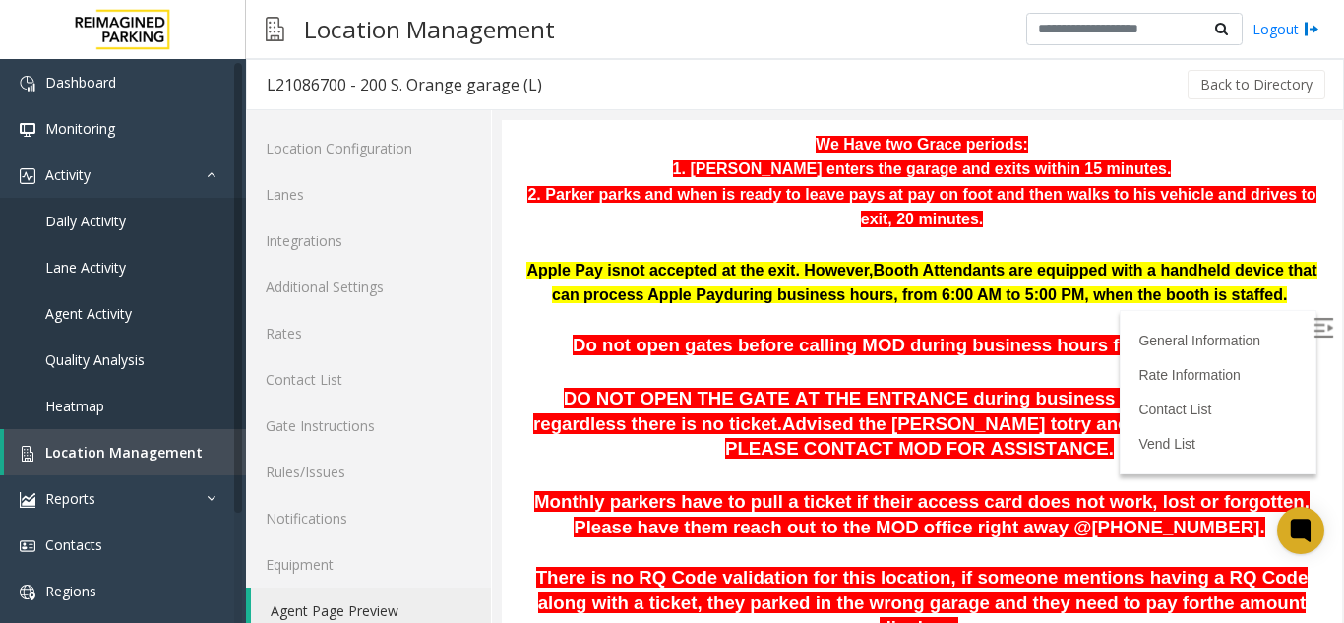
scroll to position [222, 0]
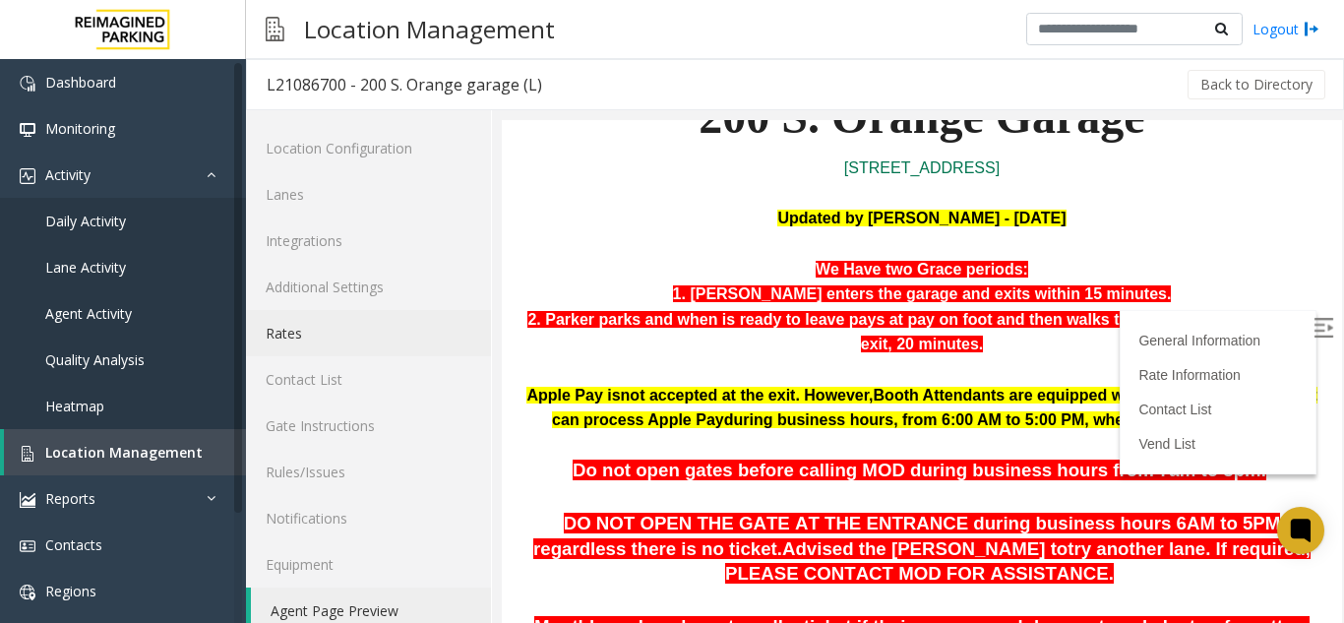
click at [424, 329] on link "Rates" at bounding box center [368, 333] width 245 height 46
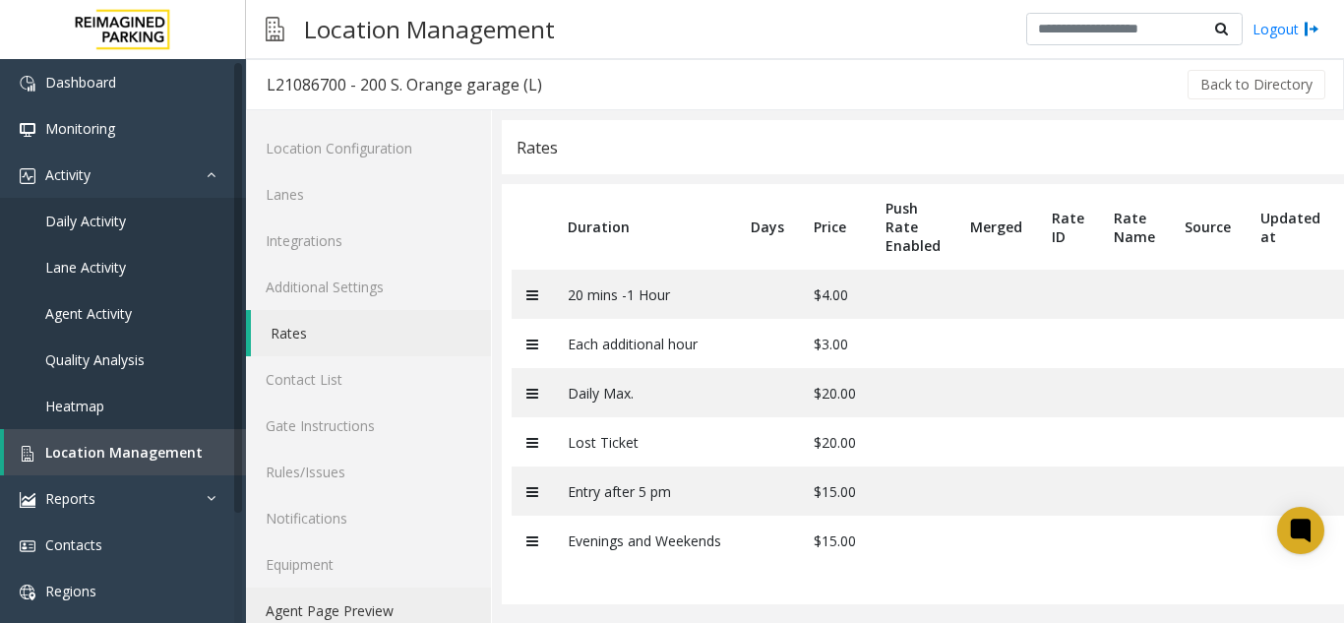
click at [328, 609] on link "Agent Page Preview" at bounding box center [368, 610] width 245 height 46
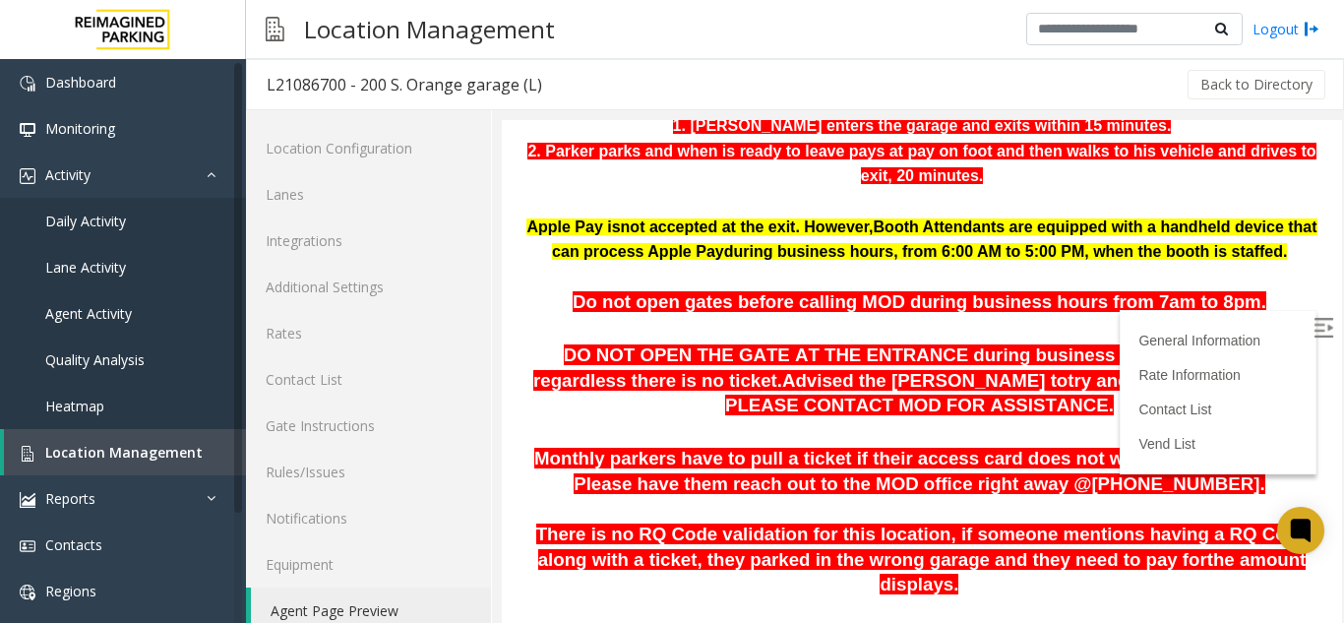
scroll to position [258, 0]
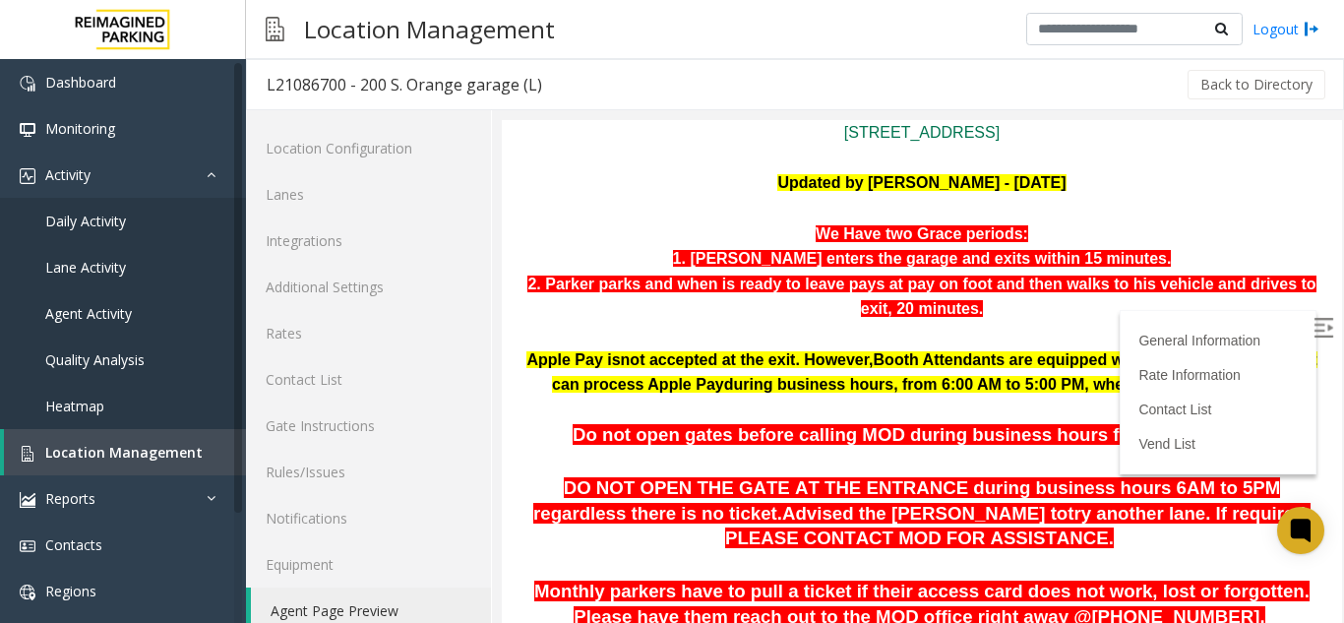
click at [1313, 330] on img at bounding box center [1323, 328] width 20 height 20
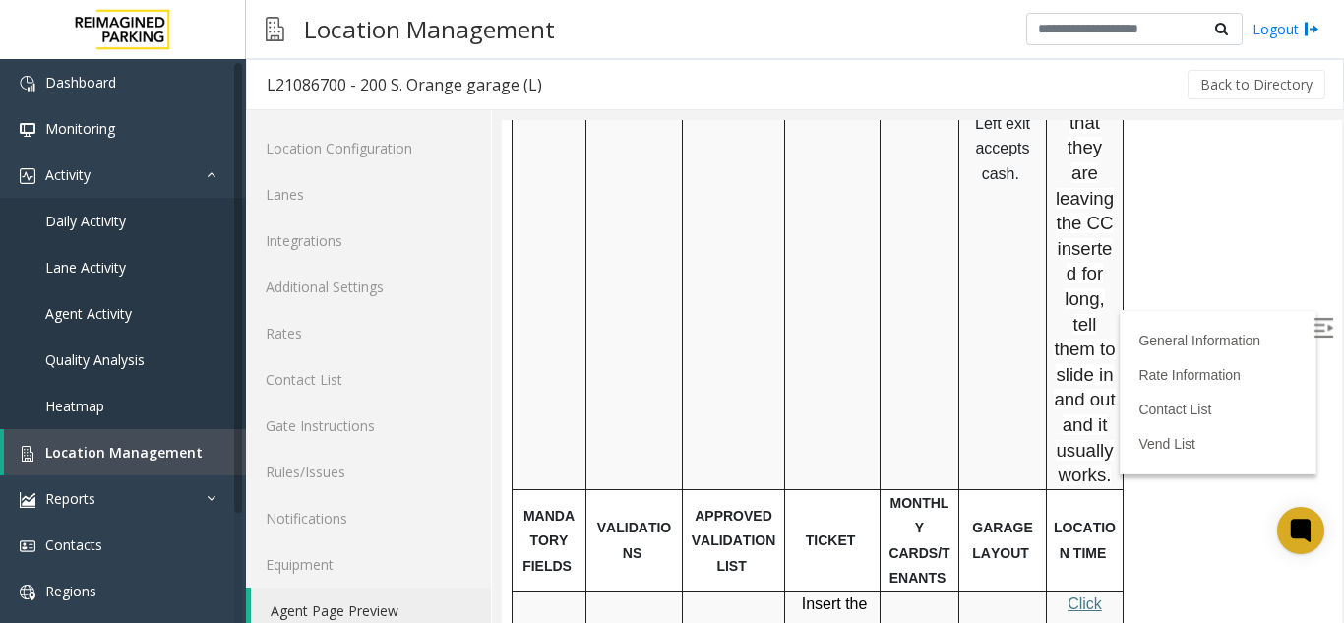
scroll to position [0, 0]
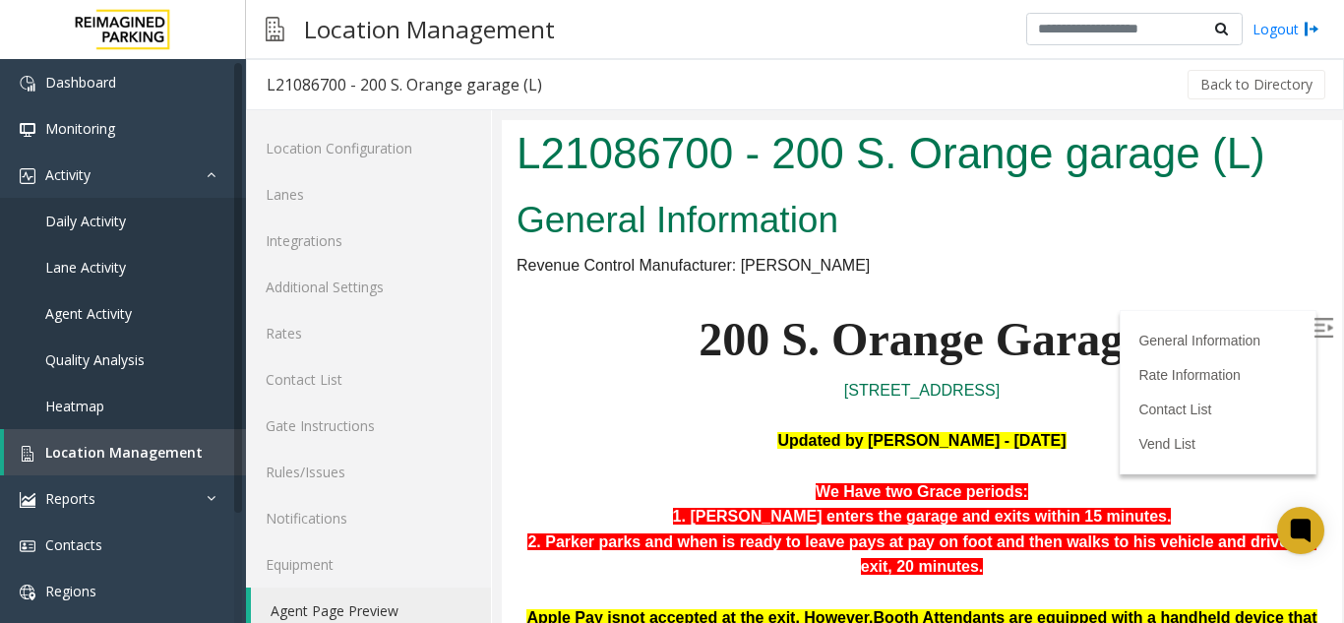
click at [1191, 167] on h1 "L21086700 - 200 S. Orange garage (L)" at bounding box center [922, 153] width 811 height 61
